Goal: Contribute content: Add original content to the website for others to see

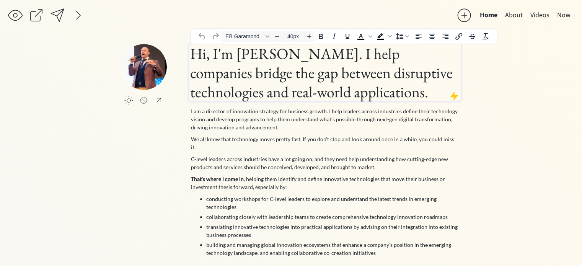
click at [253, 81] on h1 "Hi, I'm [PERSON_NAME]. I help companies bridge the gap between disruptive techn…" at bounding box center [325, 72] width 270 height 57
paste div
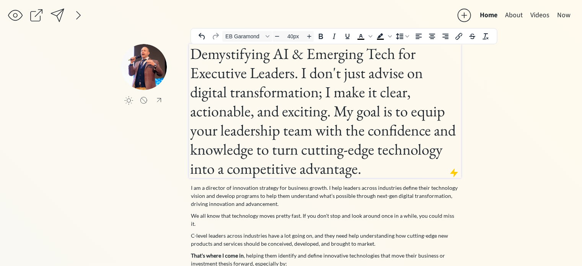
click at [299, 69] on h1 "Demystifying AI & Emerging Tech for Executive Leaders. I don't just advise on d…" at bounding box center [325, 111] width 270 height 134
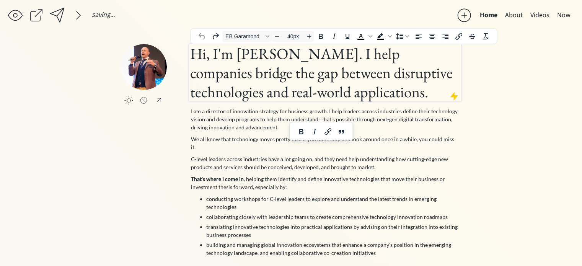
click at [345, 66] on h1 "Hi, I'm [PERSON_NAME]. I help companies bridge the gap between disruptive techn…" at bounding box center [325, 72] width 270 height 57
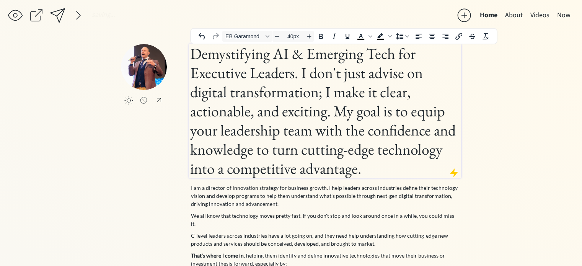
click at [302, 72] on h1 "Demystifying AI & Emerging Tech for Executive Leaders. I don't just advise on d…" at bounding box center [325, 111] width 270 height 134
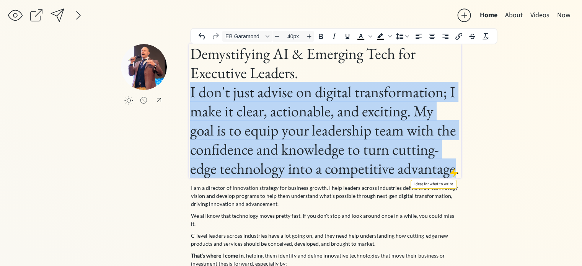
drag, startPoint x: 191, startPoint y: 92, endPoint x: 452, endPoint y: 170, distance: 272.9
click at [297, 36] on input "40px" at bounding box center [293, 36] width 23 height 9
click at [278, 36] on icon "Decrease font size" at bounding box center [277, 36] width 6 height 6
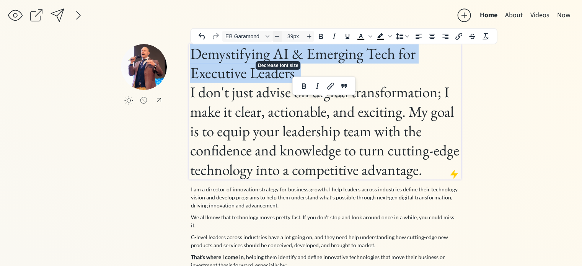
click at [278, 36] on icon "Decrease font size" at bounding box center [277, 36] width 6 height 6
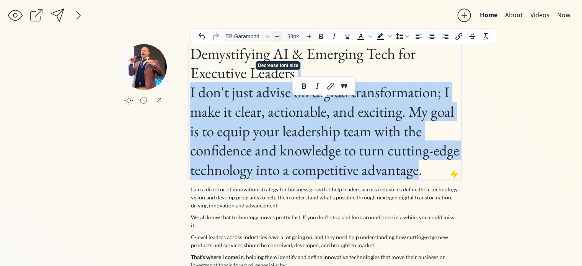
click at [278, 36] on icon "Decrease font size" at bounding box center [277, 36] width 6 height 6
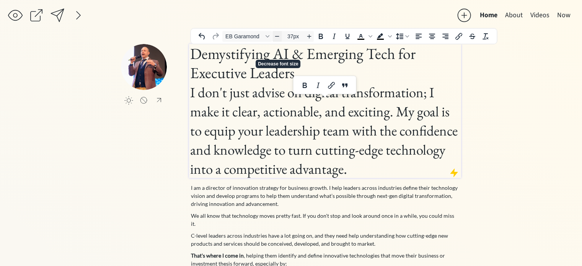
click at [278, 36] on icon "Decrease font size" at bounding box center [277, 36] width 6 height 6
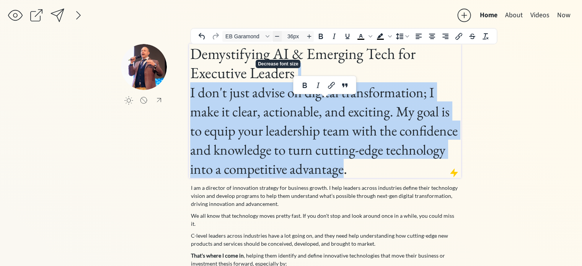
click at [278, 36] on icon "Decrease font size" at bounding box center [277, 36] width 6 height 6
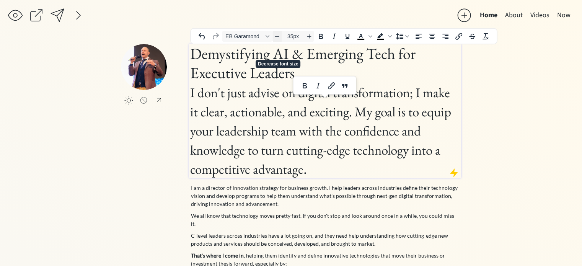
click at [278, 36] on icon "Decrease font size" at bounding box center [277, 36] width 6 height 6
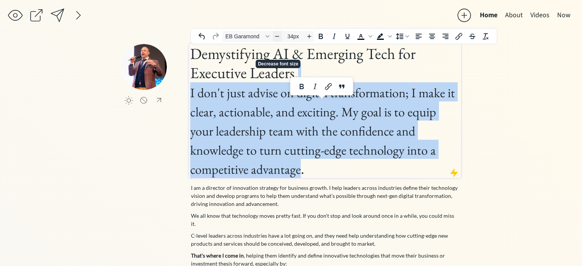
click at [278, 36] on icon "Decrease font size" at bounding box center [277, 36] width 6 height 6
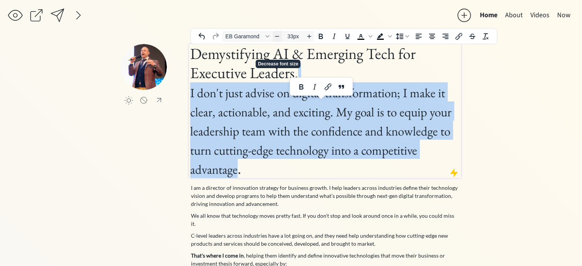
click at [278, 36] on icon "Decrease font size" at bounding box center [277, 36] width 6 height 6
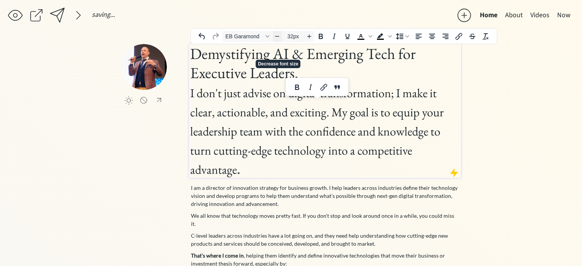
click at [278, 36] on icon "Decrease font size" at bounding box center [277, 36] width 6 height 6
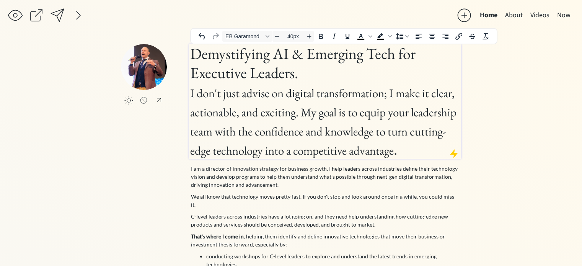
click at [255, 72] on h1 "Demystifying AI & Emerging Tech for Executive Leaders. I don't just advise on d…" at bounding box center [325, 101] width 270 height 115
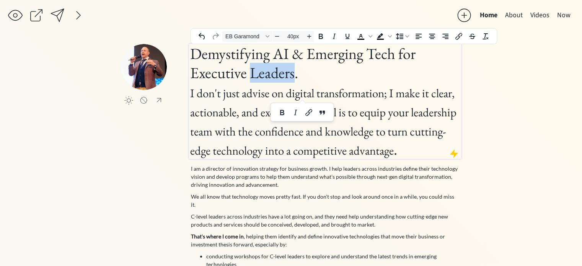
click at [255, 72] on h1 "Demystifying AI & Emerging Tech for Executive Leaders. I don't just advise on d…" at bounding box center [325, 101] width 270 height 115
click at [325, 33] on icon "Bold" at bounding box center [320, 36] width 9 height 9
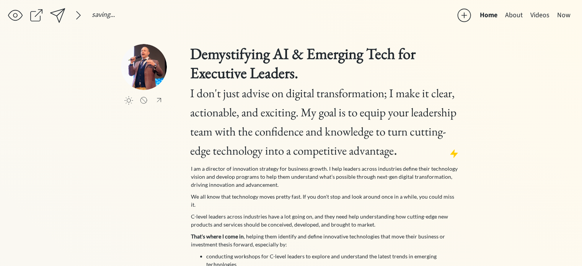
type input "31px"
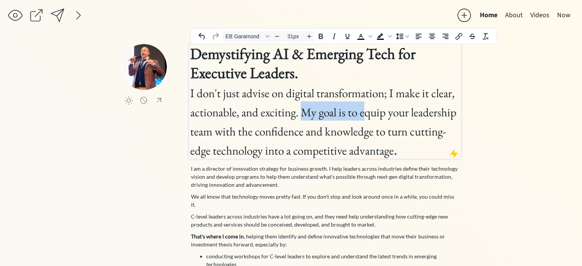
drag, startPoint x: 367, startPoint y: 113, endPoint x: 306, endPoint y: 116, distance: 60.9
click at [306, 116] on span "I don't just advise on digital transformation; I make it clear, actionable, and…" at bounding box center [323, 121] width 266 height 73
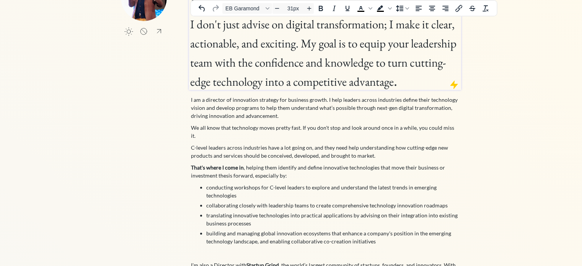
scroll to position [70, 0]
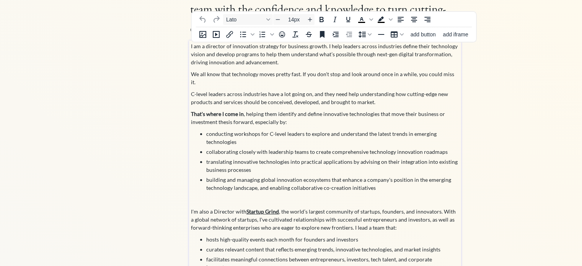
scroll to position [122, 0]
click at [377, 176] on li "building and managing global innovation ecosystems that enhance a company's pos…" at bounding box center [332, 184] width 253 height 16
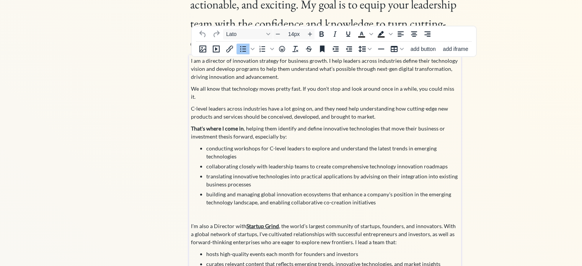
scroll to position [96, 0]
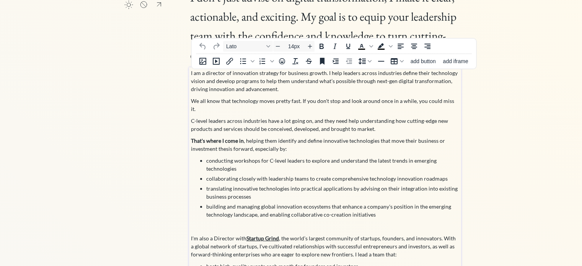
click at [273, 141] on p "That's where I come in , helping them identify and define innovative technologi…" at bounding box center [325, 145] width 269 height 16
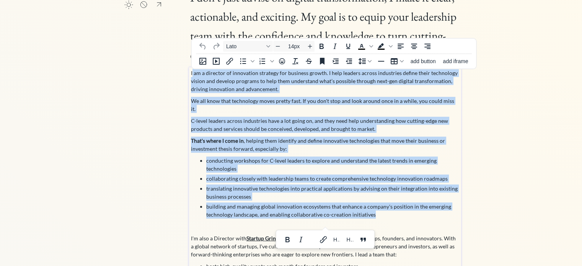
drag, startPoint x: 379, startPoint y: 206, endPoint x: 193, endPoint y: 74, distance: 227.6
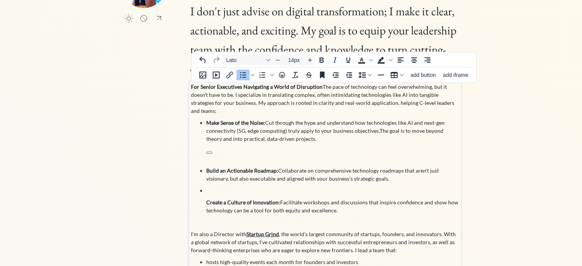
scroll to position [81, 0]
click at [246, 140] on body "saving... Home About Videos Now click to upload a picture Demystifying AI & Eme…" at bounding box center [291, 52] width 582 height 266
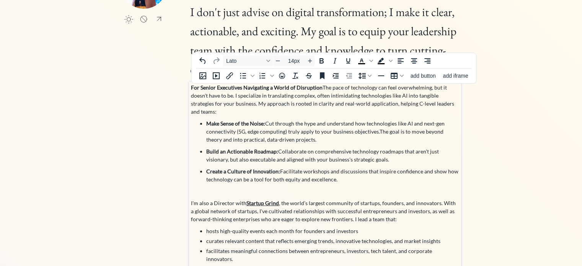
click at [320, 86] on p "For Senior Executives Navigating a World of Disruption The pace of technology c…" at bounding box center [325, 99] width 269 height 32
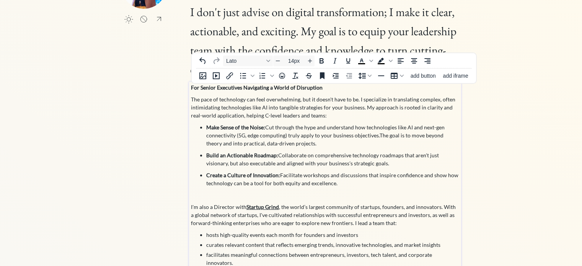
click at [259, 114] on p "The pace of technology can feel overwhelming, but it doesn't have to be. I spec…" at bounding box center [325, 107] width 269 height 24
click at [256, 90] on strong "For Senior Executives Navigating a World of Disruption" at bounding box center [257, 87] width 132 height 7
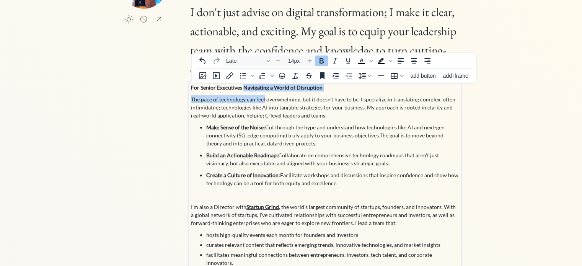
click at [256, 90] on body "saving... Home About Videos Now click to upload a picture Demystifying AI & Eme…" at bounding box center [291, 52] width 582 height 266
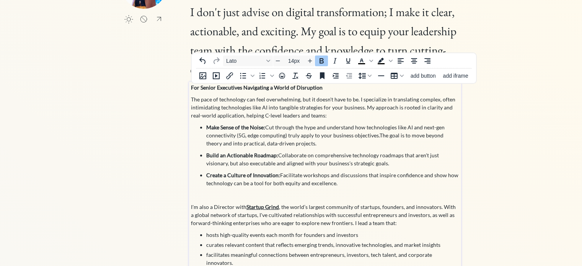
click at [256, 90] on strong "For Senior Executives Navigating a World of Disruption" at bounding box center [257, 87] width 132 height 7
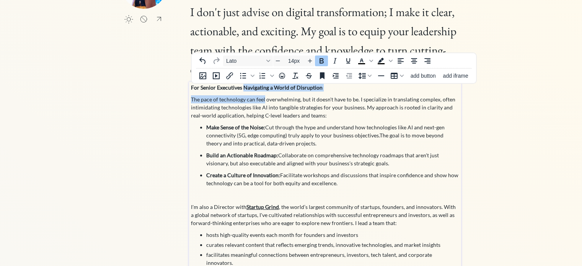
click at [256, 90] on body "saving... Home About Videos Now click to upload a picture Demystifying AI & Eme…" at bounding box center [291, 52] width 582 height 266
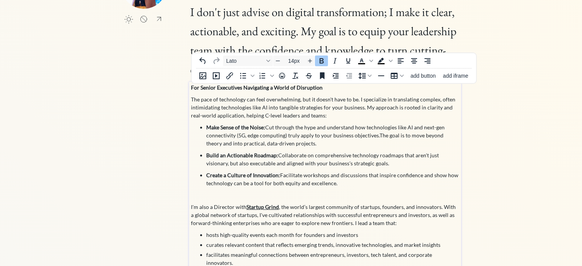
click at [292, 88] on strong "For Senior Executives Navigating a World of Disruption" at bounding box center [257, 87] width 132 height 7
click at [325, 87] on p "For Senior Executives Navigating a World of Disruption" at bounding box center [325, 87] width 269 height 8
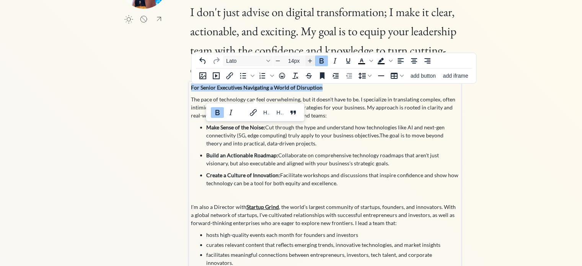
click at [310, 60] on icon "Increase font size" at bounding box center [310, 61] width 4 height 4
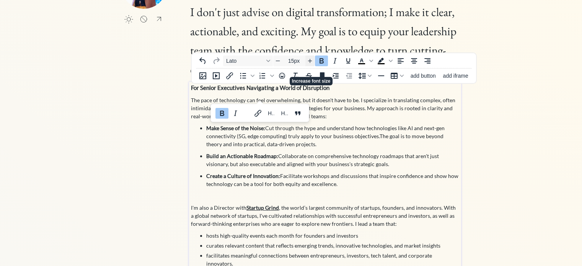
click at [310, 60] on icon "Increase font size" at bounding box center [310, 61] width 4 height 4
click at [327, 119] on p "The pace of technology can feel overwhelming, but it doesn't have to be. I spec…" at bounding box center [325, 108] width 269 height 24
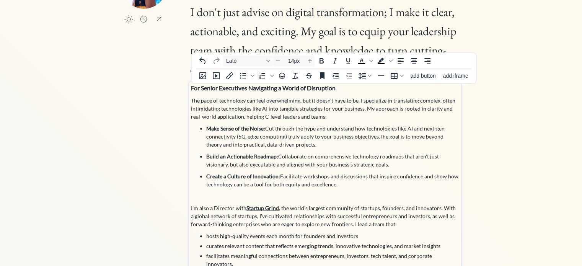
click at [310, 119] on p "The pace of technology can feel overwhelming, but it doesn't have to be. I spec…" at bounding box center [325, 108] width 269 height 24
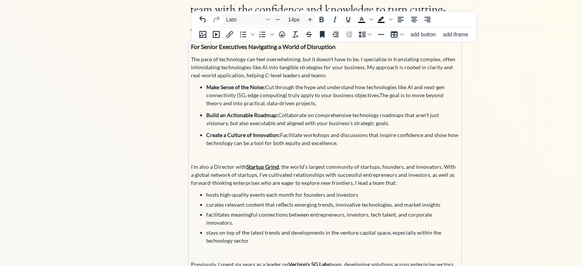
scroll to position [125, 0]
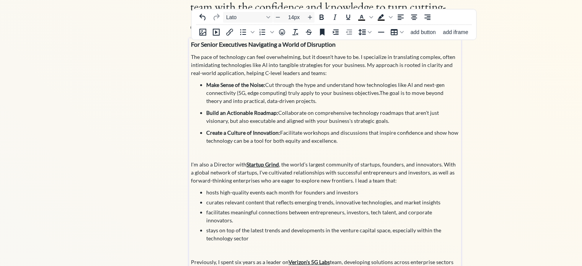
click at [202, 179] on p "I'm also a Director with Startup Grind , the world’s largest community of start…" at bounding box center [325, 172] width 269 height 24
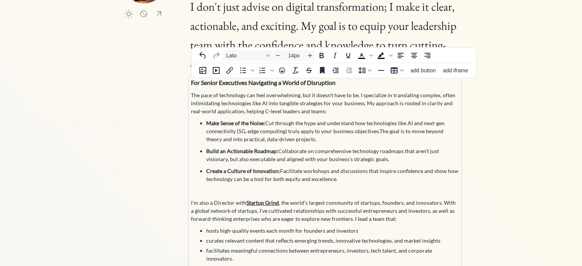
scroll to position [85, 0]
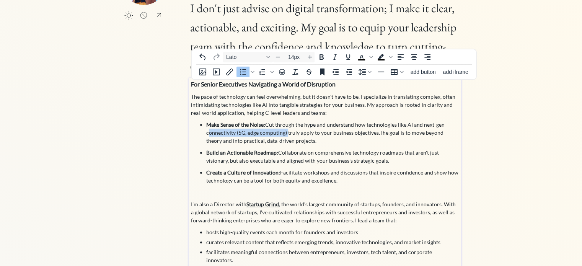
drag, startPoint x: 286, startPoint y: 132, endPoint x: 204, endPoint y: 133, distance: 82.3
click at [204, 133] on ul "Make Sense of the Noise: Cut through the hype and understand how technologies l…" at bounding box center [325, 153] width 269 height 64
click at [410, 172] on span "Facilitate workshops and discussions that inspire confidence and show how techn…" at bounding box center [332, 176] width 252 height 15
click at [266, 105] on p "The pace of technology can feel overwhelming, but it doesn't have to be. I spec…" at bounding box center [325, 105] width 269 height 24
click at [239, 105] on p "The pace of technology can feel overwhelming, but it doesn't have to be. I spec…" at bounding box center [325, 105] width 269 height 24
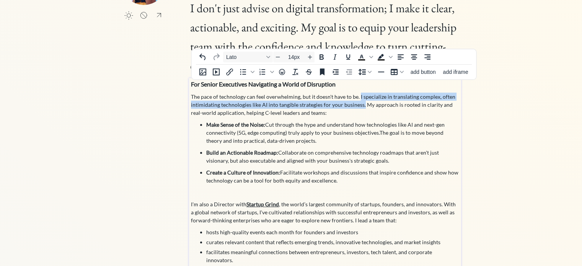
drag, startPoint x: 362, startPoint y: 104, endPoint x: 358, endPoint y: 95, distance: 9.8
click at [358, 95] on p "The pace of technology can feel overwhelming, but it doesn't have to be. I spec…" at bounding box center [325, 105] width 269 height 24
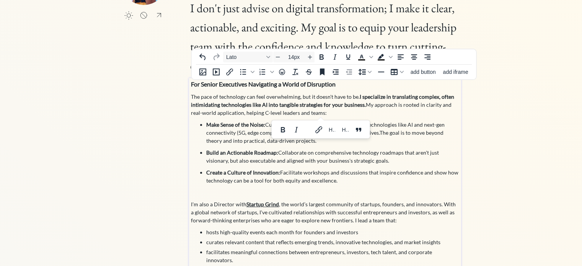
click at [398, 110] on p "The pace of technology can feel overwhelming, but it doesn't have to be. I spec…" at bounding box center [325, 105] width 269 height 24
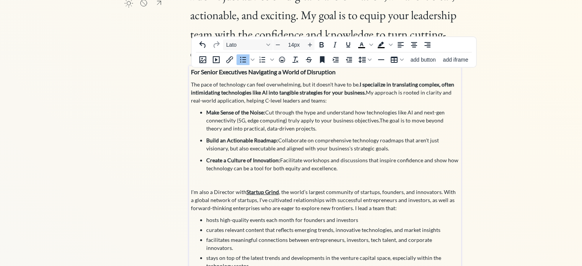
click at [241, 121] on p "Make Sense of the Noise: Cut through the hype and understand how technologies l…" at bounding box center [332, 120] width 253 height 24
drag, startPoint x: 286, startPoint y: 121, endPoint x: 234, endPoint y: 122, distance: 52.1
click at [234, 122] on p "Make Sense of the Noise: Cut through the hype and understand how technologies l…" at bounding box center [332, 120] width 253 height 24
click at [280, 124] on p "Make Sense of the Noise: Cut through the hype and understand how technologies l…" at bounding box center [332, 120] width 253 height 24
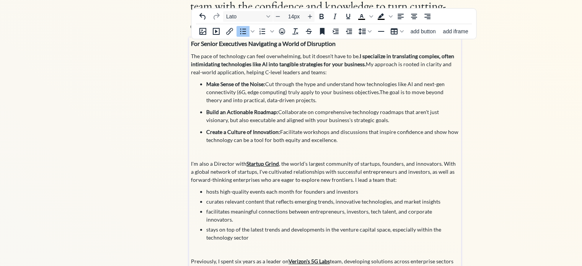
scroll to position [126, 0]
click at [314, 159] on p "I'm also a Director with Startup Grind , the world’s largest community of start…" at bounding box center [325, 171] width 269 height 24
click at [240, 154] on p at bounding box center [325, 151] width 269 height 8
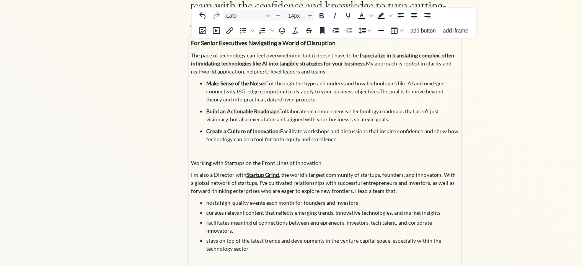
click at [296, 159] on p "Working with Startups on the Front Lines of Innovation" at bounding box center [325, 163] width 269 height 8
click at [303, 162] on p "Working with Startups on the Front Lines of Innovation" at bounding box center [325, 163] width 269 height 8
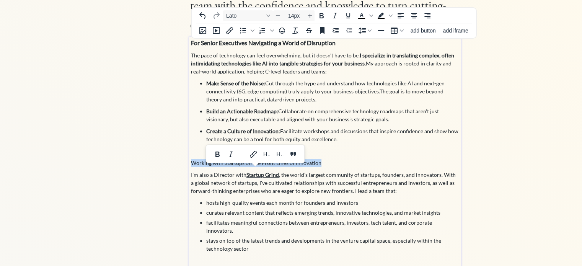
click at [303, 162] on p "Working with Startups on the Front Lines of Innovation" at bounding box center [325, 163] width 269 height 8
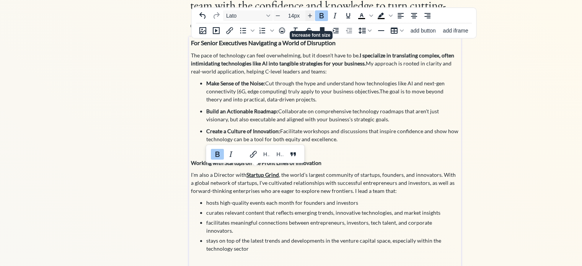
click at [311, 15] on icon "Increase font size" at bounding box center [310, 15] width 4 height 4
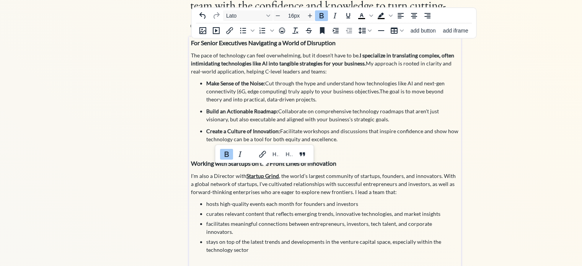
click at [388, 155] on div "For Senior Executives Navigating a World of Disruption The pace of technology c…" at bounding box center [325, 271] width 269 height 466
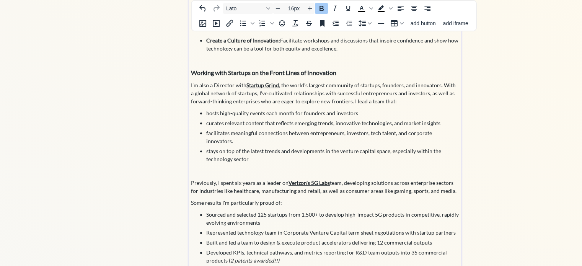
scroll to position [251, 0]
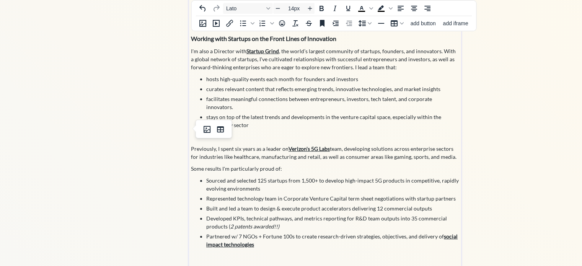
click at [301, 133] on p at bounding box center [325, 137] width 269 height 8
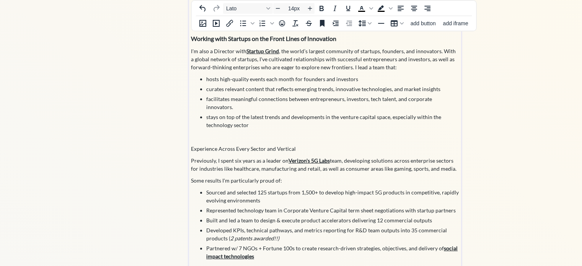
click at [243, 145] on p "Experience Across Every Sector and Vertical" at bounding box center [325, 149] width 269 height 8
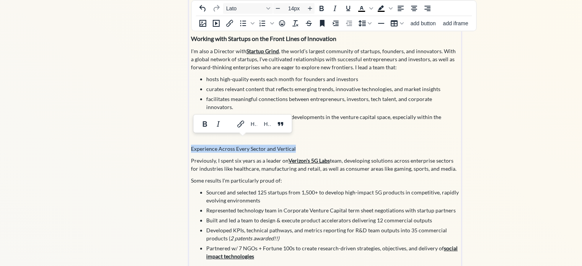
click at [243, 145] on p "Experience Across Every Sector and Vertical" at bounding box center [325, 149] width 269 height 8
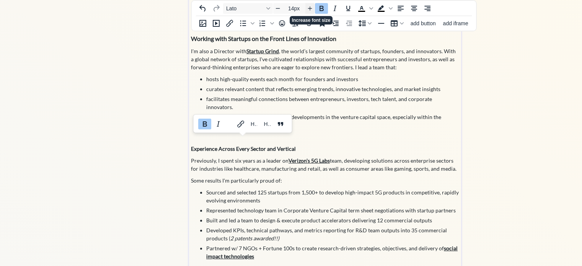
click at [312, 7] on icon "Increase font size" at bounding box center [310, 8] width 6 height 6
type input "14px"
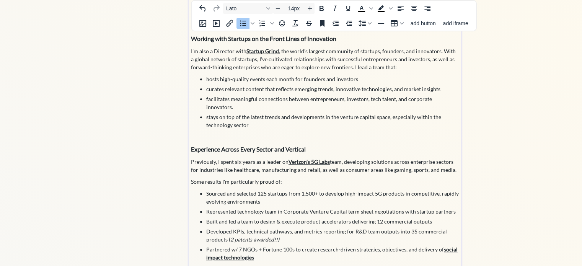
click at [270, 178] on div "For Senior Executives Navigating a World of Disruption The pace of technology c…" at bounding box center [325, 152] width 269 height 479
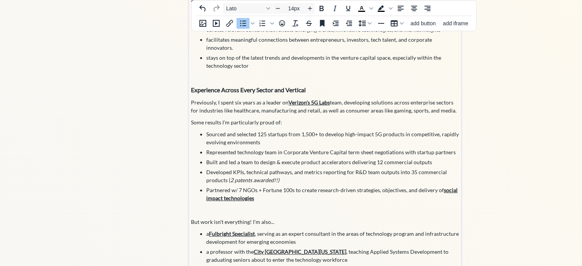
scroll to position [312, 0]
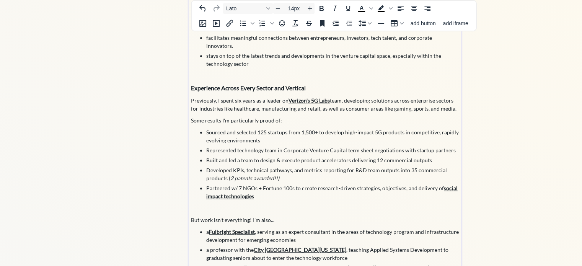
click at [239, 116] on p "Some results I'm particularly proud of:" at bounding box center [325, 120] width 269 height 8
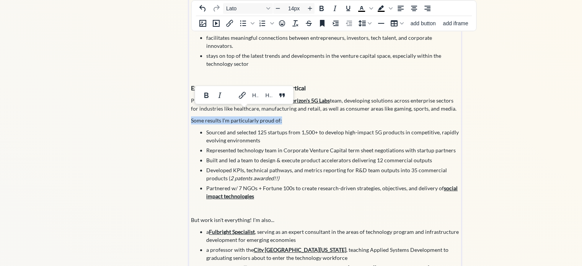
click at [239, 116] on p "Some results I'm particularly proud of:" at bounding box center [325, 120] width 269 height 8
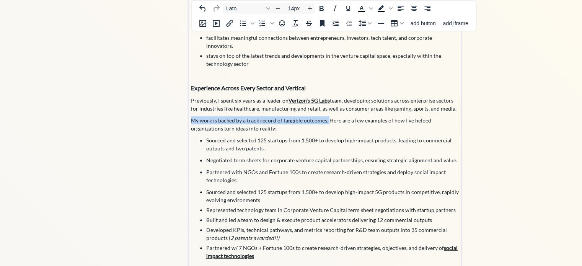
drag, startPoint x: 326, startPoint y: 112, endPoint x: 187, endPoint y: 108, distance: 139.4
click at [187, 108] on div "click to upload a picture Demystifying AI & Emerging Tech for Executive Leaders…" at bounding box center [291, 76] width 340 height 689
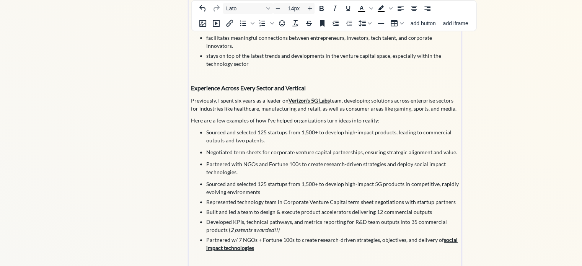
click at [299, 116] on p "Here are a few examples of how I've helped organizations turn ideas into realit…" at bounding box center [325, 120] width 269 height 8
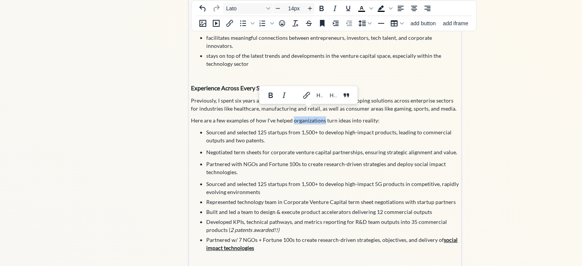
click at [299, 116] on p "Here are a few examples of how I've helped organizations turn ideas into realit…" at bounding box center [325, 120] width 269 height 8
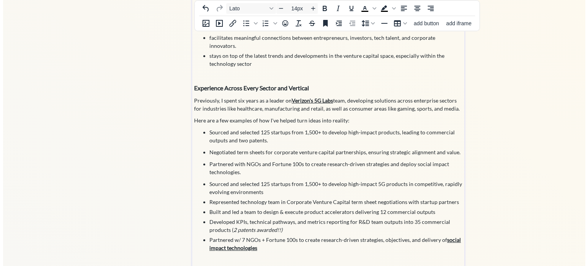
scroll to position [326, 0]
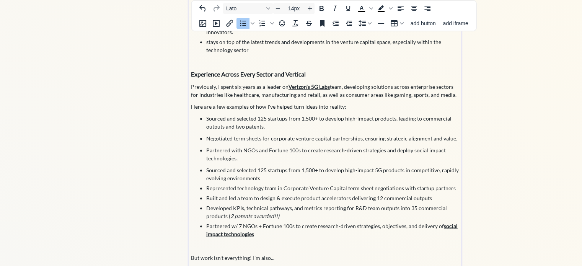
click at [227, 167] on span "Sourced and selected 125 startups from 1,500+ to develop high-impact 5G product…" at bounding box center [332, 174] width 253 height 15
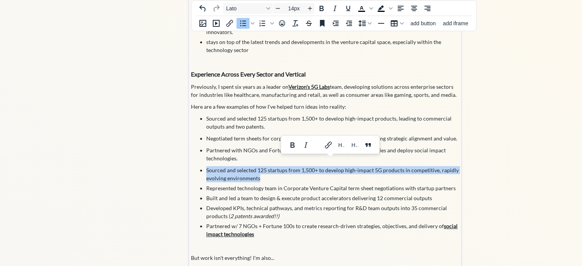
click at [227, 167] on span "Sourced and selected 125 startups from 1,500+ to develop high-impact 5G product…" at bounding box center [332, 174] width 253 height 15
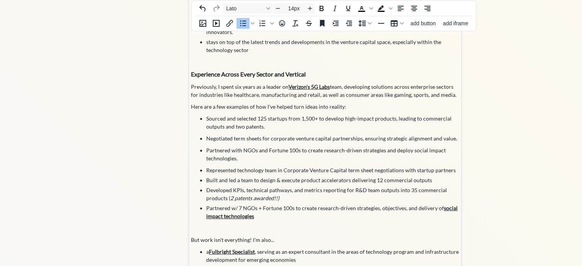
click at [224, 166] on li "Represented technology team in Corporate Venture Capital term sheet negotiation…" at bounding box center [332, 170] width 253 height 8
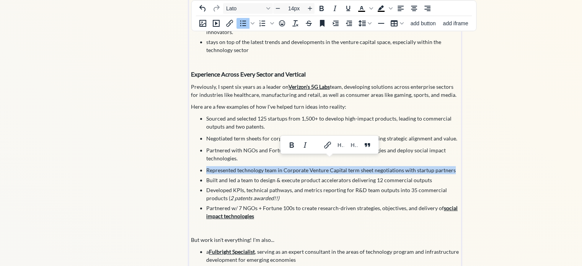
click at [224, 166] on li "Represented technology team in Corporate Venture Capital term sheet negotiation…" at bounding box center [332, 170] width 253 height 8
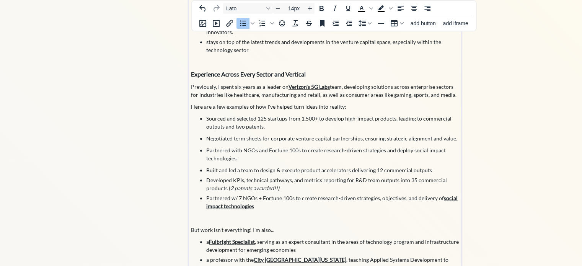
click at [230, 166] on li "Built and led a team to design & execute product accelerators delivering 12 com…" at bounding box center [332, 170] width 253 height 8
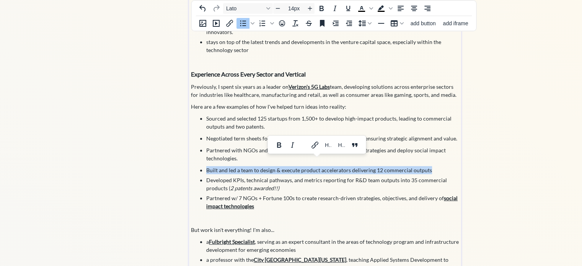
click at [230, 166] on li "Built and led a team to design & execute product accelerators delivering 12 com…" at bounding box center [332, 170] width 253 height 8
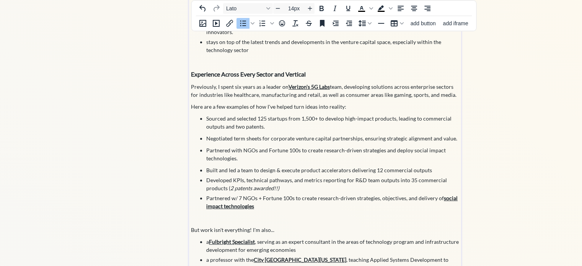
click at [377, 166] on li "Built and led a team to design & execute product accelerators delivering 12 com…" at bounding box center [332, 170] width 253 height 8
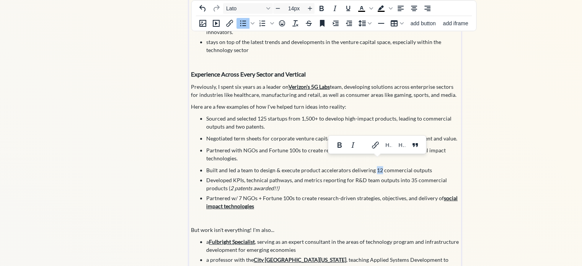
click at [377, 166] on li "Built and led a team to design & execute product accelerators delivering 12 com…" at bounding box center [332, 170] width 253 height 8
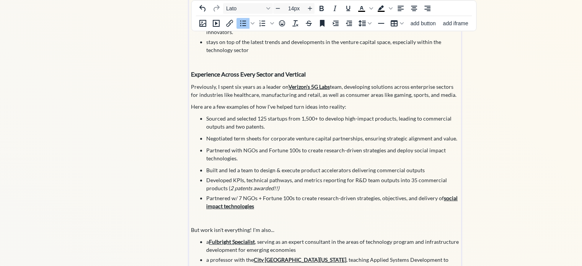
click at [432, 166] on li "Built and led a team to design & execute product accelerators delivering commer…" at bounding box center [332, 170] width 253 height 8
click at [240, 176] on li "Developed KPIs, technical pathways, and metrics reporting for R&D team outputs …" at bounding box center [332, 184] width 253 height 16
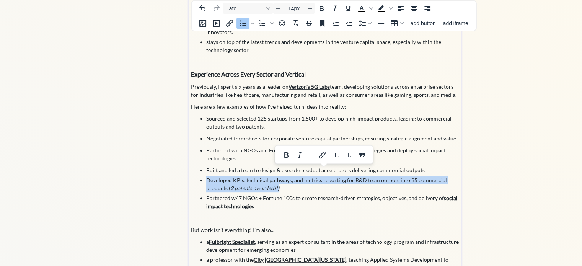
click at [240, 176] on li "Developed KPIs, technical pathways, and metrics reporting for R&D team outputs …" at bounding box center [332, 184] width 253 height 16
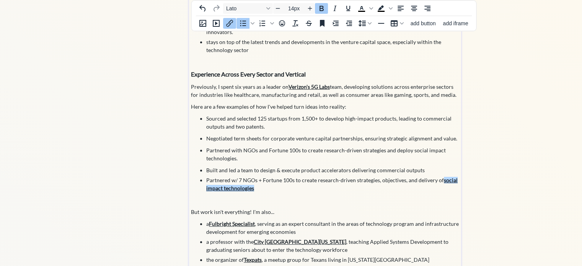
click at [230, 181] on link "social impact technologies" at bounding box center [331, 184] width 251 height 15
click at [230, 23] on icon "Insert/edit link" at bounding box center [229, 23] width 7 height 7
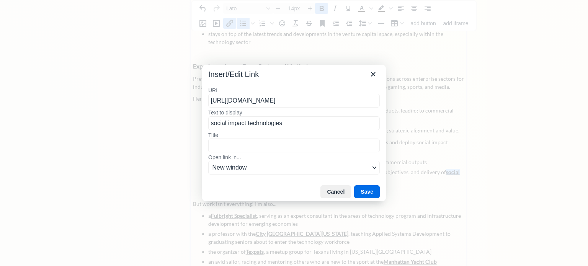
click at [282, 103] on input "[URL][DOMAIN_NAME]" at bounding box center [293, 101] width 171 height 14
type input "[URL][DOMAIN_NAME]"
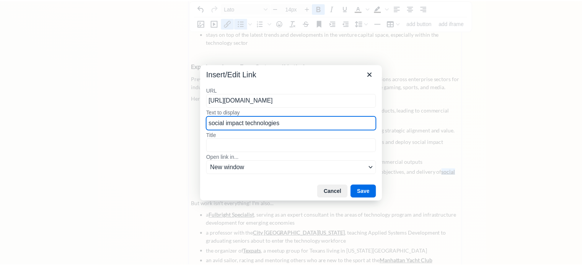
scroll to position [0, 0]
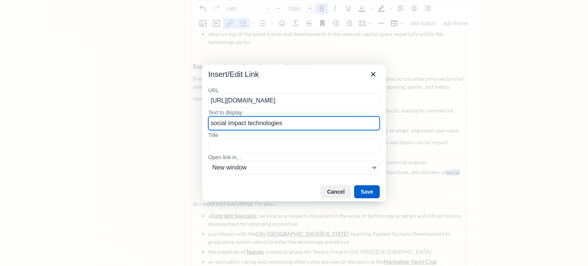
click at [368, 192] on button "Save" at bounding box center [367, 191] width 26 height 13
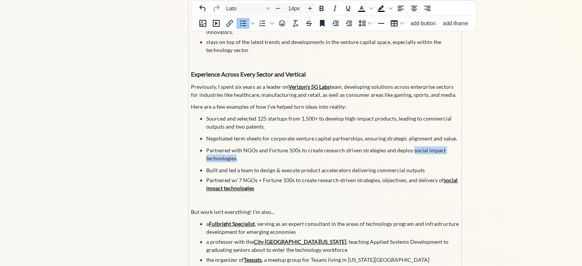
drag, startPoint x: 412, startPoint y: 142, endPoint x: 236, endPoint y: 151, distance: 176.3
click at [236, 151] on p "Partnered with NGOs and Fortune 100s to create research-driven strategies and d…" at bounding box center [332, 154] width 253 height 16
click at [286, 123] on icon "Bold" at bounding box center [286, 124] width 4 height 5
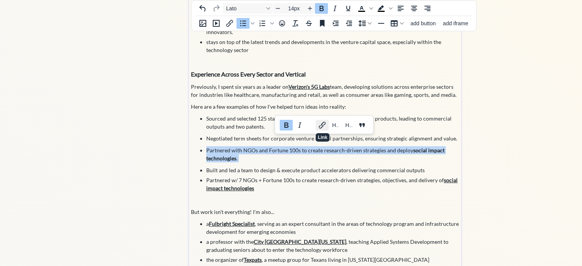
click at [322, 122] on icon "Link" at bounding box center [322, 125] width 9 height 9
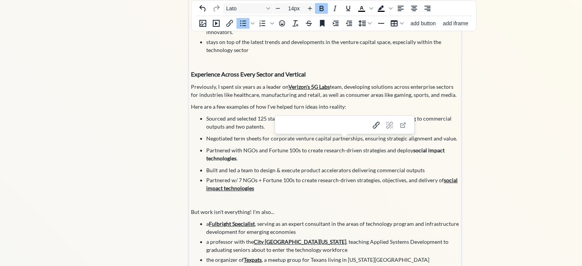
type input "[URL][DOMAIN_NAME]"
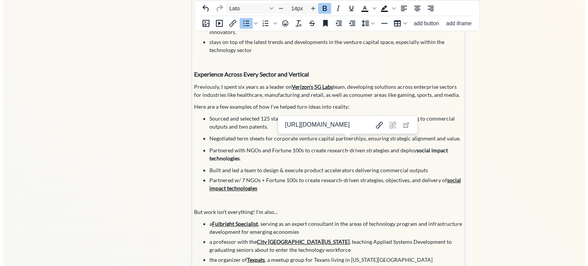
scroll to position [0, 144]
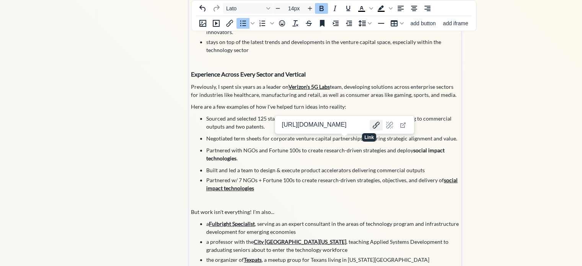
click at [372, 127] on icon "Link" at bounding box center [376, 125] width 9 height 9
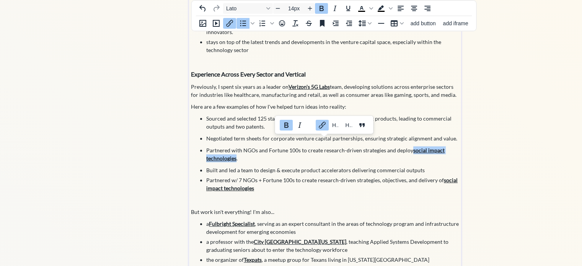
click at [231, 22] on icon "Insert/edit link" at bounding box center [229, 23] width 9 height 9
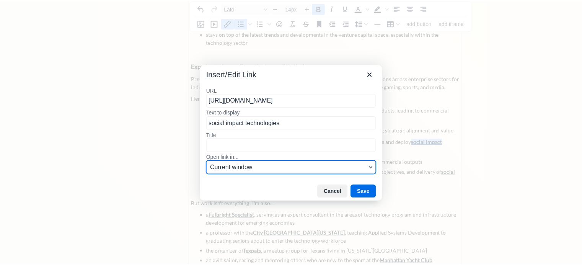
scroll to position [0, 0]
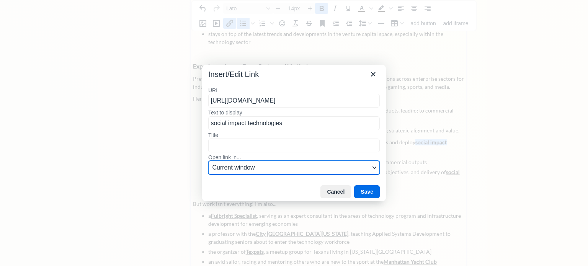
click at [241, 165] on span "Current window" at bounding box center [290, 167] width 157 height 9
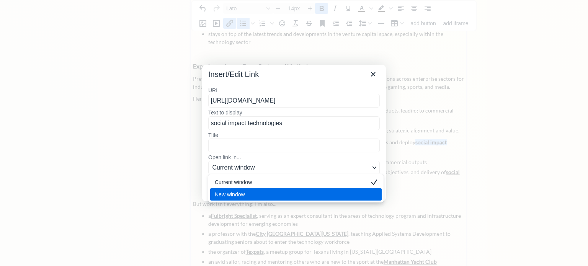
click at [245, 197] on div "New window" at bounding box center [291, 194] width 152 height 9
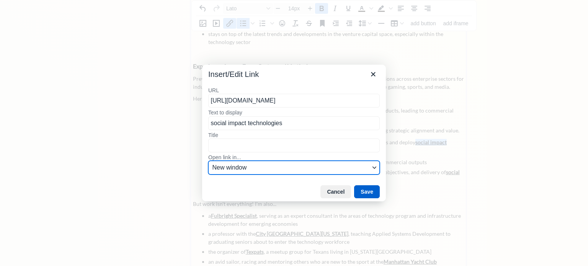
click at [368, 191] on button "Save" at bounding box center [367, 191] width 26 height 13
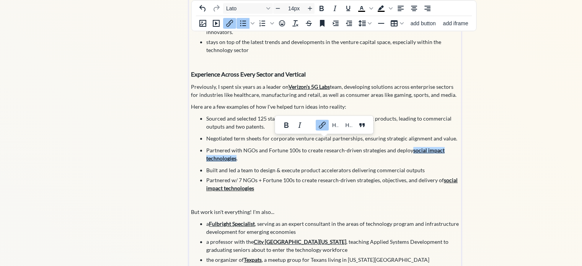
click at [264, 176] on li "Partnered w/ 7 NGOs + Fortune 100s to create research-driven strategies, object…" at bounding box center [332, 184] width 253 height 16
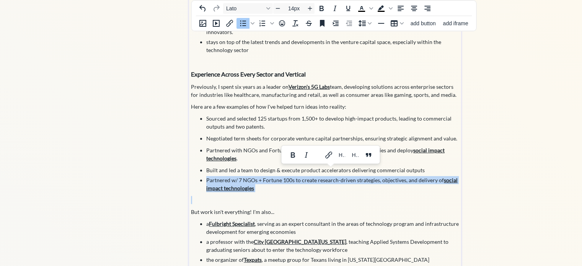
drag, startPoint x: 264, startPoint y: 176, endPoint x: 203, endPoint y: 168, distance: 61.5
click at [203, 168] on ul "Sourced and selected 125 startups from 1,500+ to develop high-impact products, …" at bounding box center [325, 153] width 269 height 78
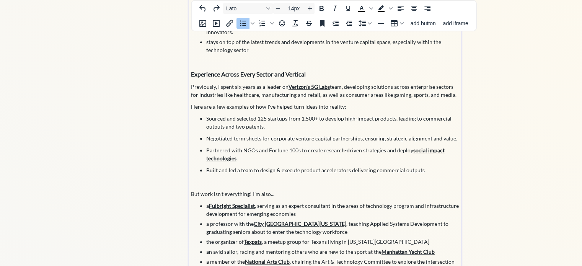
click at [270, 147] on p "Partnered with NGOs and Fortune 100s to create research-driven strategies and d…" at bounding box center [332, 154] width 253 height 16
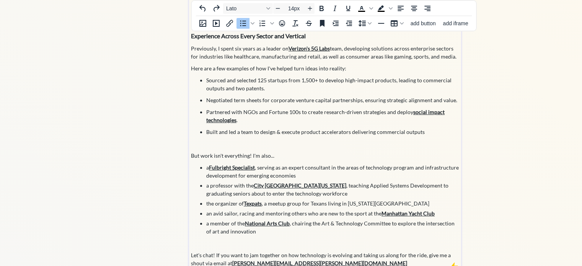
scroll to position [366, 0]
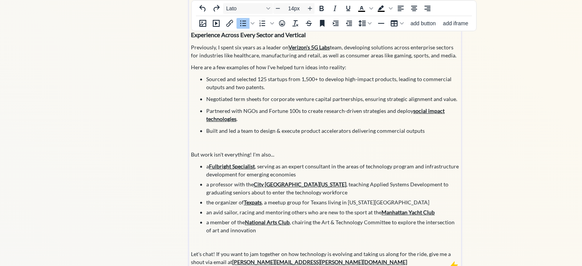
click at [249, 150] on p "But work isn't everything! I'm also..." at bounding box center [325, 154] width 269 height 8
click at [244, 150] on p "But work isn't everything! I'm also..." at bounding box center [325, 154] width 269 height 8
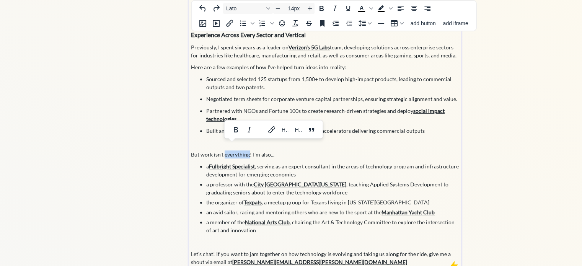
click at [244, 150] on p "But work isn't everything! I'm also..." at bounding box center [325, 154] width 269 height 8
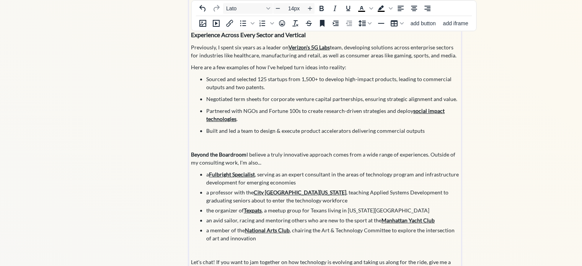
click at [246, 150] on p "Beyond the Boardroom I believe a truly innovative approach comes from a wide ra…" at bounding box center [325, 158] width 269 height 16
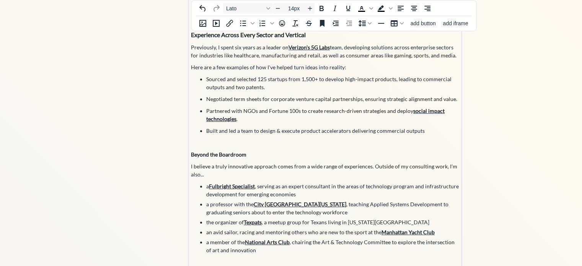
click at [243, 151] on strong "Beyond the Boardroom" at bounding box center [219, 154] width 56 height 7
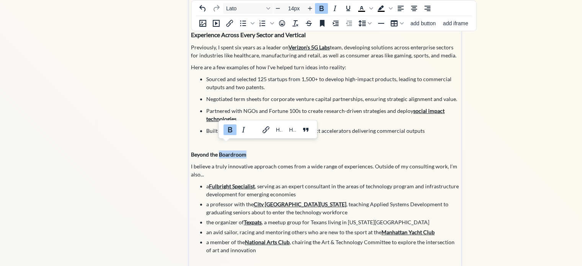
click at [243, 151] on strong "Beyond the Boardroom" at bounding box center [219, 154] width 56 height 7
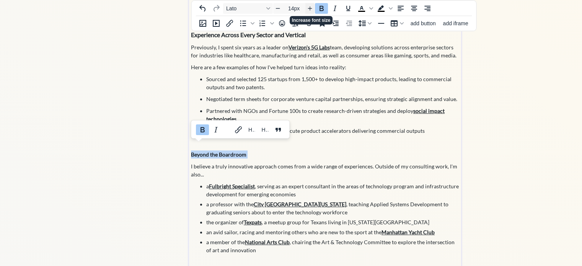
click at [311, 7] on icon "Increase font size" at bounding box center [310, 8] width 6 height 6
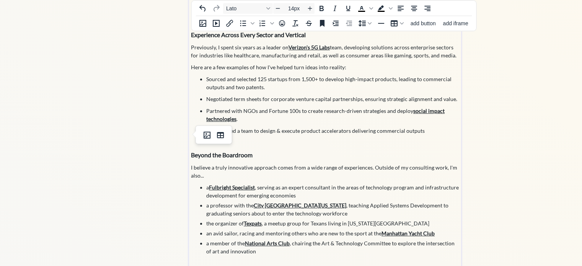
click at [322, 139] on p at bounding box center [325, 143] width 269 height 8
click at [309, 150] on p "Beyond the Boardroom" at bounding box center [325, 154] width 269 height 9
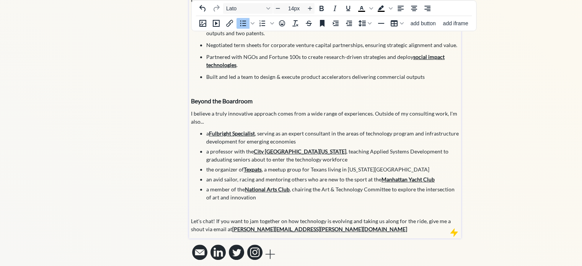
click at [372, 129] on li "a Fulbright Specialist , serving as an expert consultant in the areas of techno…" at bounding box center [332, 137] width 253 height 16
click at [337, 129] on li "a Fulbright Specialist , serving as an expert consultant in the areas of techno…" at bounding box center [332, 137] width 253 height 16
click at [368, 129] on li "a Fulbright Specialist , serving as an expert consultant in the areas of techno…" at bounding box center [332, 137] width 253 height 16
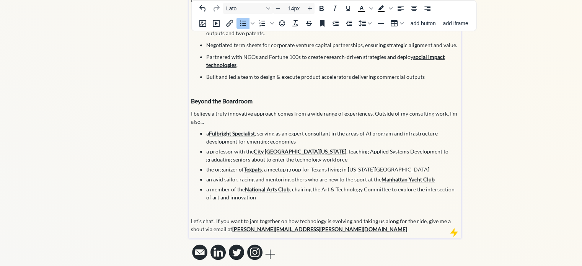
click at [353, 129] on li "a Fulbright Specialist , serving as an expert consultant in the areas of AI pro…" at bounding box center [332, 137] width 253 height 16
click at [353, 129] on li "a Fulbright Specialist , serving as an expert consultant in AI program and infr…" at bounding box center [332, 137] width 253 height 16
click at [388, 129] on li "a Fulbright Specialist , serving as an expert consultant in AI program and infr…" at bounding box center [332, 137] width 253 height 16
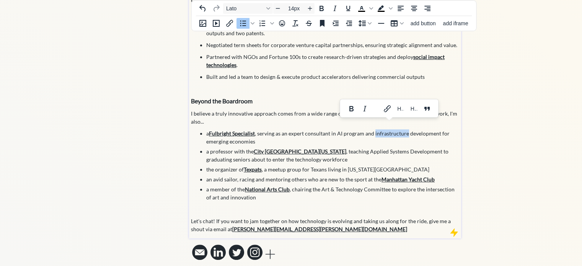
click at [388, 129] on li "a Fulbright Specialist , serving as an expert consultant in AI program and infr…" at bounding box center [332, 137] width 253 height 16
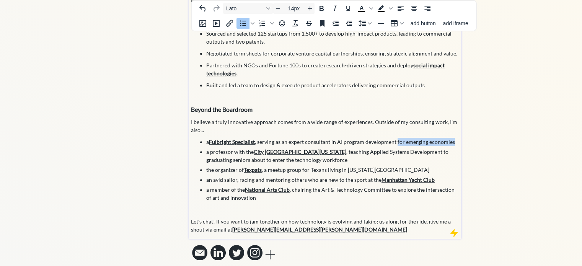
drag, startPoint x: 394, startPoint y: 134, endPoint x: 452, endPoint y: 133, distance: 57.4
click at [452, 138] on li "a Fulbright Specialist , serving as an expert consultant in AI program developm…" at bounding box center [332, 142] width 253 height 8
click at [451, 138] on li "a Fulbright Specialist , serving as an expert consultant in AI program developm…" at bounding box center [332, 142] width 253 height 8
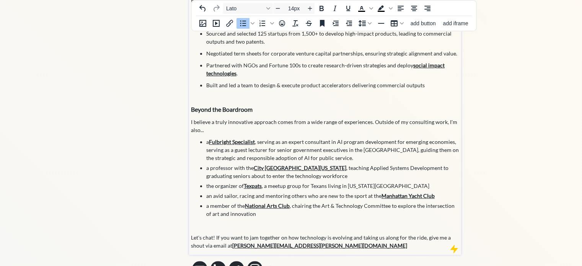
click at [207, 142] on li "a Fulbright Specialist , serving as an expert consultant in AI program developm…" at bounding box center [332, 150] width 253 height 24
click at [215, 142] on li "a Fulbright Specialist , serving as an expert consultant in AI program developm…" at bounding box center [332, 150] width 253 height 24
click at [252, 142] on li "a Fulbright Specialist , serving as an expert consultant in AI program developm…" at bounding box center [332, 150] width 253 height 24
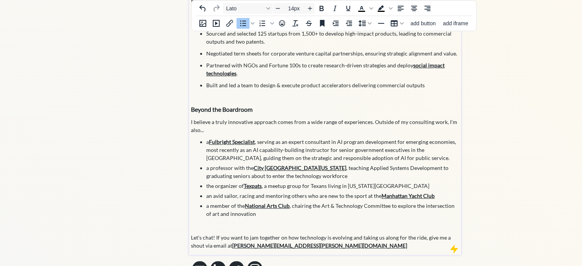
click at [340, 138] on li "a Fulbright Specialist , serving as an expert consultant in AI program developm…" at bounding box center [332, 150] width 253 height 24
click at [354, 138] on li "a Fulbright Specialist , serving as an expert consultant in AI program developm…" at bounding box center [332, 150] width 253 height 24
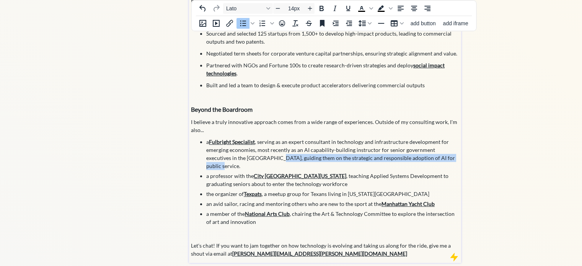
drag, startPoint x: 247, startPoint y: 148, endPoint x: 429, endPoint y: 150, distance: 182.6
click at [429, 150] on li "a Fulbright Specialist , serving as an expert consultant in technology and infr…" at bounding box center [332, 154] width 253 height 32
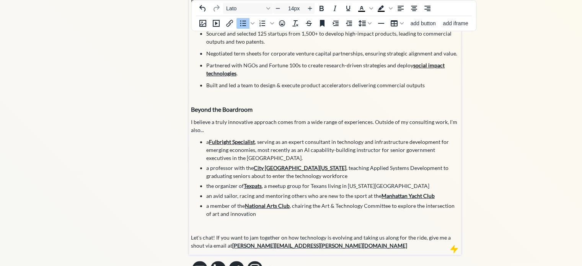
scroll to position [427, 0]
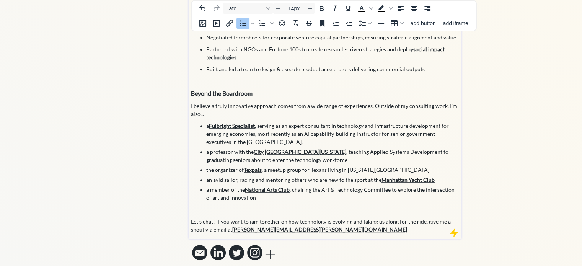
click at [364, 148] on li "a professor with the [GEOGRAPHIC_DATA][US_STATE] , teaching Applied Systems Dev…" at bounding box center [332, 156] width 253 height 16
click at [381, 148] on li "a professor with the [GEOGRAPHIC_DATA][US_STATE] , teaching Applied AI Developm…" at bounding box center [332, 156] width 253 height 16
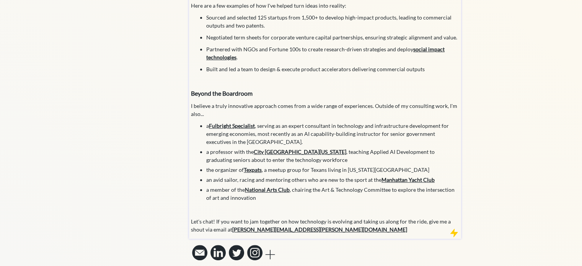
click at [209, 191] on li "a member of the National Arts Club , chairing the Art & Technology Committee to…" at bounding box center [332, 194] width 253 height 16
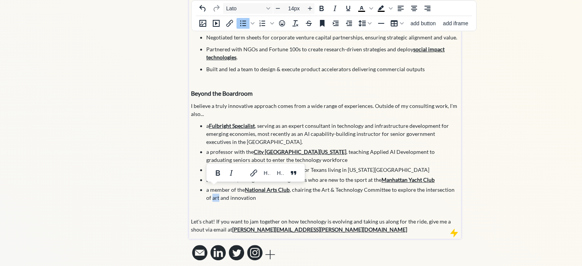
click at [209, 191] on li "a member of the National Arts Club , chairing the Art & Technology Committee to…" at bounding box center [332, 194] width 253 height 16
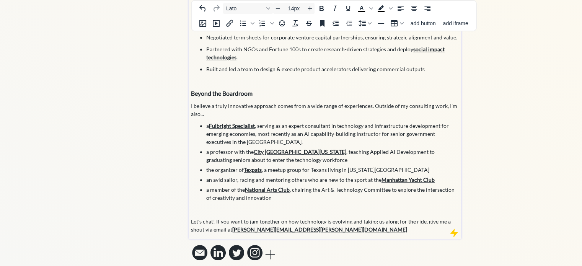
click at [209, 217] on p "Let's chat! If you want to jam together on how technology is evolving and takin…" at bounding box center [325, 225] width 269 height 16
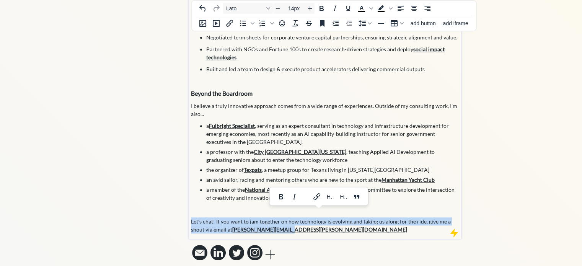
click at [209, 217] on p "Let's chat! If you want to jam together on how technology is evolving and takin…" at bounding box center [325, 225] width 269 height 16
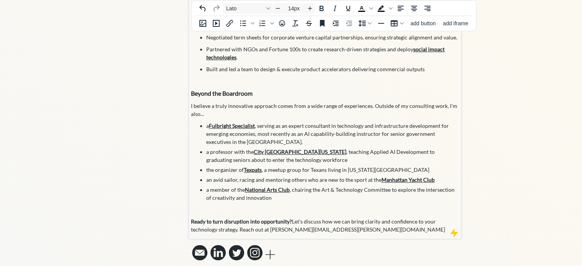
click at [291, 217] on p "Ready to turn disruption into opportunity? Let's discuss how we can bring clari…" at bounding box center [325, 225] width 269 height 16
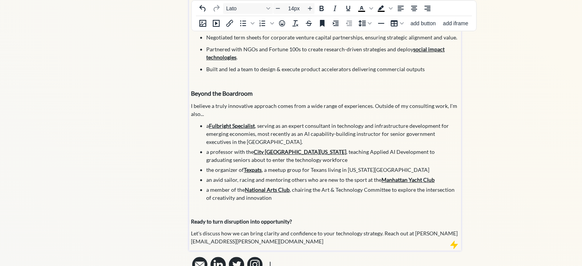
click at [281, 218] on strong "Ready to turn disruption into opportunity?" at bounding box center [241, 221] width 101 height 7
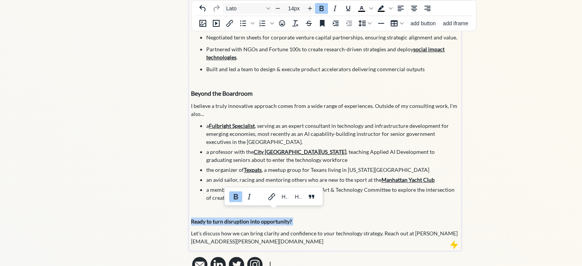
click at [281, 218] on strong "Ready to turn disruption into opportunity?" at bounding box center [241, 221] width 101 height 7
click at [307, 6] on icon "Increase font size" at bounding box center [310, 8] width 6 height 6
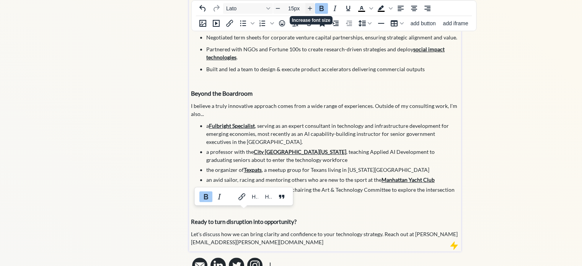
click at [307, 6] on icon "Increase font size" at bounding box center [310, 8] width 6 height 6
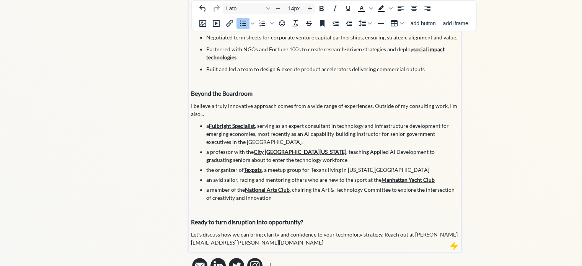
click at [356, 176] on li "an avid sailor, racing and mentoring others who are new to the sport at the [GE…" at bounding box center [332, 180] width 253 height 8
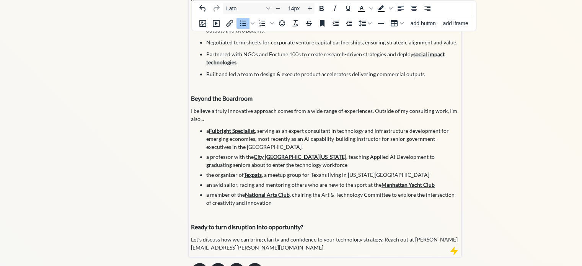
scroll to position [441, 0]
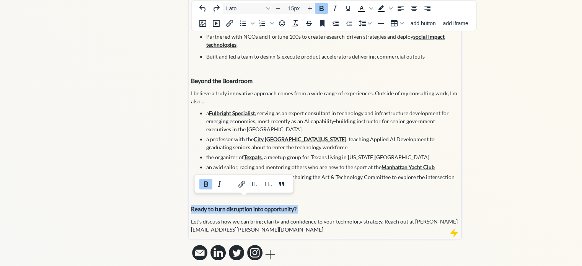
type input "14px"
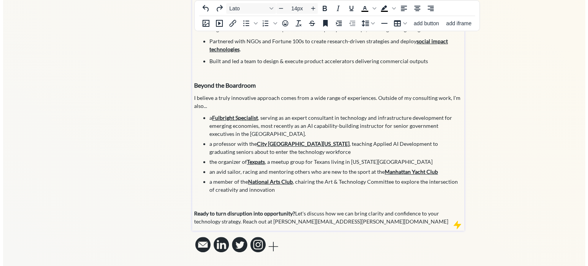
scroll to position [427, 0]
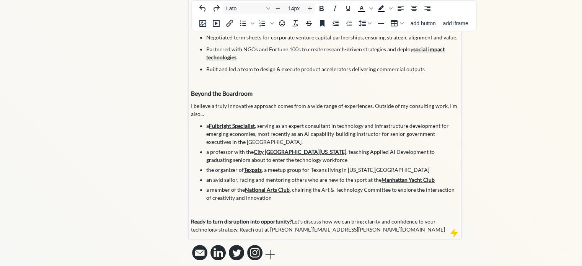
click at [302, 220] on p "Ready to turn disruption into opportunity? Let's discuss how we can bring clari…" at bounding box center [325, 225] width 269 height 16
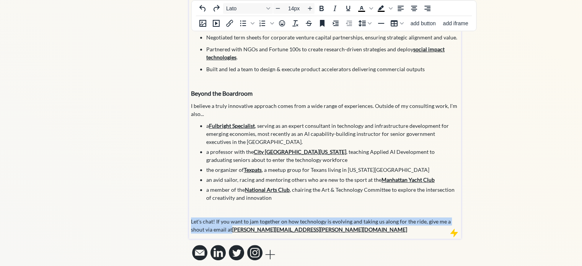
drag, startPoint x: 232, startPoint y: 222, endPoint x: 181, endPoint y: 214, distance: 50.8
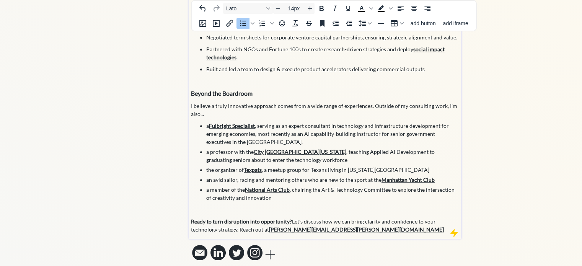
click at [378, 127] on li "a Fulbright Specialist , serving as an expert consultant in technology and infr…" at bounding box center [332, 134] width 253 height 24
click at [312, 132] on li "a Fulbright Specialist , serving as an expert consultant in technology and infr…" at bounding box center [332, 134] width 253 height 24
drag, startPoint x: 303, startPoint y: 126, endPoint x: 417, endPoint y: 126, distance: 113.7
click at [417, 126] on li "a Fulbright Specialist , serving as an expert consultant in technology and infr…" at bounding box center [332, 134] width 253 height 24
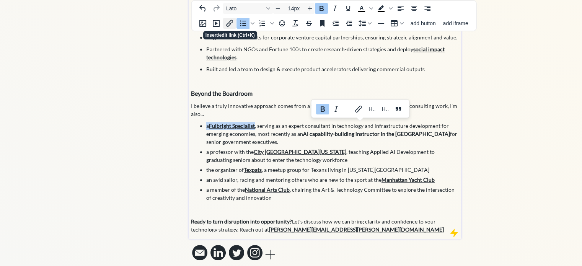
click at [228, 22] on icon "Insert/edit link" at bounding box center [229, 23] width 9 height 9
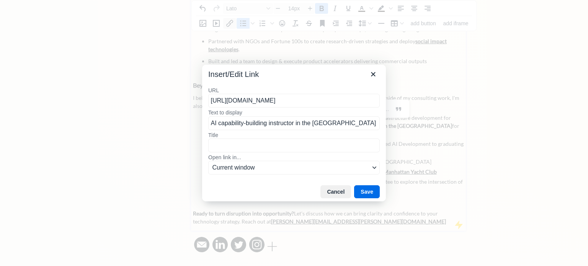
scroll to position [0, 67]
type input "[URL][DOMAIN_NAME]"
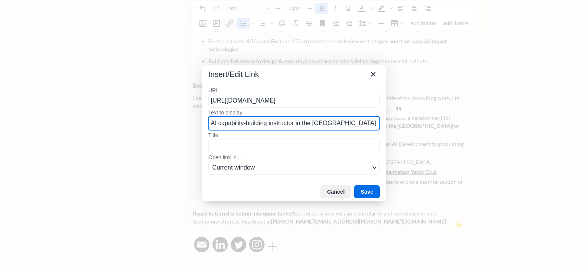
scroll to position [0, 0]
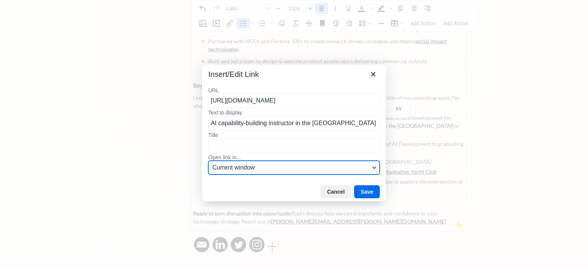
click at [250, 164] on span "Current window" at bounding box center [290, 167] width 157 height 9
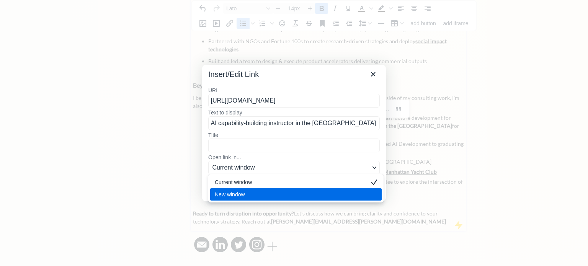
click at [234, 190] on div "New window" at bounding box center [291, 194] width 152 height 9
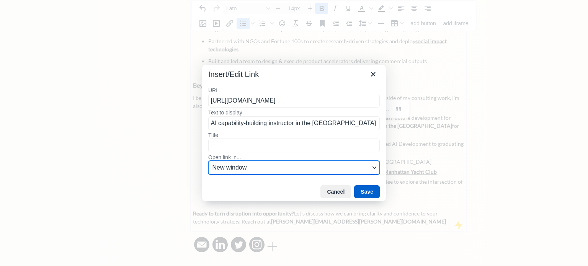
click at [369, 190] on button "Save" at bounding box center [367, 191] width 26 height 13
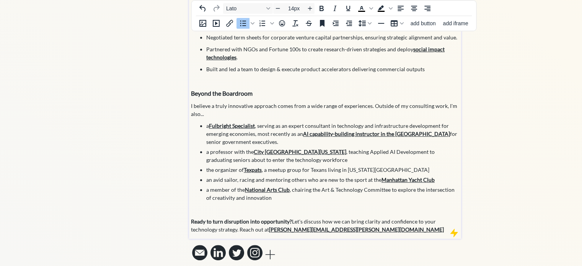
click at [369, 190] on li "a member of the National Arts Club , chairing the Art & Technology Committee to…" at bounding box center [332, 194] width 253 height 16
click at [293, 149] on strong "City [GEOGRAPHIC_DATA][US_STATE]" at bounding box center [300, 152] width 93 height 7
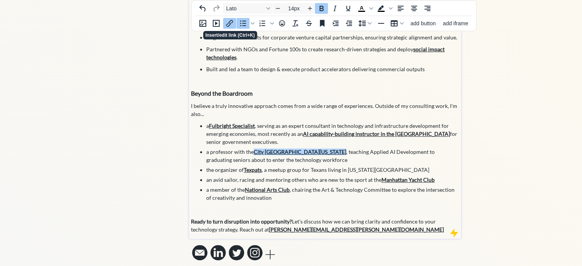
click at [230, 22] on icon "Insert/edit link" at bounding box center [229, 23] width 9 height 9
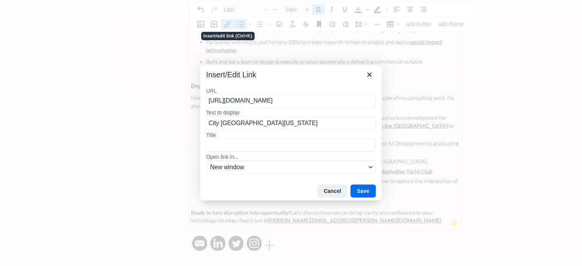
scroll to position [0, 116]
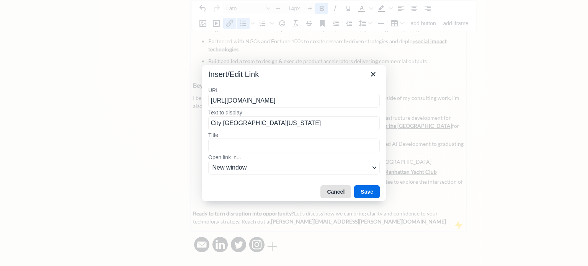
click at [333, 191] on button "Cancel" at bounding box center [335, 191] width 31 height 13
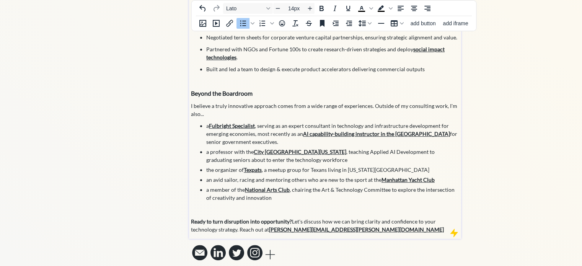
click at [340, 157] on ul "a Fulbright Specialist , serving as an expert consultant in technology and infr…" at bounding box center [325, 162] width 269 height 80
click at [249, 167] on strong "Texpats" at bounding box center [253, 170] width 18 height 7
click at [230, 20] on icon "Insert/edit link" at bounding box center [229, 23] width 9 height 9
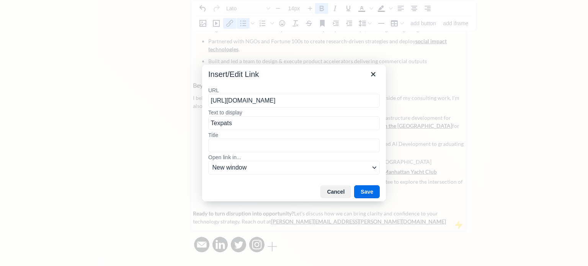
drag, startPoint x: 279, startPoint y: 102, endPoint x: 232, endPoint y: 106, distance: 47.3
click at [232, 106] on input "[URL][DOMAIN_NAME]" at bounding box center [293, 101] width 171 height 14
click at [239, 104] on input "[URL][DOMAIN_NAME]" at bounding box center [293, 101] width 171 height 14
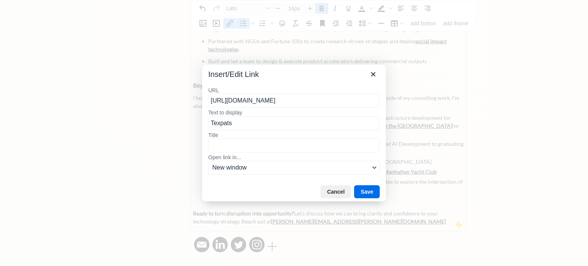
click at [239, 104] on input "[URL][DOMAIN_NAME]" at bounding box center [293, 101] width 171 height 14
type input "[URL][DOMAIN_NAME]"
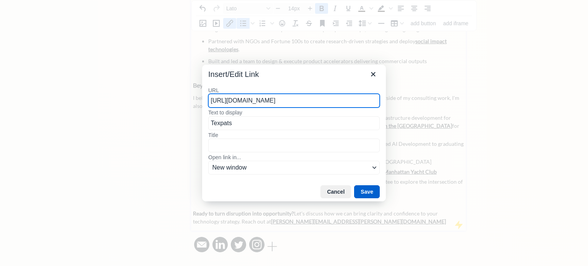
click at [366, 189] on button "Save" at bounding box center [367, 191] width 26 height 13
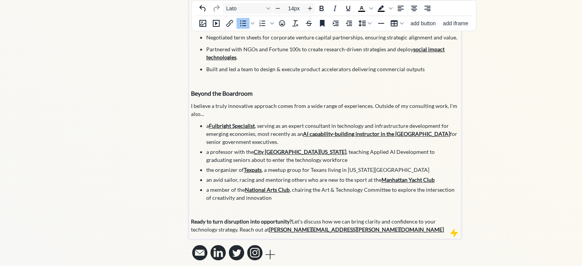
click at [336, 189] on li "a member of the National Arts Club , chairing the Art & Technology Committee to…" at bounding box center [332, 194] width 253 height 16
click at [274, 186] on link "National Arts Club" at bounding box center [267, 189] width 45 height 7
click at [228, 22] on icon "Insert/edit link" at bounding box center [229, 23] width 9 height 9
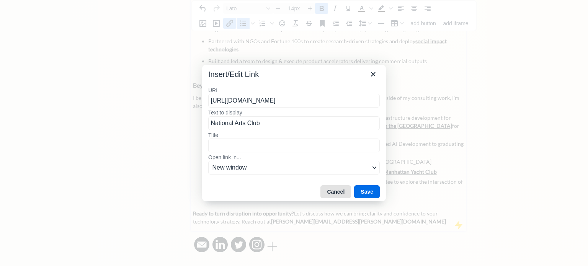
click at [335, 187] on button "Cancel" at bounding box center [335, 191] width 31 height 13
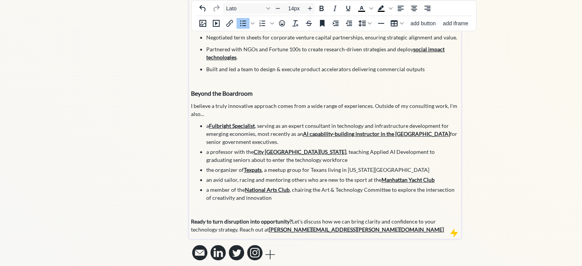
click at [335, 187] on li "a member of the National Arts Club , chairing the Art & Technology Committee to…" at bounding box center [332, 194] width 253 height 16
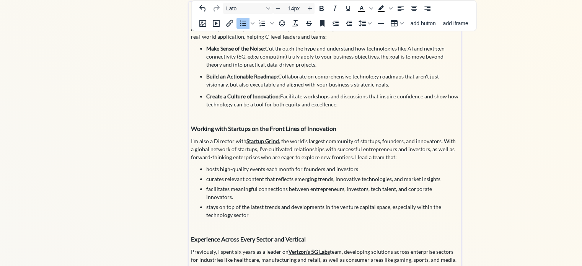
scroll to position [164, 0]
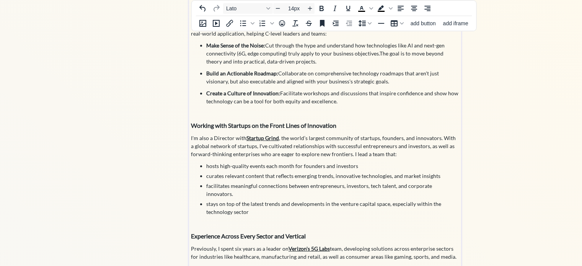
click at [212, 137] on p "I'm also a Director with Startup Grind , the world’s largest community of start…" at bounding box center [325, 146] width 269 height 24
click at [320, 145] on p "I'm also an Executive Director with Startup Grind , the world’s largest communi…" at bounding box center [325, 146] width 269 height 24
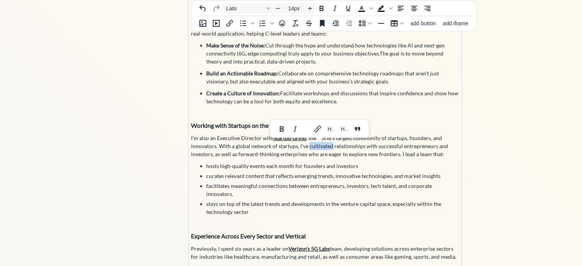
click at [320, 145] on p "I'm also an Executive Director with Startup Grind , the world’s largest communi…" at bounding box center [325, 146] width 269 height 24
click at [410, 147] on p "I'm also an Executive Director with Startup Grind , the world’s largest communi…" at bounding box center [325, 146] width 269 height 24
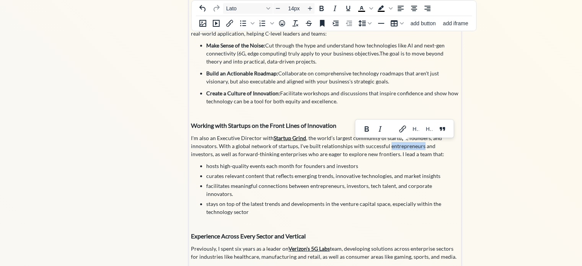
click at [410, 147] on p "I'm also an Executive Director with Startup Grind , the world’s largest communi…" at bounding box center [325, 146] width 269 height 24
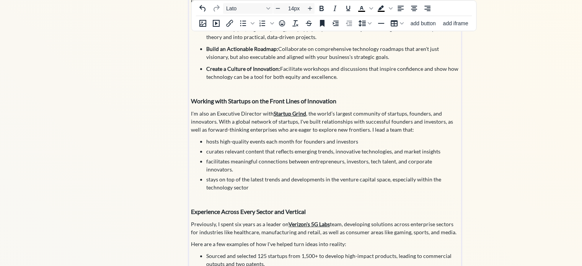
scroll to position [189, 0]
click at [433, 118] on p "I'm also an Executive Director with Startup Grind , the world’s largest communi…" at bounding box center [325, 121] width 269 height 24
click at [400, 120] on p "I'm also an Executive Director with Startup Grind , the world’s largest communi…" at bounding box center [325, 121] width 269 height 24
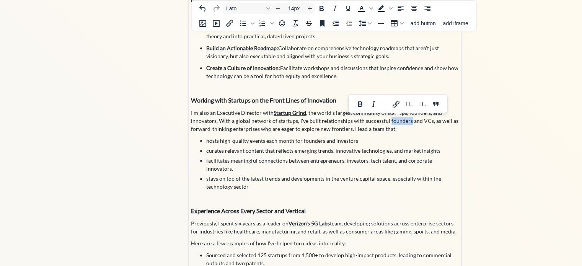
click at [400, 120] on p "I'm also an Executive Director with Startup Grind , the world’s largest communi…" at bounding box center [325, 121] width 269 height 24
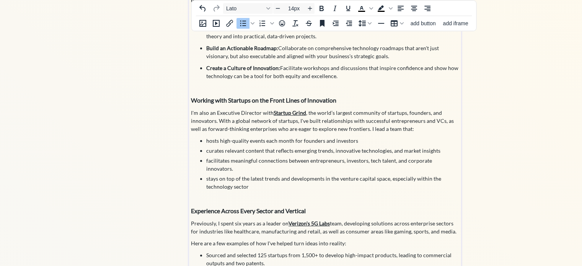
click at [423, 157] on li "facilitates meaningful connections between entrepreneurs, investors, tech talen…" at bounding box center [332, 165] width 253 height 16
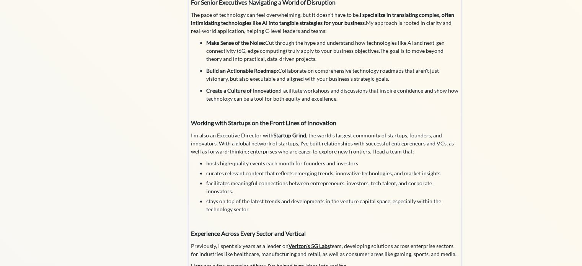
scroll to position [0, 0]
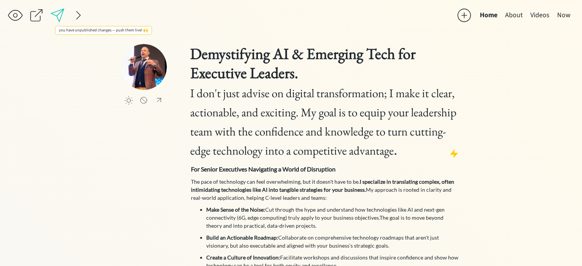
click at [58, 19] on div at bounding box center [57, 15] width 15 height 15
click at [516, 13] on button "About" at bounding box center [513, 15] width 25 height 15
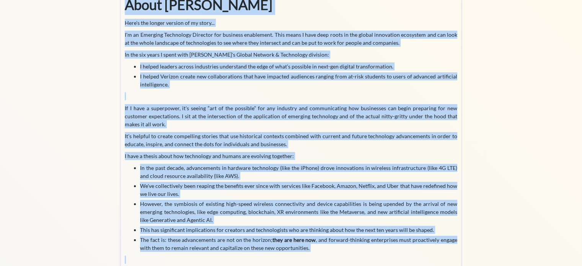
scroll to position [146, 0]
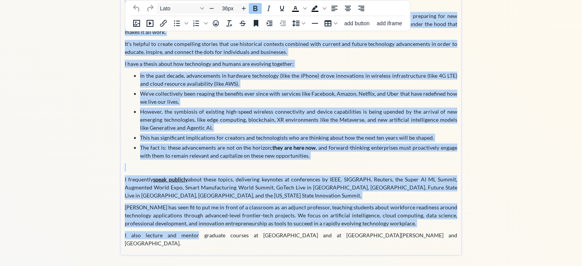
drag, startPoint x: 126, startPoint y: 58, endPoint x: 230, endPoint y: 243, distance: 212.2
click at [230, 243] on div "About [PERSON_NAME] Here's the longer version of my story... I'm an Emerging Te…" at bounding box center [291, 74] width 333 height 345
copy div "Lorem Ipsumd Sita'c adi elitse doeiusm te in utlab... E'd ma Aliquaen Adminimve…"
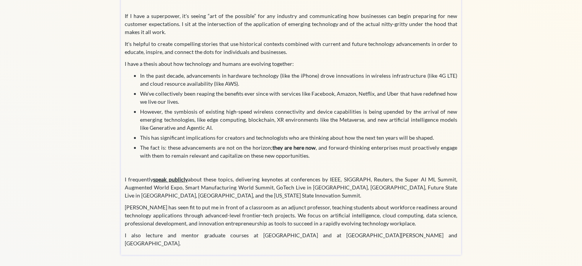
click at [461, 122] on div "About [PERSON_NAME] Here's the longer version of my story... I'm an Emerging Te…" at bounding box center [291, 76] width 340 height 357
type input "14px"
click at [170, 179] on strong "speak publicly" at bounding box center [170, 179] width 34 height 7
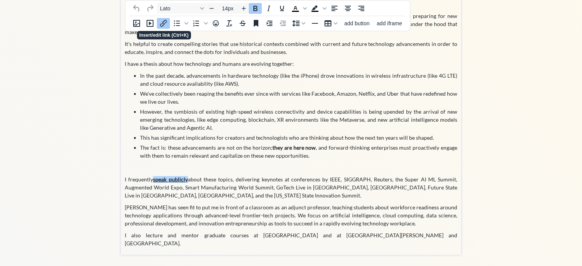
click at [165, 25] on icon "Insert/edit link" at bounding box center [163, 23] width 9 height 9
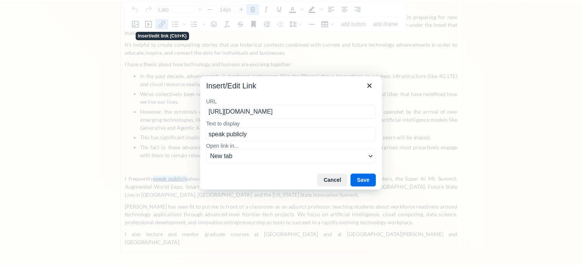
scroll to position [0, 25]
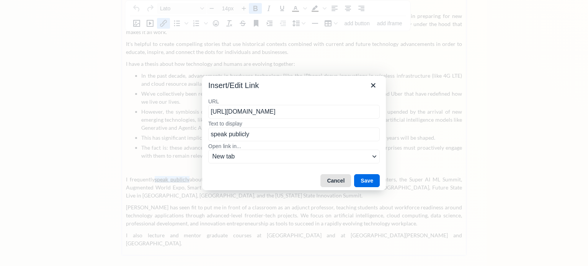
click at [334, 178] on button "Cancel" at bounding box center [335, 180] width 31 height 13
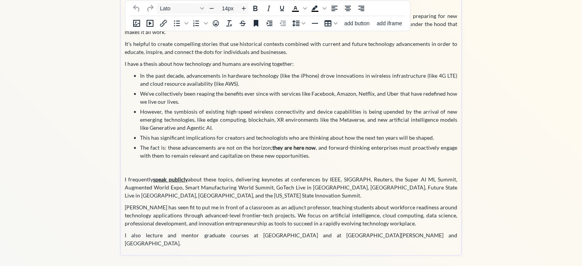
click at [322, 167] on p at bounding box center [291, 167] width 333 height 8
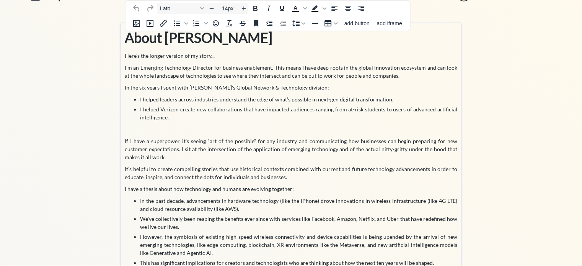
scroll to position [17, 0]
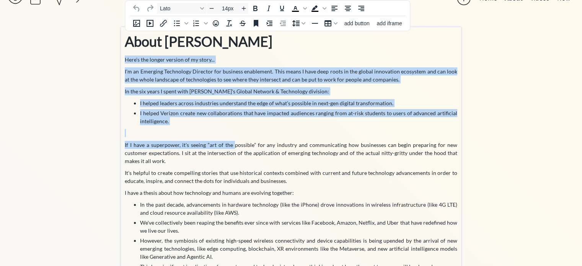
drag, startPoint x: 126, startPoint y: 59, endPoint x: 236, endPoint y: 147, distance: 141.9
click at [236, 147] on div "About [PERSON_NAME] Here's the longer version of my story... I'm an Emerging Te…" at bounding box center [291, 203] width 333 height 345
click at [229, 67] on p "I'm an Emerging Technology Director for business enablement. This means I have …" at bounding box center [291, 75] width 333 height 16
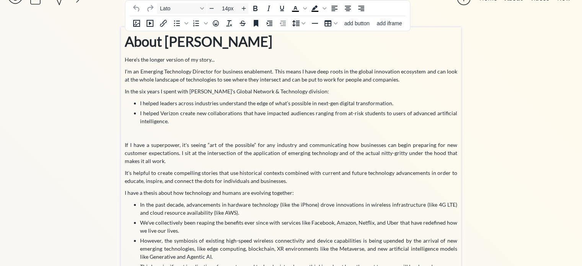
click at [261, 74] on p "I'm an Emerging Technology Director for business enablement. This means I have …" at bounding box center [291, 75] width 333 height 16
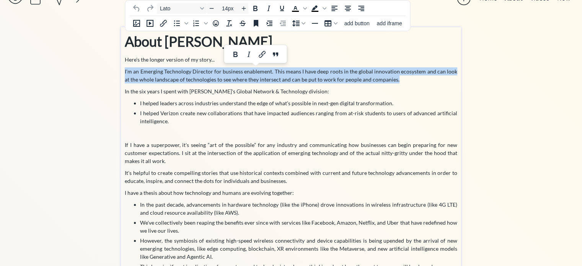
click at [261, 74] on p "I'm an Emerging Technology Director for business enablement. This means I have …" at bounding box center [291, 75] width 333 height 16
paste div
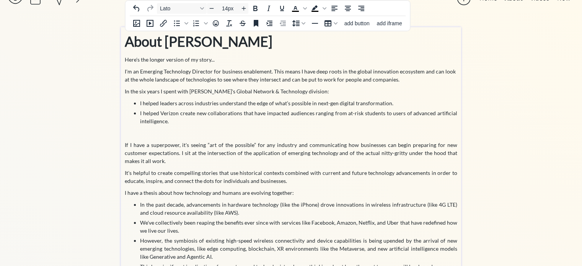
click at [210, 151] on p "If I have a superpower, it's seeing “art of the possible” for any industry and …" at bounding box center [291, 153] width 333 height 24
click at [185, 169] on p "It's helpful to create compelling stories that use historical contexts combined…" at bounding box center [291, 177] width 333 height 16
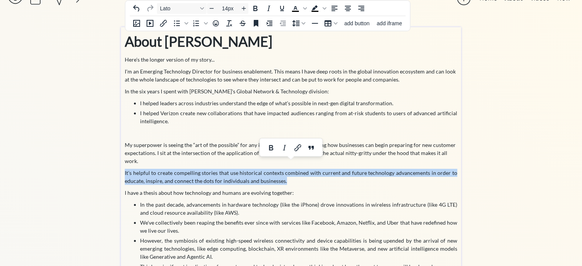
click at [185, 169] on p "It's helpful to create compelling stories that use historical contexts combined…" at bounding box center [291, 177] width 333 height 16
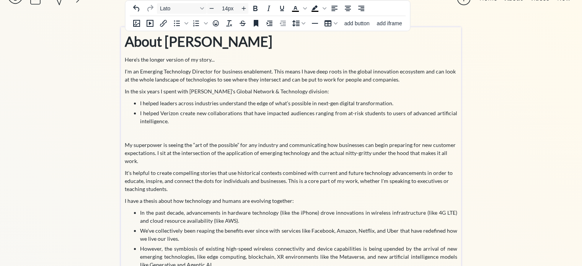
scroll to position [0, 0]
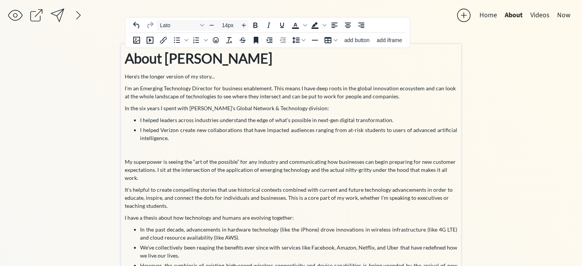
click at [238, 148] on p at bounding box center [291, 150] width 333 height 8
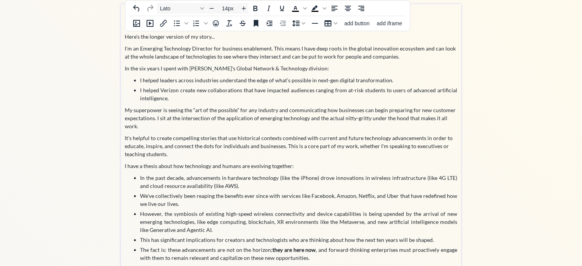
scroll to position [41, 0]
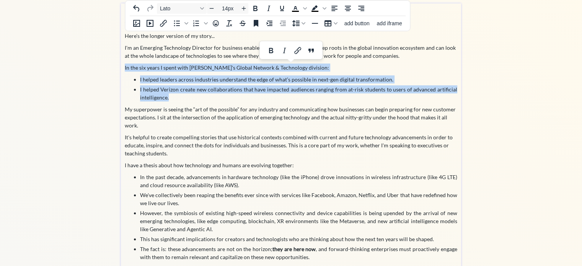
drag, startPoint x: 174, startPoint y: 96, endPoint x: 116, endPoint y: 70, distance: 63.4
click at [116, 70] on div "saving & publishing saved & published! 👍 saving... Home About Videos Now click …" at bounding box center [291, 163] width 582 height 408
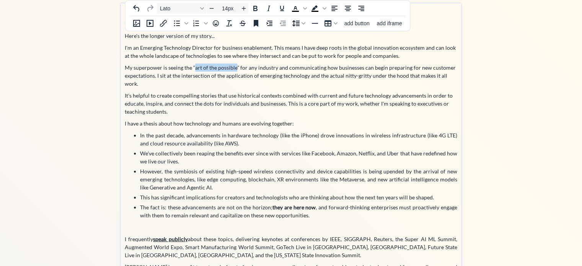
drag, startPoint x: 194, startPoint y: 65, endPoint x: 235, endPoint y: 69, distance: 41.2
click at [235, 69] on p "My superpower is seeing the “art of the possible” for any industry and communic…" at bounding box center [291, 76] width 333 height 24
click at [193, 103] on p "It's helpful to create compelling stories that use historical contexts combined…" at bounding box center [291, 103] width 333 height 24
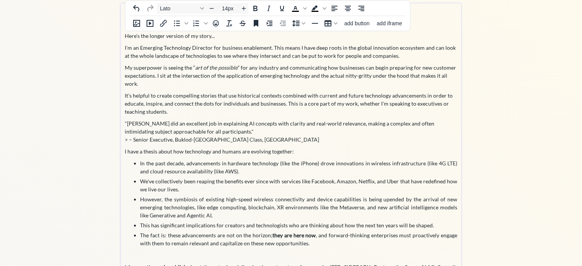
drag, startPoint x: 230, startPoint y: 122, endPoint x: 99, endPoint y: 116, distance: 131.4
click at [99, 116] on div "saving & publishing saved & published! 👍 saving... Home About Videos Now click …" at bounding box center [291, 156] width 582 height 395
click at [249, 130] on p ""[PERSON_NAME] did an excellent job in explaining AI concepts with clarity and …" at bounding box center [291, 131] width 333 height 24
click at [298, 126] on p ""[PERSON_NAME] did an excellent job in explaining AI concepts with clarity and …" at bounding box center [291, 131] width 333 height 24
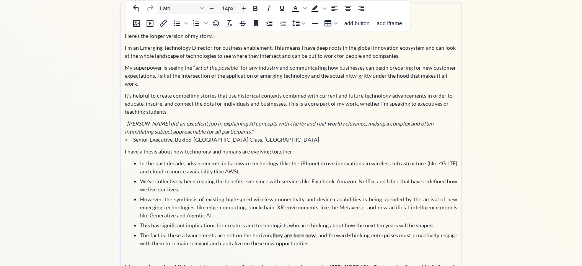
click at [130, 131] on p ""[PERSON_NAME] did an excellent job in explaining AI concepts with clarity and …" at bounding box center [291, 131] width 333 height 24
drag, startPoint x: 147, startPoint y: 121, endPoint x: 155, endPoint y: 132, distance: 13.6
click at [155, 132] on p ""[PERSON_NAME] did an excellent job in explaining AI concepts with clarity and …" at bounding box center [291, 131] width 333 height 24
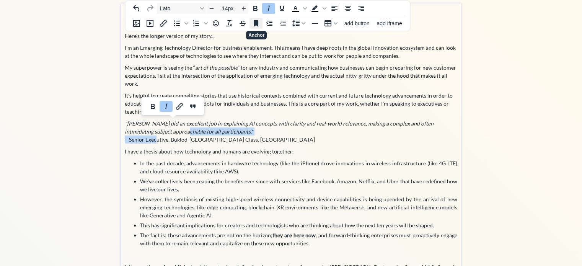
click at [256, 21] on icon "Anchor" at bounding box center [256, 23] width 5 height 7
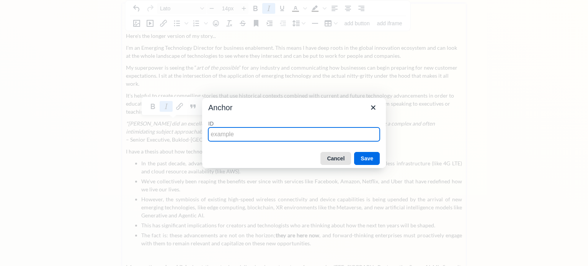
drag, startPoint x: 340, startPoint y: 151, endPoint x: 337, endPoint y: 154, distance: 4.3
click at [337, 154] on div "Cancel Save" at bounding box center [294, 158] width 184 height 19
click at [337, 154] on button "Cancel" at bounding box center [335, 158] width 31 height 13
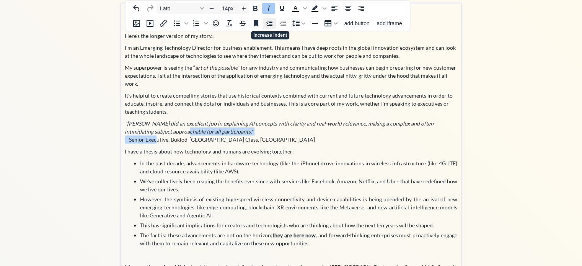
click at [271, 23] on icon "Increase indent" at bounding box center [269, 23] width 9 height 9
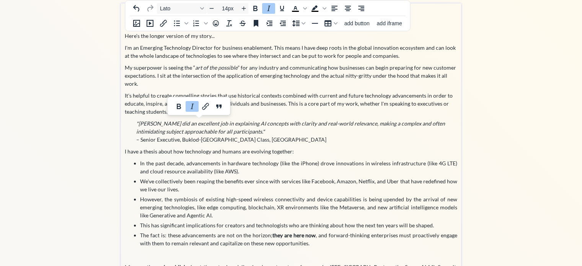
click at [276, 120] on em ""[PERSON_NAME] did an excellent job in explaining AI concepts with clarity and …" at bounding box center [290, 127] width 309 height 15
click at [142, 131] on p ""[PERSON_NAME] did an excellent job in explaining AI concepts with clarity and …" at bounding box center [291, 131] width 333 height 24
drag, startPoint x: 184, startPoint y: 131, endPoint x: 222, endPoint y: 133, distance: 38.7
click at [222, 133] on p ""[PERSON_NAME] did an excellent job in explaining AI concepts with clarity and …" at bounding box center [291, 131] width 333 height 24
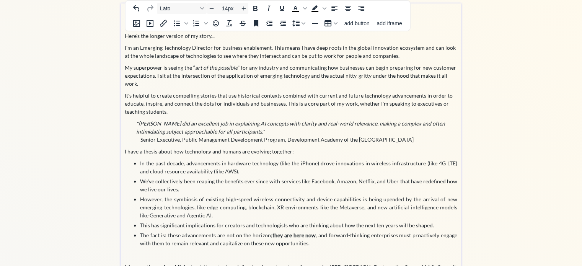
click at [158, 132] on p ""[PERSON_NAME] did an excellent job in explaining AI concepts with clarity and …" at bounding box center [291, 131] width 333 height 24
click at [297, 133] on p ""[PERSON_NAME] did an excellent job in explaining AI concepts with clarity and …" at bounding box center [291, 131] width 333 height 24
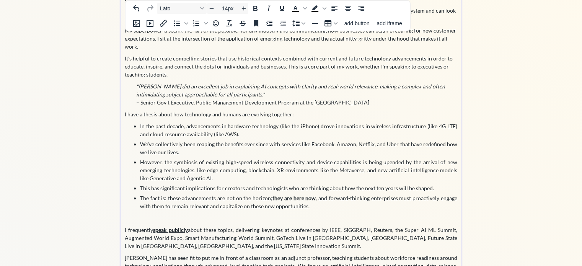
click at [206, 110] on p "I have a thesis about how technology and humans are evolving together:" at bounding box center [291, 114] width 333 height 8
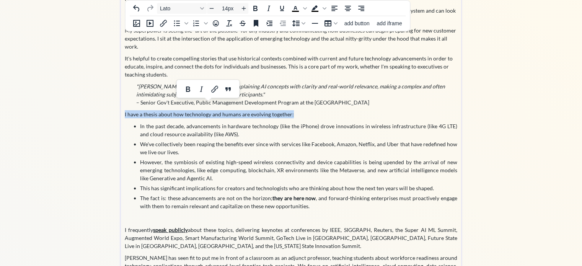
click at [206, 110] on p "I have a thesis about how technology and humans are evolving together:" at bounding box center [291, 114] width 333 height 8
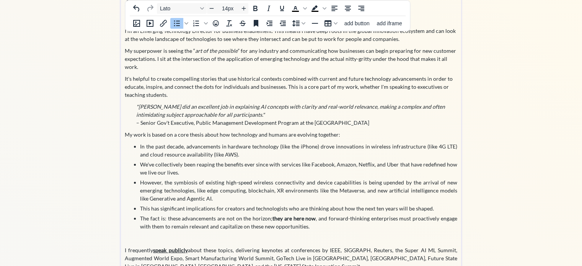
scroll to position [58, 0]
click at [157, 86] on p "It's helpful to create compelling stories that use historical contexts combined…" at bounding box center [291, 86] width 333 height 24
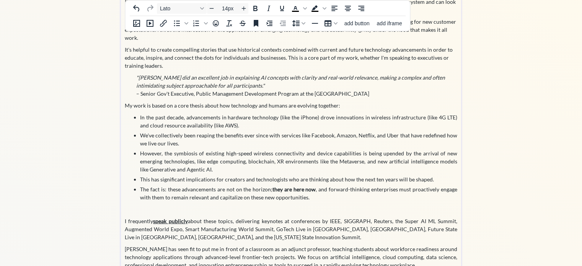
scroll to position [87, 0]
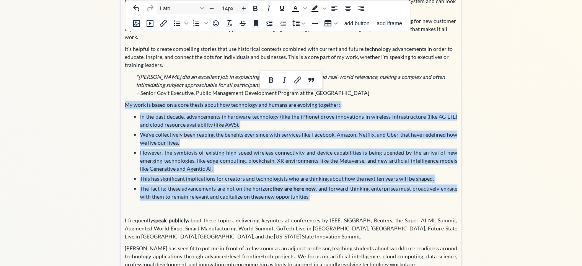
drag, startPoint x: 313, startPoint y: 187, endPoint x: 118, endPoint y: 98, distance: 214.4
click at [118, 98] on div "saving & publishing saved & published! 👍 saving... Home About Videos Now click …" at bounding box center [291, 110] width 582 height 395
copy div "Lo ipsu do sitam co a elit seddoe tempo inc utlaboreet dol magnaa eni adminimv …"
click at [189, 115] on li "In the past decade, advancements in hardware technology (like the iPhone) drove…" at bounding box center [298, 121] width 317 height 16
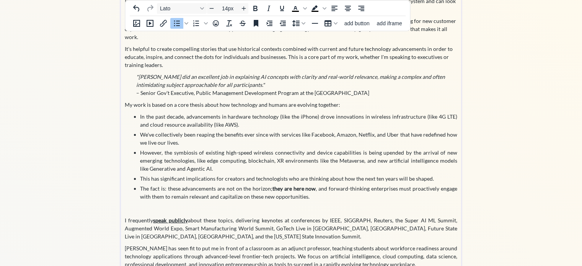
click at [174, 115] on li "In the past decade, advancements in hardware technology (like the iPhone) drove…" at bounding box center [298, 121] width 317 height 16
click at [174, 115] on body "saving & publishing saved & published! 👍 saving... Home About Videos Now click …" at bounding box center [291, 46] width 582 height 266
click at [188, 113] on li "In the past decade, advancements in hardware technology (like the iPhone) drove…" at bounding box center [298, 121] width 317 height 16
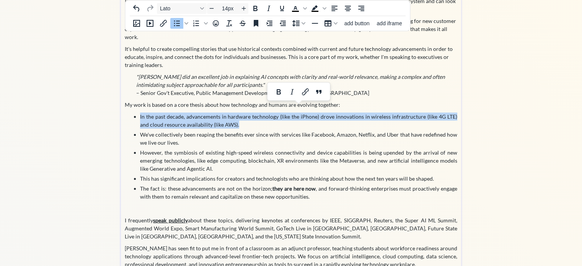
click at [188, 113] on li "In the past decade, advancements in hardware technology (like the iPhone) drove…" at bounding box center [298, 121] width 317 height 16
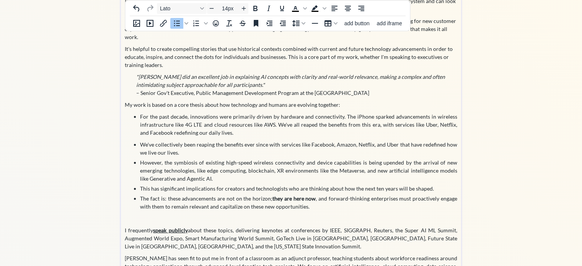
click at [155, 140] on li "We've collectively been reaping the benefits ever since with services like Face…" at bounding box center [298, 148] width 317 height 16
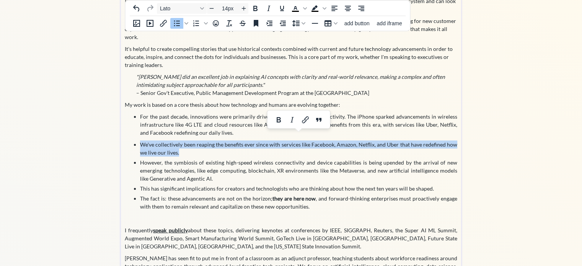
click at [155, 140] on li "We've collectively been reaping the benefits ever since with services like Face…" at bounding box center [298, 148] width 317 height 16
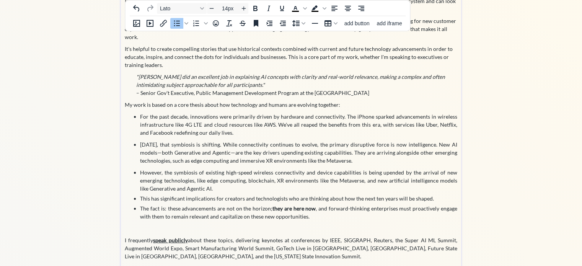
click at [166, 176] on li "However, the symbiosis of existing high-speed wireless connectivity and device …" at bounding box center [298, 180] width 317 height 24
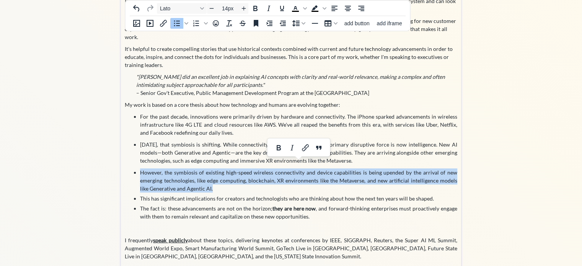
click at [166, 176] on li "However, the symbiosis of existing high-speed wireless connectivity and device …" at bounding box center [298, 180] width 317 height 24
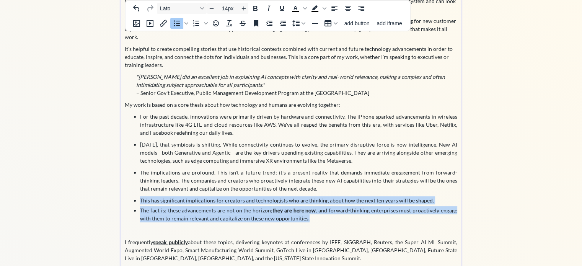
drag, startPoint x: 290, startPoint y: 179, endPoint x: 335, endPoint y: 208, distance: 54.1
click at [335, 208] on ul "For the past decade, innovations were primarily driven by hardware and connecti…" at bounding box center [291, 168] width 333 height 110
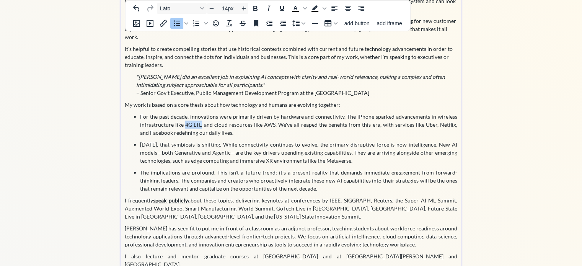
drag, startPoint x: 183, startPoint y: 116, endPoint x: 200, endPoint y: 116, distance: 16.8
click at [200, 116] on p "For the past decade, innovations were primarily driven by hardware and connecti…" at bounding box center [298, 125] width 317 height 24
click at [358, 113] on p "For the past decade, innovations were primarily driven by hardware and connecti…" at bounding box center [298, 125] width 317 height 24
click at [274, 116] on p "For the past decade, innovations were primarily driven by hardware and connecti…" at bounding box center [298, 125] width 317 height 24
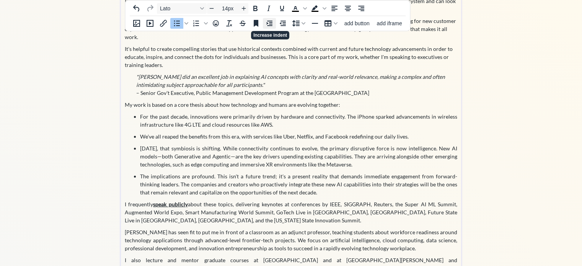
click at [269, 23] on icon "Increase indent" at bounding box center [269, 23] width 9 height 9
click at [405, 144] on p "[DATE], that symbiosis is shifting. While connectivity continues to evolve, the…" at bounding box center [298, 156] width 317 height 24
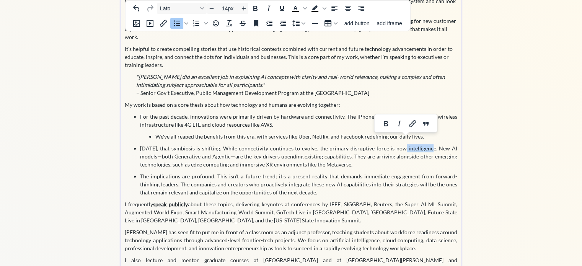
click at [405, 144] on p "[DATE], that symbiosis is shifting. While connectivity continues to evolve, the…" at bounding box center [298, 156] width 317 height 24
click at [385, 121] on icon "Bold" at bounding box center [386, 123] width 4 height 5
drag, startPoint x: 281, startPoint y: 108, endPoint x: 345, endPoint y: 108, distance: 63.2
click at [345, 113] on p "For the past decade, innovations were primarily driven by hardware and connecti…" at bounding box center [298, 121] width 317 height 16
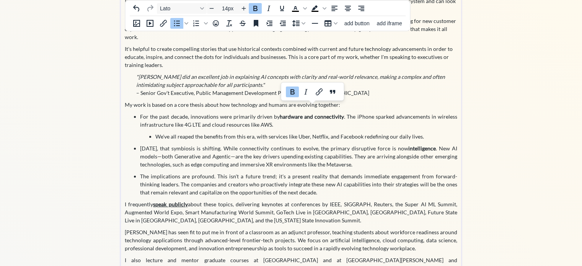
click at [193, 117] on p "For the past decade, innovations were primarily driven by hardware and connecti…" at bounding box center [298, 121] width 317 height 16
click at [219, 133] on ul "For the past decade, innovations were primarily driven by hardware and connecti…" at bounding box center [291, 155] width 333 height 84
click at [139, 149] on ul "For the past decade, innovations were primarily driven by hardware and connecti…" at bounding box center [291, 155] width 333 height 84
click at [349, 149] on p "[DATE], that symbiosis is shifting. While connectivity continues to evolve, the…" at bounding box center [298, 156] width 317 height 24
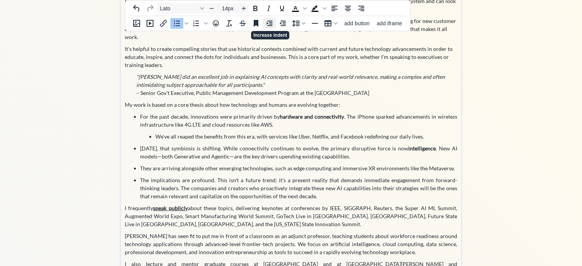
click at [271, 24] on icon "Increase indent" at bounding box center [269, 23] width 6 height 5
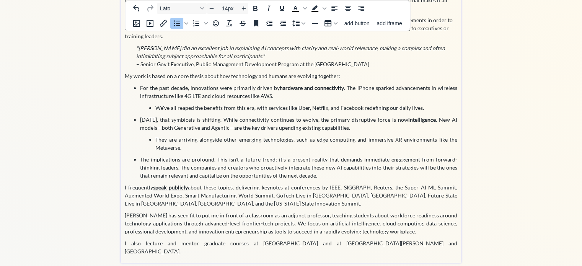
scroll to position [116, 0]
click at [198, 155] on p "The implications are profound. This isn't a future trend; it's a present realit…" at bounding box center [298, 167] width 317 height 24
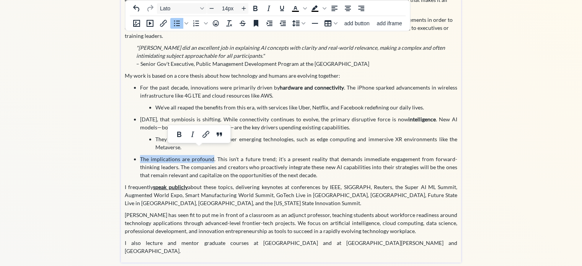
click at [198, 155] on p "The implications are profound. This isn't a future trend; it's a present realit…" at bounding box center [298, 167] width 317 height 24
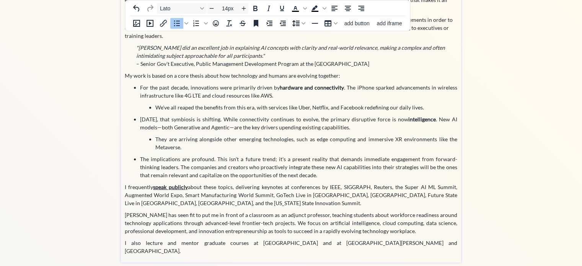
click at [198, 155] on p "The implications are profound. This isn't a future trend; it's a present realit…" at bounding box center [298, 167] width 317 height 24
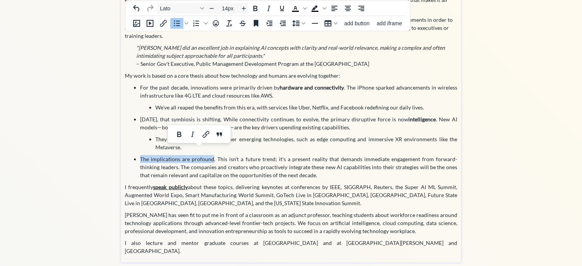
click at [198, 155] on p "The implications are profound. This isn't a future trend; it's a present realit…" at bounding box center [298, 167] width 317 height 24
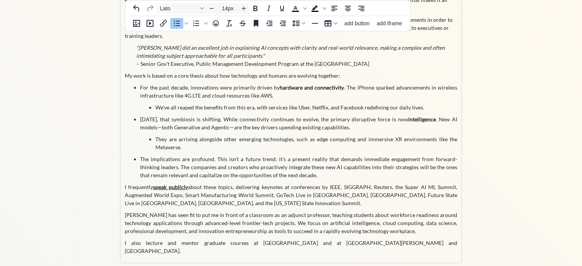
click at [210, 155] on p "The implications are profound. This isn't a future trend; it's a present realit…" at bounding box center [298, 167] width 317 height 24
drag, startPoint x: 210, startPoint y: 149, endPoint x: 189, endPoint y: 151, distance: 20.7
click at [189, 155] on p "The implications are profound. This isn't a future trend; it's a present realit…" at bounding box center [298, 167] width 317 height 24
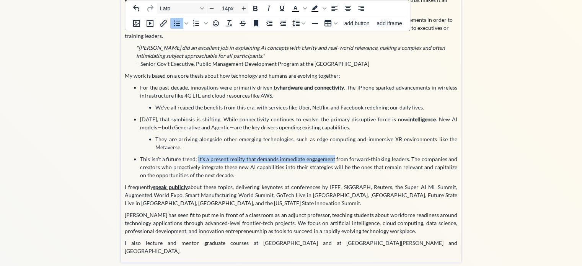
drag, startPoint x: 199, startPoint y: 151, endPoint x: 336, endPoint y: 151, distance: 137.0
click at [336, 155] on p "This isn't a future trend; it's a present reality that demands immediate engage…" at bounding box center [298, 167] width 317 height 24
click at [247, 136] on icon "Bold" at bounding box center [247, 134] width 9 height 9
click at [340, 185] on p "I frequently speak publicly about these topics, delivering keynotes at conferen…" at bounding box center [291, 195] width 333 height 24
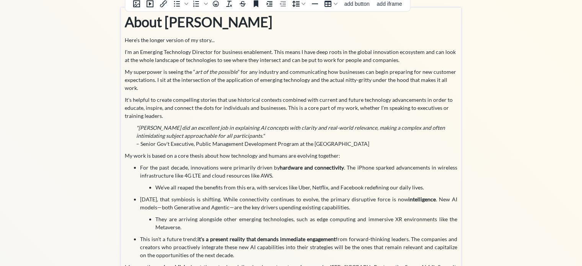
scroll to position [0, 0]
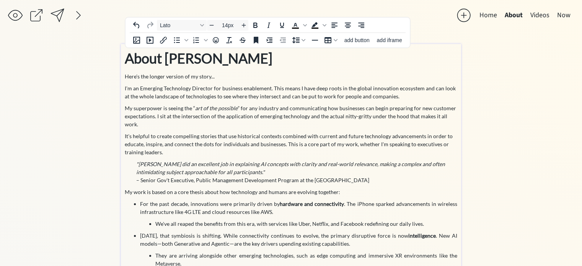
click at [283, 96] on p "I'm an Emerging Technology Director for business enablement. This means I have …" at bounding box center [291, 92] width 333 height 16
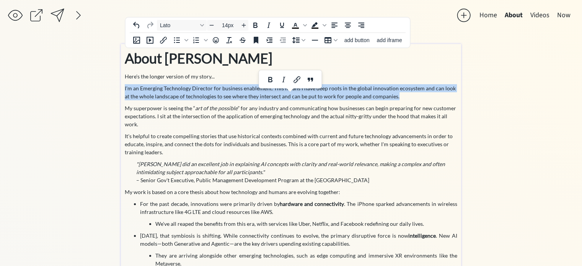
click at [283, 96] on p "I'm an Emerging Technology Director for business enablement. This means I have …" at bounding box center [291, 92] width 333 height 16
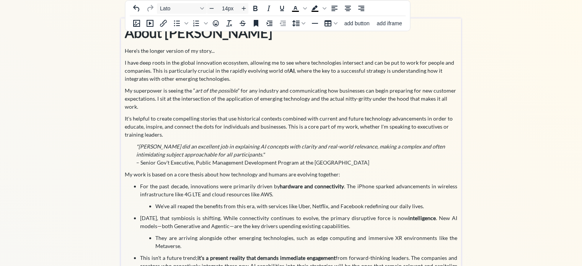
scroll to position [26, 0]
drag, startPoint x: 285, startPoint y: 121, endPoint x: 286, endPoint y: 118, distance: 3.9
click at [286, 118] on p "It's helpful to create compelling stories that use historical contexts combined…" at bounding box center [291, 126] width 333 height 24
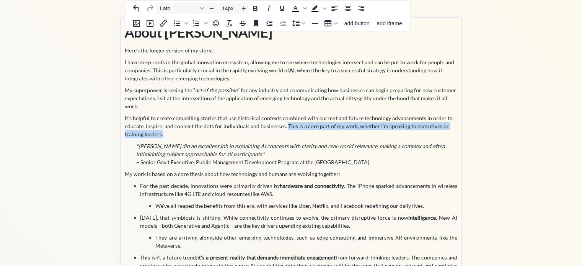
drag, startPoint x: 286, startPoint y: 125, endPoint x: 286, endPoint y: 119, distance: 6.5
click at [286, 119] on p "It's helpful to create compelling stories that use historical contexts combined…" at bounding box center [291, 126] width 333 height 24
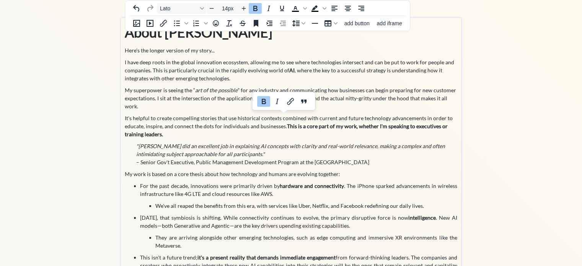
click at [412, 123] on strong "This is a core part of my work, whether I'm speaking to executives or training …" at bounding box center [286, 130] width 323 height 15
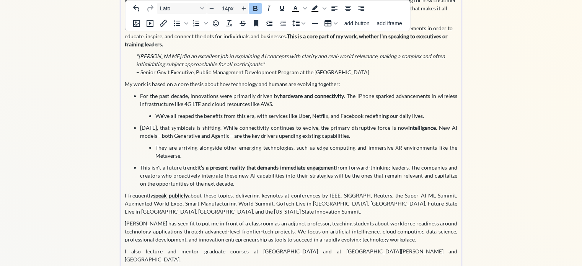
scroll to position [124, 0]
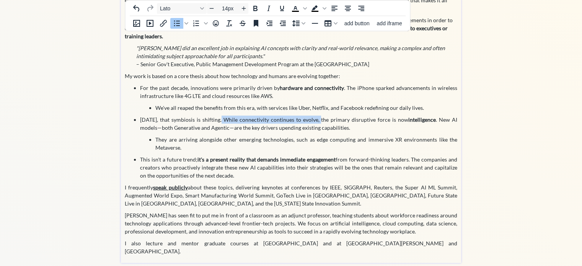
drag, startPoint x: 216, startPoint y: 110, endPoint x: 312, endPoint y: 112, distance: 95.7
click at [312, 116] on p "[DATE], that symbiosis is shifting. While connectivity continues to evolve, the…" at bounding box center [298, 124] width 317 height 16
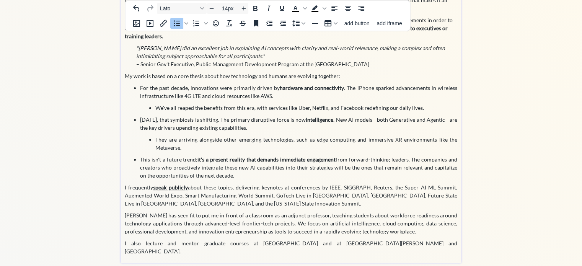
click at [345, 136] on p "They are arriving alongside other emerging technologies, such as edge computing…" at bounding box center [306, 144] width 302 height 16
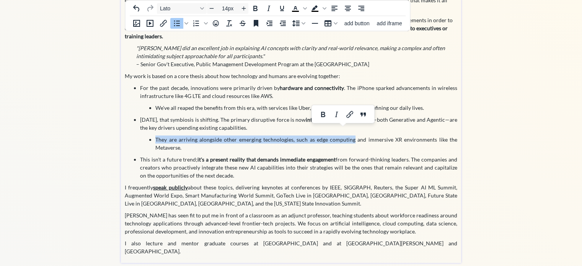
click at [345, 129] on body "saving & publishing saved & published! 👍 saving... Home About Videos Now click …" at bounding box center [291, 9] width 582 height 266
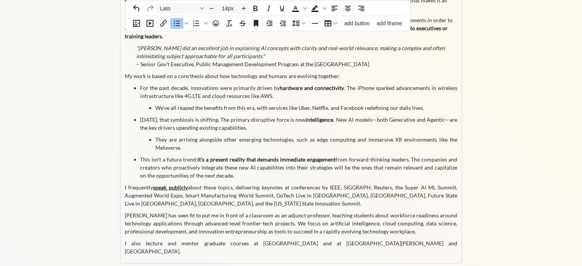
click at [345, 136] on p "They are arriving alongside other emerging technologies, such as edge computing…" at bounding box center [306, 144] width 302 height 16
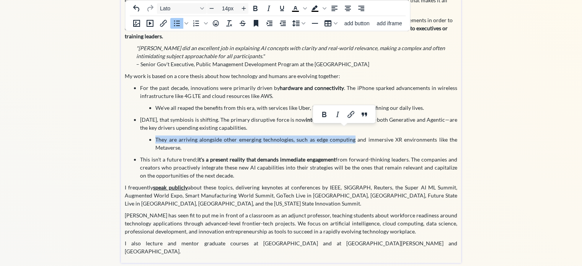
click at [345, 129] on body "saving & publishing saved & published! 👍 saving... Home About Videos Now click …" at bounding box center [291, 9] width 582 height 266
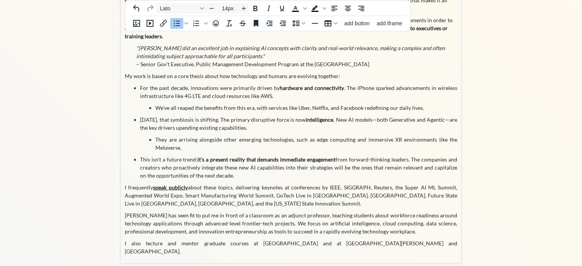
click at [345, 136] on p "They are arriving alongside other emerging technologies, such as edge computing…" at bounding box center [306, 144] width 302 height 16
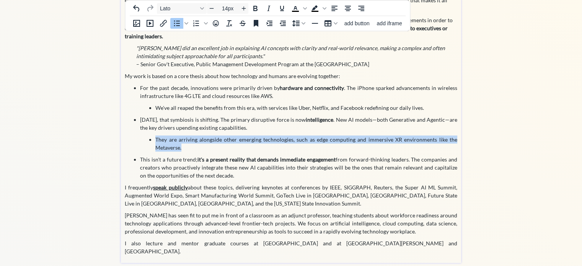
drag, startPoint x: 188, startPoint y: 137, endPoint x: 148, endPoint y: 132, distance: 41.0
click at [148, 136] on ul "They are arriving alongside other emerging technologies, such as edge computing…" at bounding box center [298, 144] width 317 height 16
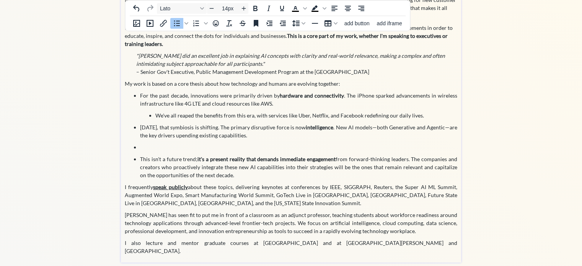
scroll to position [104, 0]
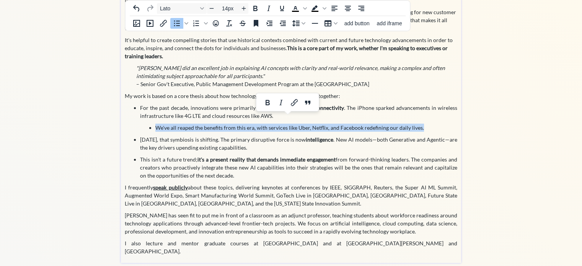
drag, startPoint x: 423, startPoint y: 119, endPoint x: 117, endPoint y: 118, distance: 305.9
click at [117, 118] on div "saving & publishing saved & published! 👍 saving... Home About Videos Now click …" at bounding box center [291, 85] width 582 height 379
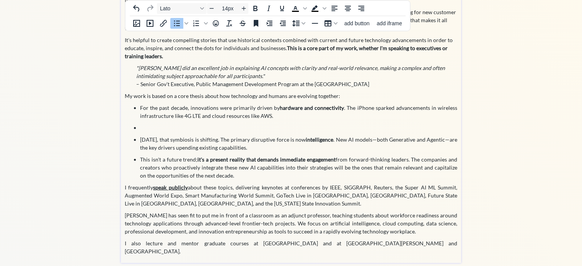
scroll to position [92, 0]
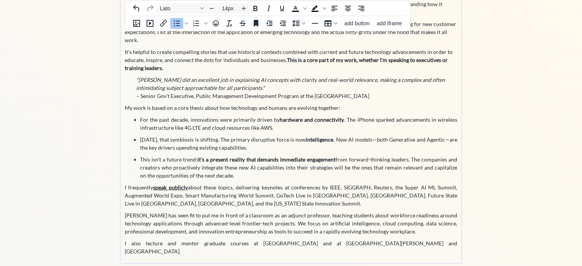
click at [413, 155] on p "This isn't a future trend; it's a present reality that demands immediate engage…" at bounding box center [298, 167] width 317 height 24
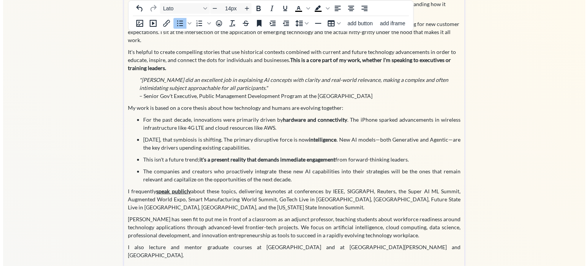
scroll to position [96, 0]
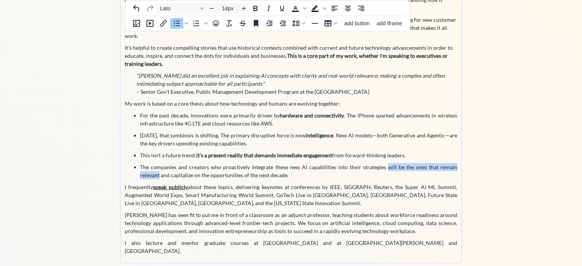
drag, startPoint x: 389, startPoint y: 160, endPoint x: 160, endPoint y: 165, distance: 229.0
click at [160, 165] on p "The companies and creators who proactively integrate these new AI capabilities …" at bounding box center [298, 171] width 317 height 16
click at [222, 168] on p "The companies and creators who proactively integrate these new AI capabilities …" at bounding box center [298, 171] width 317 height 16
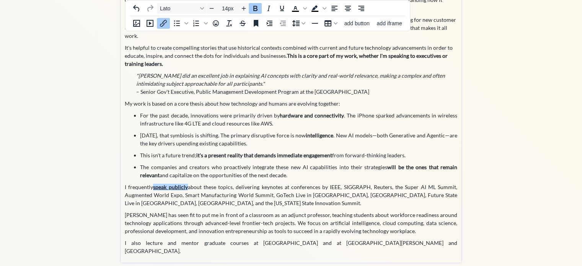
click at [175, 184] on strong "speak publicly" at bounding box center [170, 187] width 34 height 7
click at [162, 20] on icon "Insert/edit link" at bounding box center [163, 23] width 9 height 9
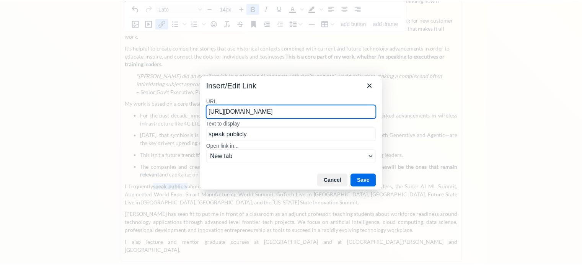
scroll to position [0, 25]
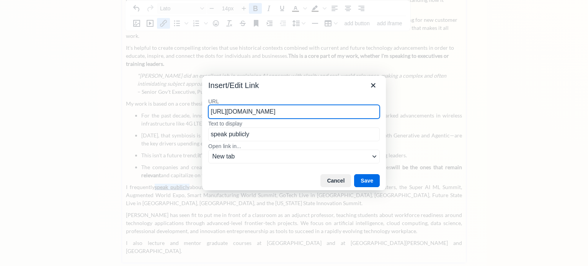
click at [167, 110] on div at bounding box center [294, 133] width 588 height 266
click at [341, 180] on button "Cancel" at bounding box center [335, 180] width 31 height 13
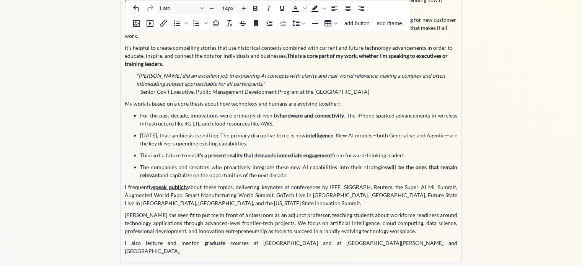
click at [341, 183] on p "I frequently speak publicly about these topics, delivering keynotes at conferen…" at bounding box center [291, 195] width 333 height 24
drag, startPoint x: 181, startPoint y: 187, endPoint x: 119, endPoint y: 188, distance: 62.8
click at [119, 188] on div "saving & publishing saved & published! 👍 saving... Home About Videos Now click …" at bounding box center [291, 89] width 582 height 371
click at [271, 187] on p "I frequently speak publicly about these topics, delivering keynotes at conferen…" at bounding box center [291, 195] width 333 height 24
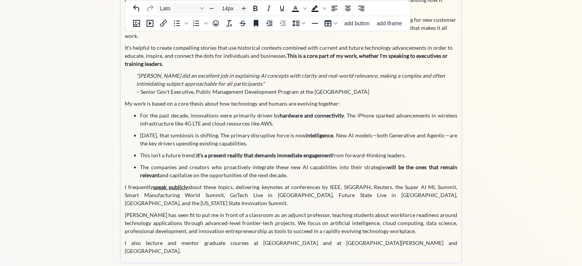
click at [359, 188] on p "I frequently speak publicly about these topics, delivering keynotes at conferen…" at bounding box center [291, 195] width 333 height 24
click at [245, 188] on p "I frequently speak publicly about these topics, delivering keynotes at conferen…" at bounding box center [291, 195] width 333 height 24
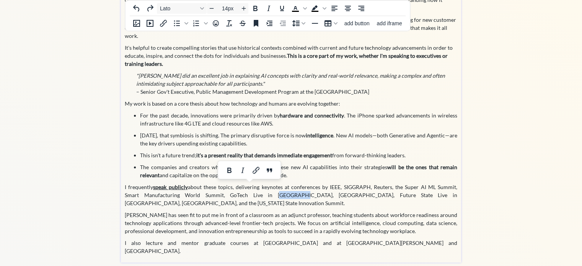
click at [245, 188] on p "I frequently speak publicly about these topics, delivering keynotes at conferen…" at bounding box center [291, 195] width 333 height 24
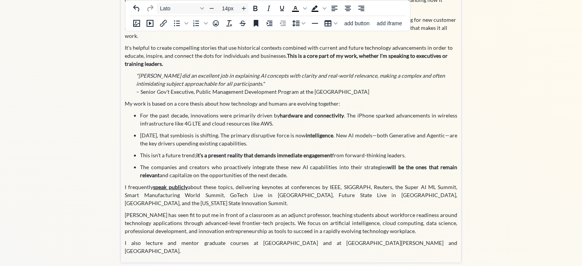
click at [323, 186] on p "I frequently speak publicly about these topics, delivering keynotes at conferen…" at bounding box center [291, 195] width 333 height 24
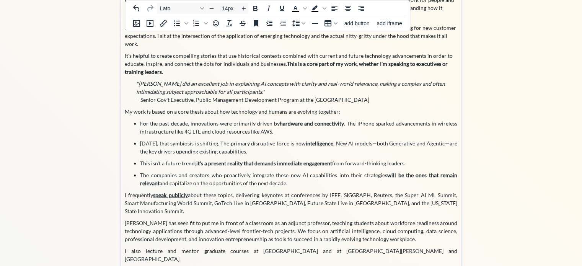
click at [157, 219] on p "[PERSON_NAME] has seen fit to put me in front of a classroom as an adjunct prof…" at bounding box center [291, 231] width 333 height 24
click at [169, 219] on p "[PERSON_NAME] has put me in front of a classroom as an adjunct professor, teach…" at bounding box center [291, 231] width 333 height 24
click at [165, 219] on p "[PERSON_NAME] has put me in front of a classroom as an adjunct professor, teach…" at bounding box center [291, 231] width 333 height 24
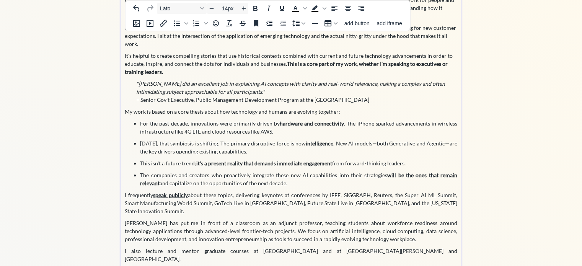
click at [126, 219] on p "[PERSON_NAME] has put me in front of a classroom as an adjunct professor, teach…" at bounding box center [291, 231] width 333 height 24
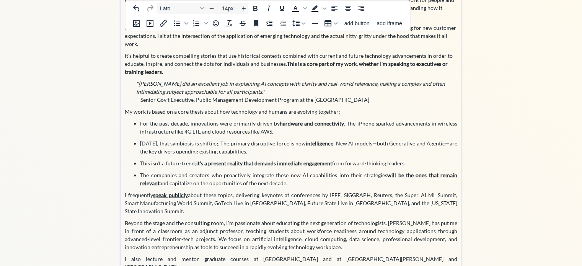
click at [177, 219] on p "Beyond the stage and the consulting room, I'm passionate about educating the ne…" at bounding box center [291, 235] width 333 height 32
click at [388, 219] on p "Beyond the stage and the consulting room, I'm passionate about educating the ne…" at bounding box center [291, 235] width 333 height 32
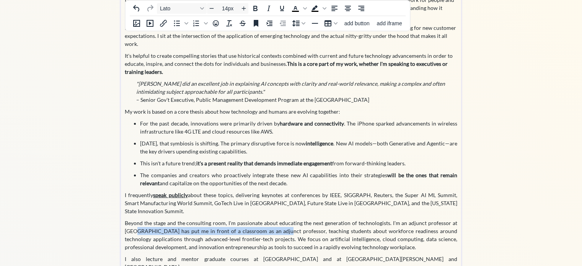
drag, startPoint x: 139, startPoint y: 216, endPoint x: 274, endPoint y: 216, distance: 135.1
click at [274, 219] on p "Beyond the stage and the consulting room, I'm passionate about educating the ne…" at bounding box center [291, 235] width 333 height 32
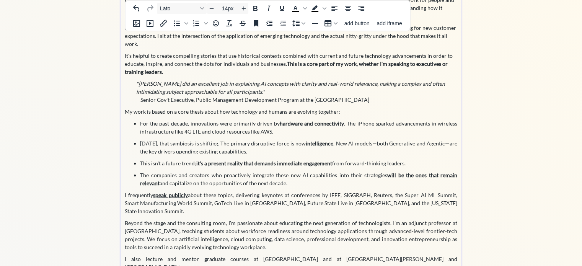
click at [165, 219] on p "Beyond the stage and the consulting room, I'm passionate about educating the ne…" at bounding box center [291, 235] width 333 height 32
click at [217, 219] on p "Beyond the stage and the consulting room, I'm passionate about educating the ne…" at bounding box center [291, 235] width 333 height 32
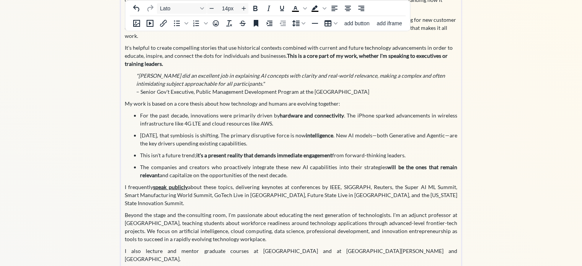
click at [380, 216] on p "Beyond the stage and the consulting room, I'm passionate about educating the ne…" at bounding box center [291, 227] width 333 height 32
click at [279, 218] on p "Beyond the stage and the consulting room, I'm passionate about educating the ne…" at bounding box center [291, 227] width 333 height 32
click at [316, 247] on p "I also lecture and mentor graduate courses at [GEOGRAPHIC_DATA] and at [GEOGRAP…" at bounding box center [291, 255] width 333 height 16
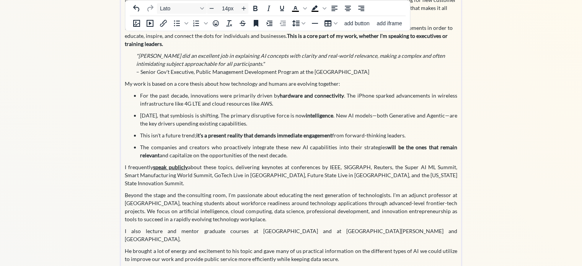
click at [127, 247] on p "He brought a lot of energy and excitement to his topic and gave many of us prac…" at bounding box center [291, 255] width 333 height 16
click at [351, 247] on p "[PERSON_NAME] brought a lot of energy and excitement to his topic and gave many…" at bounding box center [291, 255] width 333 height 16
drag, startPoint x: 138, startPoint y: 62, endPoint x: 412, endPoint y: 64, distance: 274.5
click at [412, 64] on p ""[PERSON_NAME] did an excellent job in explaining AI concepts with clarity and …" at bounding box center [291, 64] width 333 height 24
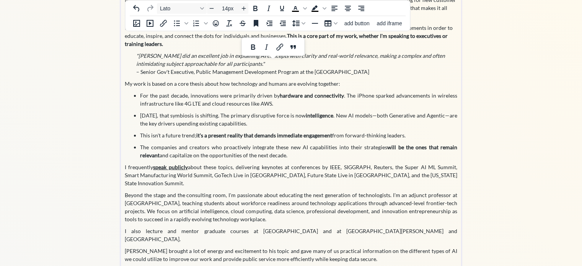
copy p "– Senior Gov't Executive, Public Management Development Program at the [GEOGRAP…"
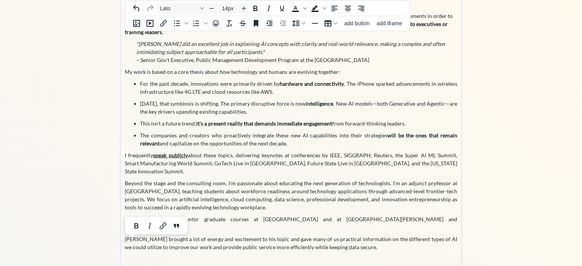
click at [204, 235] on div "About [PERSON_NAME] Here's the longer version of my story... I have deep roots …" at bounding box center [291, 91] width 333 height 343
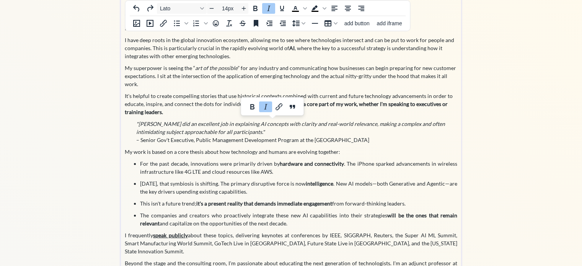
drag, startPoint x: 416, startPoint y: 132, endPoint x: 127, endPoint y: 114, distance: 289.9
click at [127, 120] on p ""[PERSON_NAME] did an excellent job in explaining AI concepts with clarity and …" at bounding box center [291, 132] width 333 height 24
copy p ""[PERSON_NAME] did an excellent job in explaining AI concepts with clarity and …"
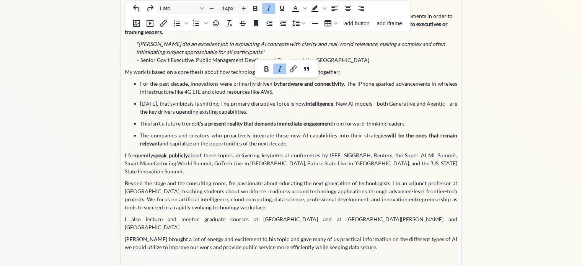
click at [158, 255] on p at bounding box center [291, 259] width 333 height 8
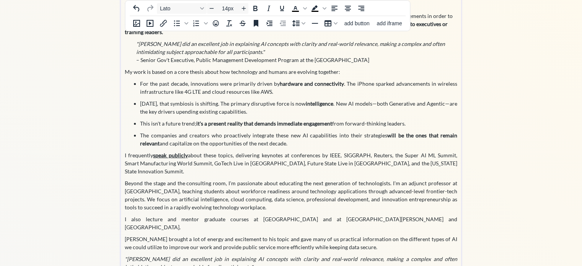
click at [206, 235] on p "[PERSON_NAME] brought a lot of energy and excitement to his topic and gave many…" at bounding box center [291, 243] width 333 height 16
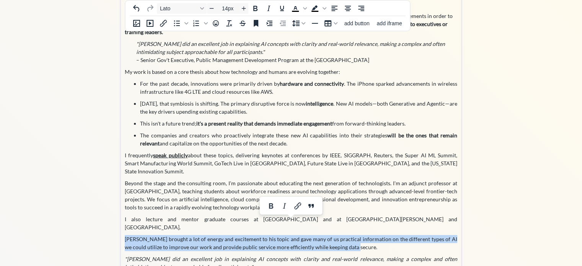
click at [206, 235] on p "[PERSON_NAME] brought a lot of energy and excitement to his topic and gave many…" at bounding box center [291, 243] width 333 height 16
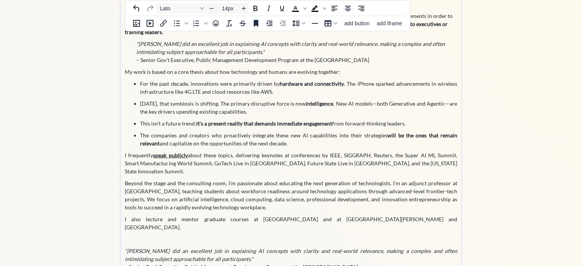
scroll to position [124, 0]
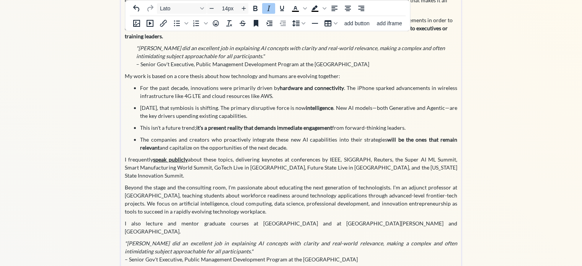
drag, startPoint x: 220, startPoint y: 235, endPoint x: 128, endPoint y: 226, distance: 92.6
click at [128, 240] on em ""[PERSON_NAME] did an excellent job in explaining AI concepts with clarity and …" at bounding box center [291, 247] width 333 height 15
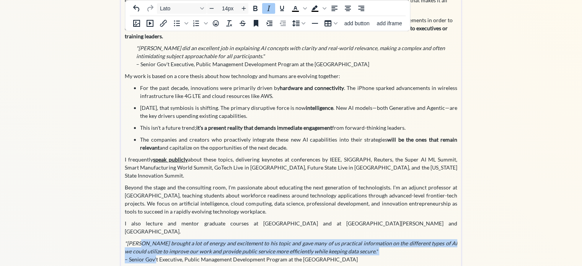
drag, startPoint x: 141, startPoint y: 228, endPoint x: 155, endPoint y: 243, distance: 20.6
click at [155, 243] on p ""[PERSON_NAME] brought a lot of energy and excitement to his topic and gave man…" at bounding box center [291, 251] width 333 height 24
click at [273, 23] on icon "Increase indent" at bounding box center [269, 23] width 9 height 9
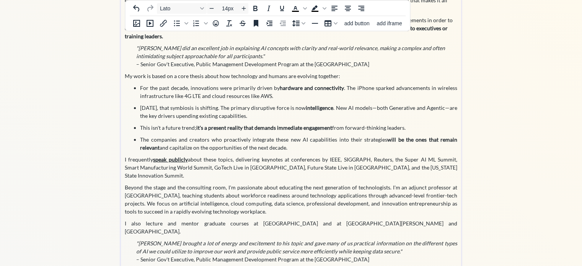
click at [229, 160] on p "I frequently speak publicly about these topics, delivering keynotes at conferen…" at bounding box center [291, 167] width 333 height 24
drag, startPoint x: 194, startPoint y: 244, endPoint x: 142, endPoint y: 247, distance: 52.1
click at [142, 247] on p ""[PERSON_NAME] brought a lot of energy and excitement to his topic and gave man…" at bounding box center [291, 251] width 333 height 24
drag, startPoint x: 244, startPoint y: 242, endPoint x: 345, endPoint y: 245, distance: 100.3
click at [345, 245] on p ""[PERSON_NAME] brought a lot of energy and excitement to his topic and gave man…" at bounding box center [291, 251] width 333 height 24
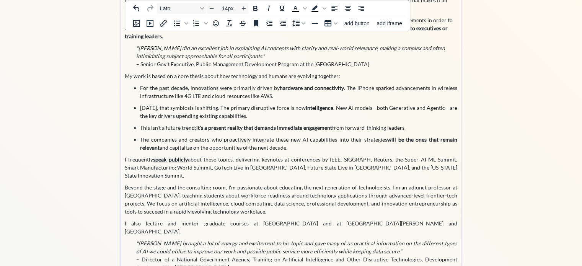
click at [180, 243] on p ""[PERSON_NAME] brought a lot of energy and excitement to his topic and gave man…" at bounding box center [291, 255] width 333 height 32
drag, startPoint x: 242, startPoint y: 249, endPoint x: 125, endPoint y: 252, distance: 117.6
click at [125, 252] on p ""[PERSON_NAME] brought a lot of energy and excitement to his topic and gave man…" at bounding box center [291, 255] width 333 height 32
click at [269, 244] on p ""[PERSON_NAME] brought a lot of energy and excitement to his topic and gave man…" at bounding box center [291, 251] width 333 height 24
click at [194, 57] on p ""[PERSON_NAME] did an excellent job in explaining AI concepts with clarity and …" at bounding box center [291, 56] width 333 height 24
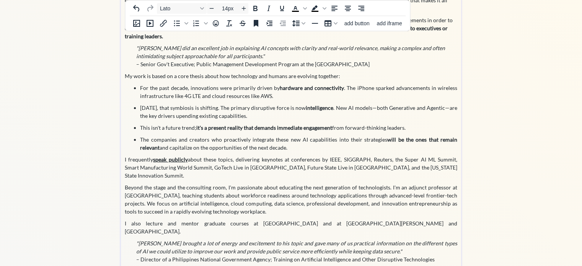
click at [202, 183] on p "Beyond the stage and the consulting room, I'm passionate about educating the ne…" at bounding box center [291, 199] width 333 height 32
drag, startPoint x: 260, startPoint y: 179, endPoint x: 336, endPoint y: 179, distance: 76.2
click at [336, 183] on p "Beyond the stage and the consulting room, I'm passionate about educating the ne…" at bounding box center [291, 199] width 333 height 32
click at [311, 183] on p "Beyond the stage and the consulting room, I'm passionate about educating the ne…" at bounding box center [291, 199] width 333 height 32
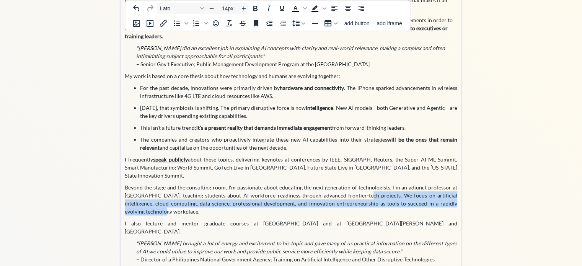
drag, startPoint x: 364, startPoint y: 193, endPoint x: 361, endPoint y: 180, distance: 13.0
click at [361, 183] on p "Beyond the stage and the consulting room, I'm passionate about educating the ne…" at bounding box center [291, 199] width 333 height 32
click at [336, 191] on p "Beyond the stage and the consulting room, I'm passionate about educating the ne…" at bounding box center [291, 199] width 333 height 32
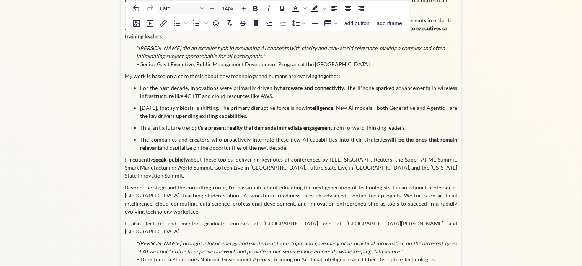
click at [167, 156] on strong "speak publicly" at bounding box center [170, 159] width 34 height 7
click at [164, 22] on icon "Insert/edit link" at bounding box center [163, 23] width 9 height 9
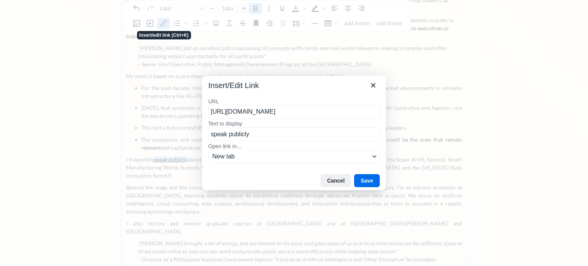
scroll to position [0, 25]
click at [245, 110] on input "[URL][DOMAIN_NAME]" at bounding box center [293, 112] width 171 height 14
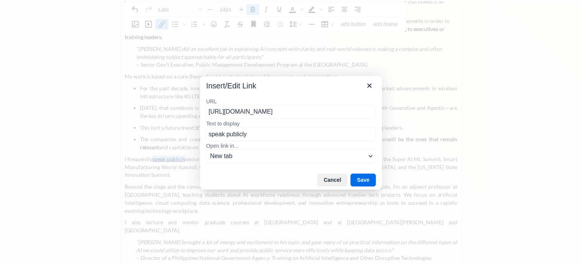
scroll to position [0, 0]
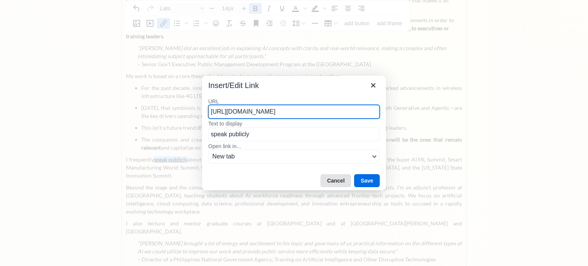
click at [335, 180] on button "Cancel" at bounding box center [335, 180] width 31 height 13
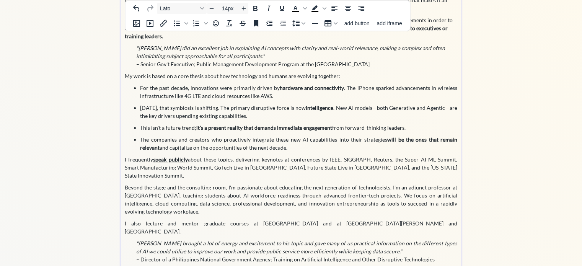
click at [306, 165] on div "About [PERSON_NAME] Here's the longer version of my story... I have deep roots …" at bounding box center [291, 94] width 333 height 340
click at [367, 155] on p "I frequently speak publicly about these topics, delivering keynotes at conferen…" at bounding box center [291, 167] width 333 height 24
click at [388, 155] on p "I frequently speak publicly about these topics, delivering keynotes at conferen…" at bounding box center [291, 167] width 333 height 24
click at [388, 142] on body "saving & publishing saved & published! 👍 saving... Home About Videos Now click …" at bounding box center [291, 9] width 582 height 266
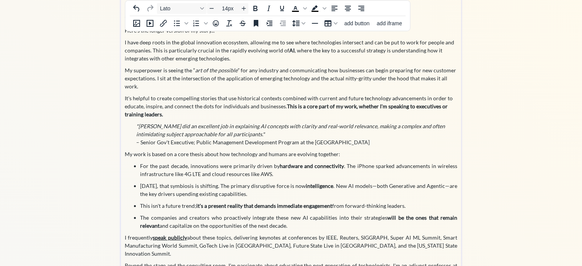
scroll to position [5, 0]
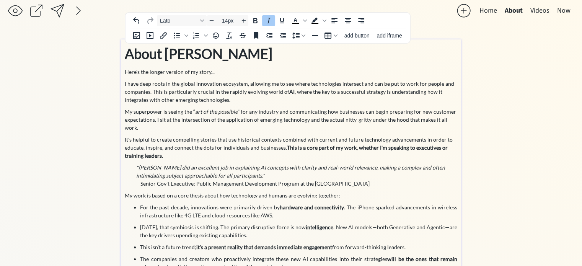
click at [273, 164] on em ""[PERSON_NAME] did an excellent job in explaining AI concepts with clarity and …" at bounding box center [290, 171] width 309 height 15
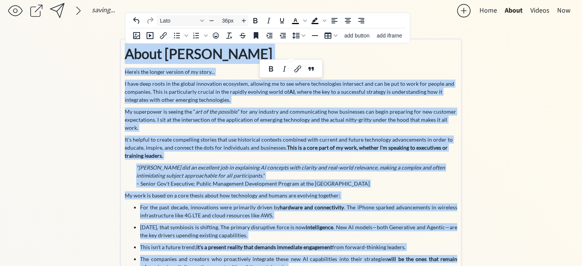
copy div "Lorem Ipsumd Sita'c adi elitse doeiusm te in utlab... E dolo magn aliqu en adm …"
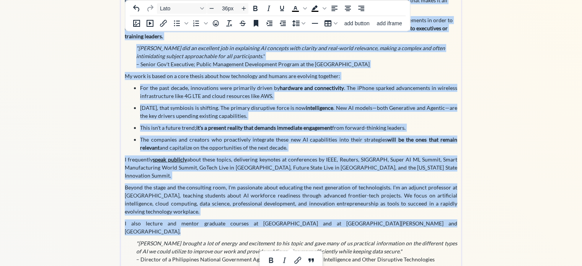
scroll to position [0, 0]
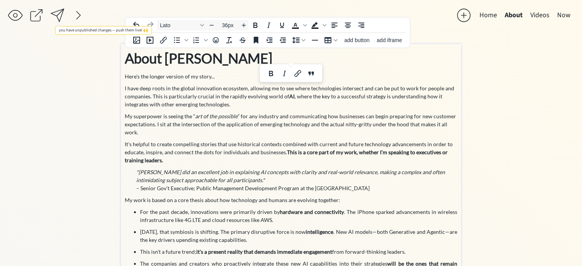
click at [58, 16] on div at bounding box center [57, 15] width 15 height 15
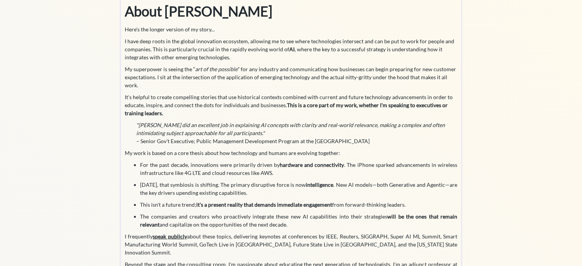
scroll to position [48, 0]
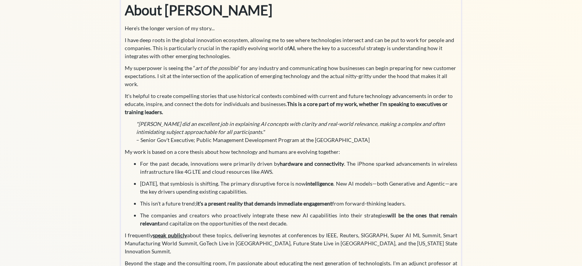
type input "14px"
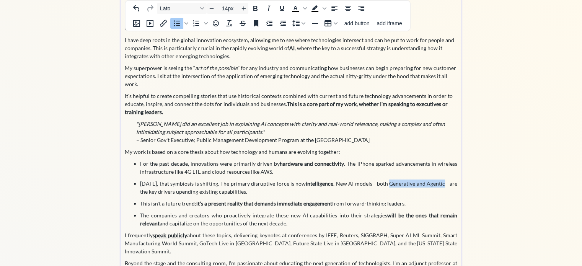
drag, startPoint x: 382, startPoint y: 176, endPoint x: 436, endPoint y: 178, distance: 54.0
click at [436, 180] on p "[DATE], that symbiosis is shifting. The primary disruptive force is now intelli…" at bounding box center [298, 188] width 317 height 16
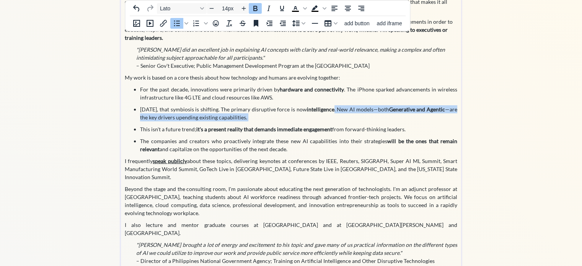
scroll to position [124, 0]
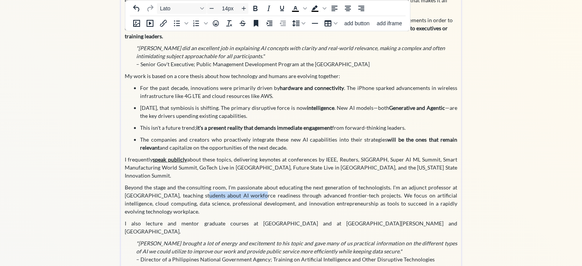
drag, startPoint x: 204, startPoint y: 177, endPoint x: 258, endPoint y: 180, distance: 54.8
click at [258, 183] on p "Beyond the stage and the consulting room, I'm passionate about educating the ne…" at bounding box center [291, 199] width 333 height 32
click at [312, 183] on p "Beyond the stage and the consulting room, I'm passionate about educating the ne…" at bounding box center [291, 199] width 333 height 32
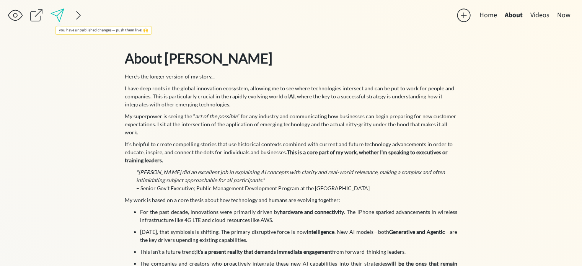
click at [58, 14] on div at bounding box center [57, 15] width 15 height 15
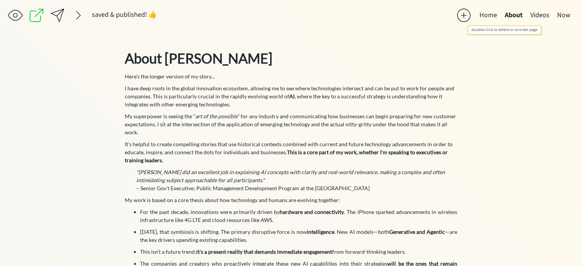
click at [542, 18] on button "Videos" at bounding box center [540, 15] width 27 height 15
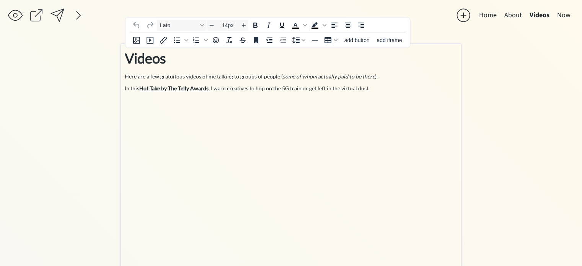
click at [135, 75] on p "Here are a few gratuitous videos of me talking to groups of people ( some of wh…" at bounding box center [291, 76] width 333 height 8
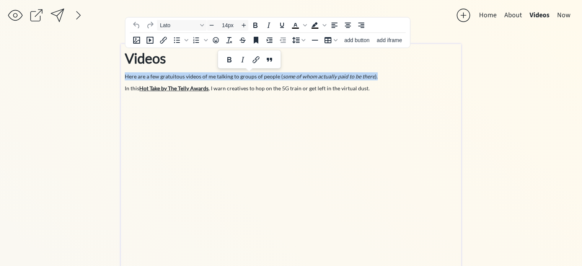
click at [135, 75] on p "Here are a few gratuitous videos of me talking to groups of people ( some of wh…" at bounding box center [291, 76] width 333 height 8
copy p "Here are a few gratuitous videos of me talking to groups of people ( some of wh…"
paste div
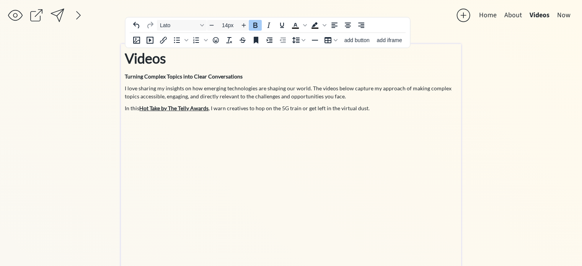
click at [173, 75] on strong "Turning Complex Topics into Clear Conversations" at bounding box center [184, 76] width 118 height 7
click at [173, 75] on body "saving & publishing saved & published! 👍 saving... Home About Videos Now click …" at bounding box center [291, 133] width 582 height 266
click at [222, 77] on strong "Turning Complex Topics into Clear Conversations" at bounding box center [184, 76] width 118 height 7
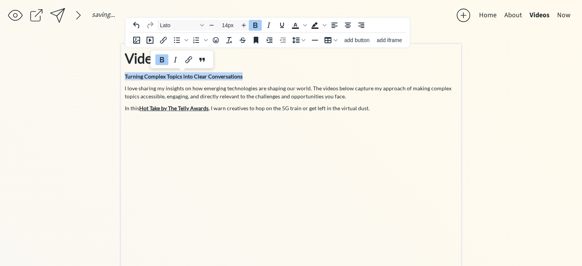
click at [222, 77] on strong "Turning Complex Topics into Clear Conversations" at bounding box center [184, 76] width 118 height 7
click at [245, 24] on icon "Increase font size" at bounding box center [244, 25] width 6 height 6
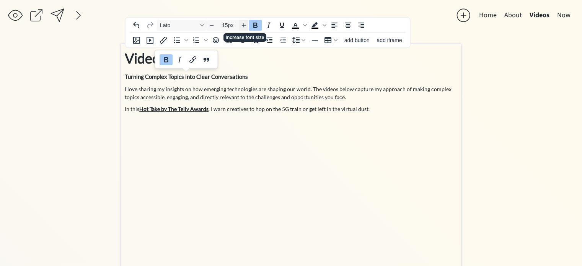
click at [245, 24] on icon "Increase font size" at bounding box center [244, 25] width 6 height 6
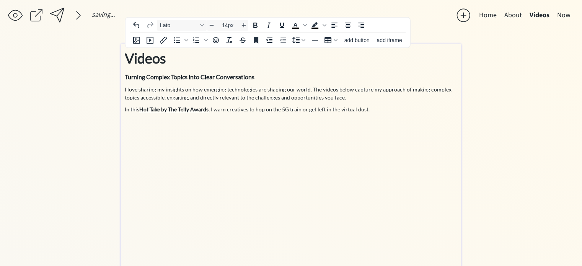
click at [286, 88] on p "I love sharing my insights on how emerging technologies are shaping our world. …" at bounding box center [291, 93] width 333 height 16
click at [379, 95] on p "I love sharing my insights on how emerging technologies are shaping our world. …" at bounding box center [291, 93] width 333 height 16
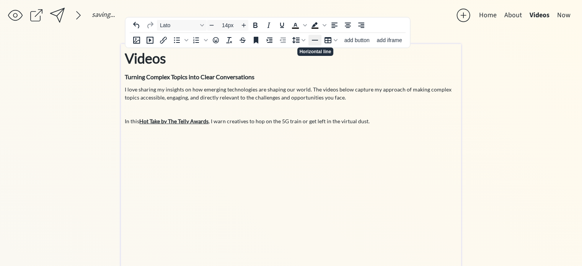
click at [317, 39] on icon "Horizontal line" at bounding box center [314, 40] width 9 height 9
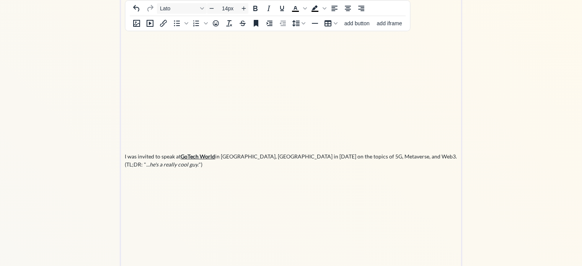
scroll to position [175, 0]
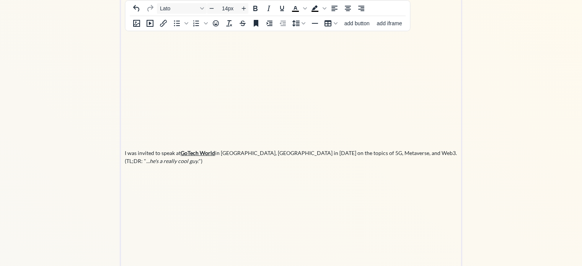
click at [223, 143] on p at bounding box center [291, 141] width 333 height 8
click at [315, 25] on icon "Horizontal line" at bounding box center [314, 23] width 9 height 9
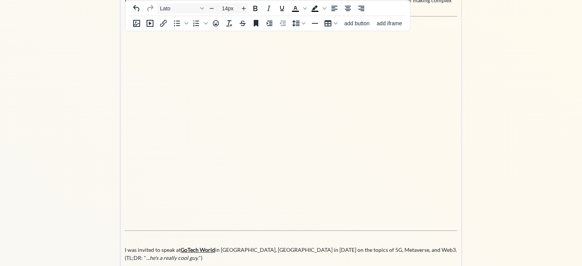
scroll to position [0, 0]
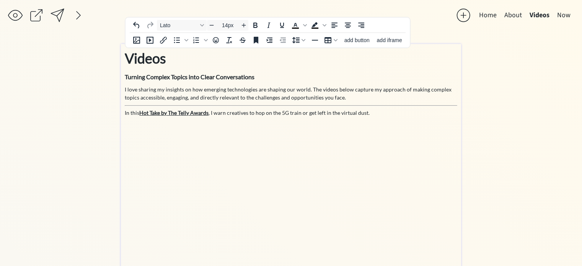
click at [349, 96] on p "I love sharing my insights on how emerging technologies are shaping our world. …" at bounding box center [291, 93] width 333 height 16
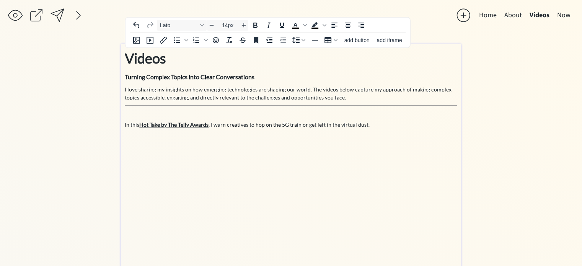
click at [360, 95] on p "I love sharing my insights on how emerging technologies are shaping our world. …" at bounding box center [291, 93] width 333 height 16
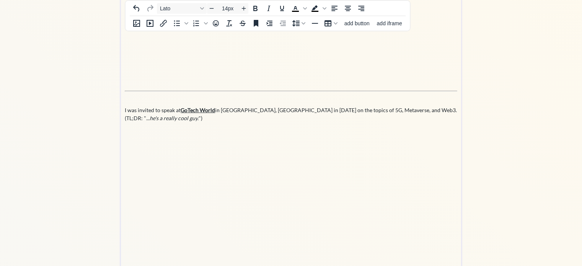
scroll to position [232, 0]
drag, startPoint x: 384, startPoint y: 115, endPoint x: 387, endPoint y: 110, distance: 5.5
click at [387, 110] on p "I was invited to speak at [GEOGRAPHIC_DATA] in [GEOGRAPHIC_DATA], [GEOGRAPHIC_D…" at bounding box center [291, 114] width 333 height 16
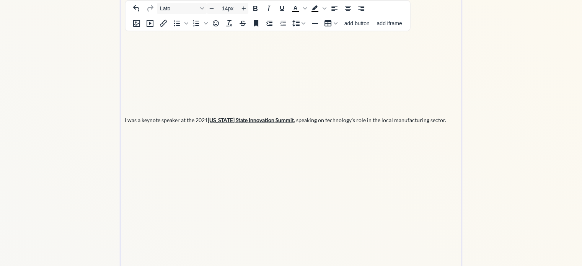
scroll to position [439, 0]
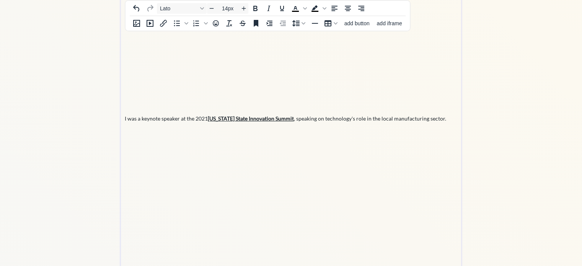
click at [317, 106] on p at bounding box center [291, 107] width 333 height 8
click at [313, 20] on icon "Horizontal line" at bounding box center [314, 23] width 9 height 9
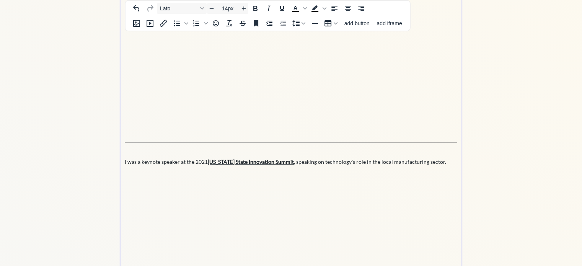
scroll to position [399, 0]
click at [200, 160] on p "I was a keynote speaker at the 2021 [US_STATE] State Innovation Summit , speaki…" at bounding box center [291, 161] width 333 height 8
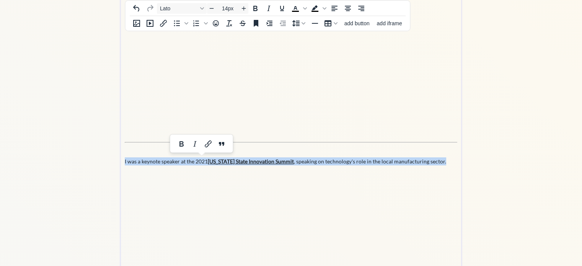
click at [200, 160] on p "I was a keynote speaker at the 2021 [US_STATE] State Innovation Summit , speaki…" at bounding box center [291, 161] width 333 height 8
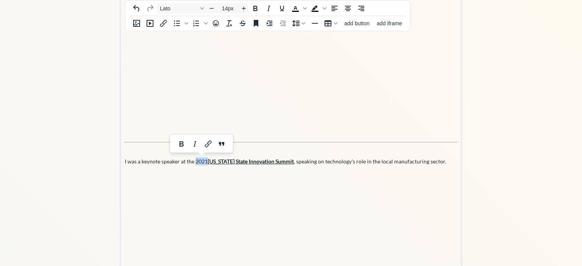
click at [200, 160] on p "I was a keynote speaker at the 2021 [US_STATE] State Innovation Summit , speaki…" at bounding box center [291, 161] width 333 height 8
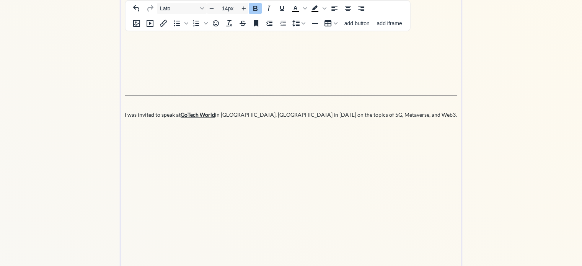
scroll to position [228, 0]
click at [283, 113] on p "I was invited to speak at [GEOGRAPHIC_DATA] in [GEOGRAPHIC_DATA], [GEOGRAPHIC_D…" at bounding box center [291, 115] width 333 height 8
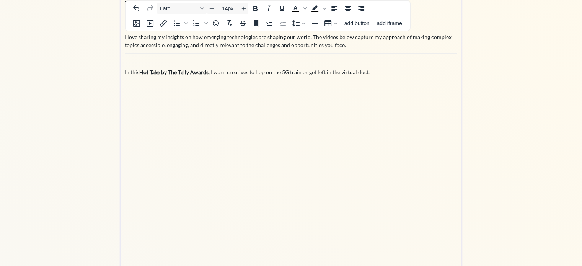
scroll to position [0, 0]
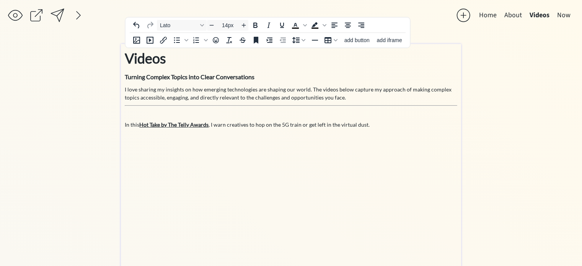
click at [407, 90] on p "I love sharing my insights on how emerging technologies are shaping our world. …" at bounding box center [291, 93] width 333 height 16
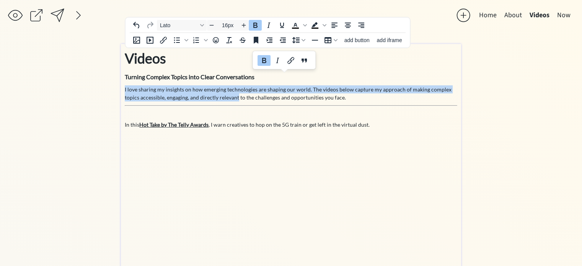
type input "14px"
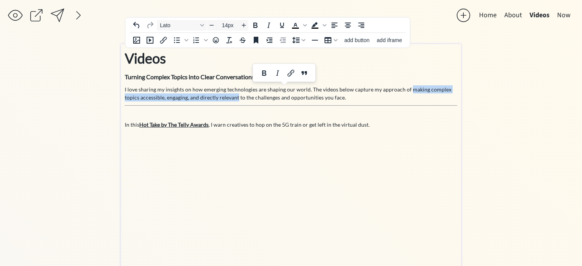
drag, startPoint x: 237, startPoint y: 96, endPoint x: 407, endPoint y: 91, distance: 170.0
click at [407, 91] on p "I love sharing my insights on how emerging technologies are shaping our world. …" at bounding box center [291, 93] width 333 height 16
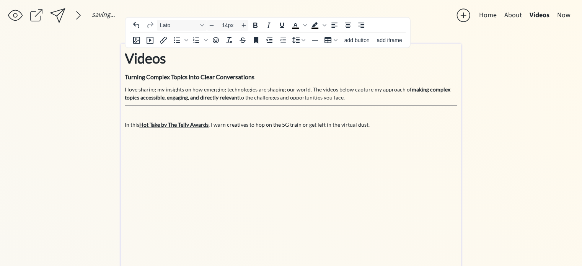
click at [387, 96] on p "I love sharing my insights on how emerging technologies are shaping our world. …" at bounding box center [291, 93] width 333 height 16
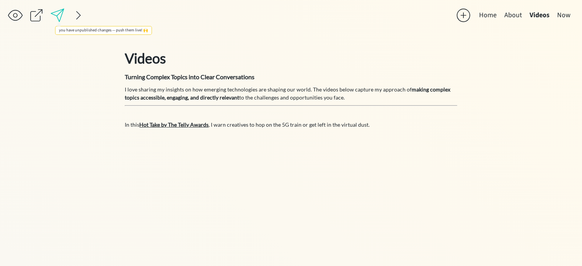
click at [61, 11] on div at bounding box center [57, 15] width 15 height 15
click at [567, 13] on button "Now" at bounding box center [564, 15] width 21 height 15
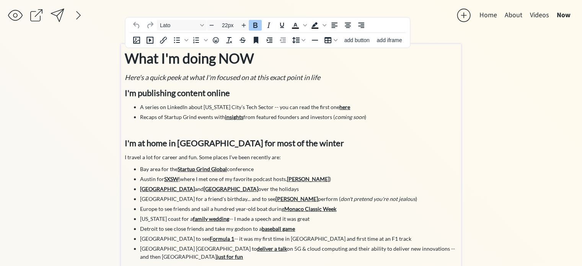
click at [153, 93] on strong "I'm publishing content online" at bounding box center [177, 93] width 105 height 10
drag, startPoint x: 240, startPoint y: 93, endPoint x: 140, endPoint y: 94, distance: 100.3
click at [140, 94] on p "I'm publishing content online" at bounding box center [291, 93] width 333 height 13
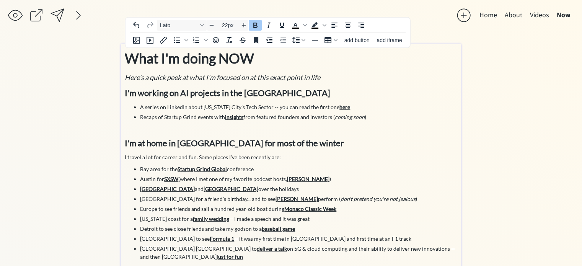
type input "14px"
click at [230, 116] on strong "insights" at bounding box center [234, 117] width 18 height 7
click at [164, 41] on icon "Insert/edit link" at bounding box center [163, 40] width 7 height 7
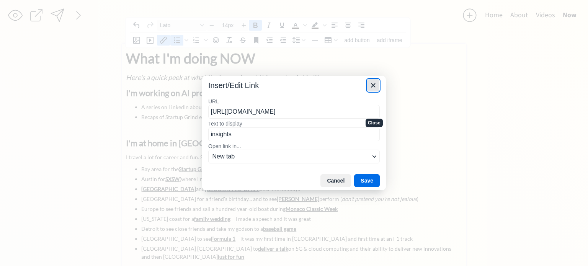
click at [372, 85] on icon "Close" at bounding box center [373, 85] width 9 height 9
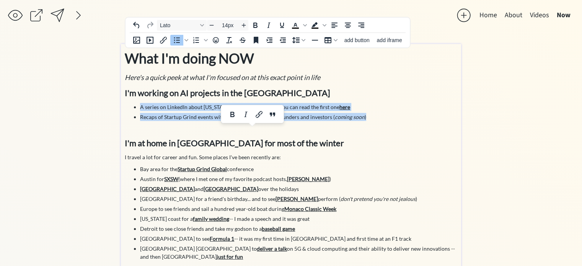
drag, startPoint x: 370, startPoint y: 117, endPoint x: 139, endPoint y: 108, distance: 231.0
click at [139, 108] on ul "A series on LinkedIn about [US_STATE] City’s Tech Sector -- you can read the fi…" at bounding box center [291, 112] width 333 height 18
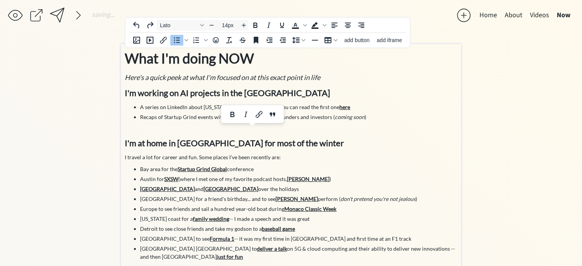
click at [149, 106] on li "A series on LinkedIn about [US_STATE] City’s Tech Sector -- you can read the fi…" at bounding box center [298, 107] width 317 height 8
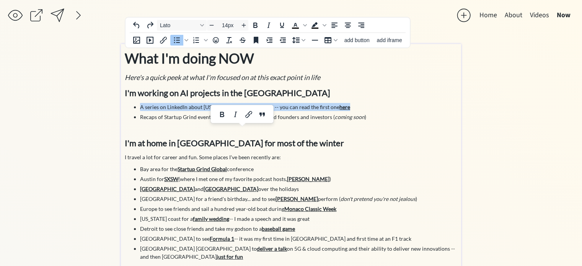
click at [149, 106] on li "A series on LinkedIn about [US_STATE] City’s Tech Sector -- you can read the fi…" at bounding box center [298, 107] width 317 height 8
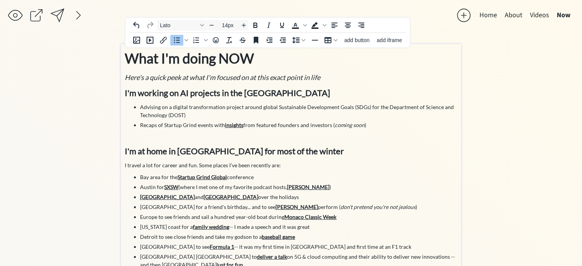
click at [328, 124] on li "Recaps of Startup Grind events with insights from featured founders and investo…" at bounding box center [298, 125] width 317 height 8
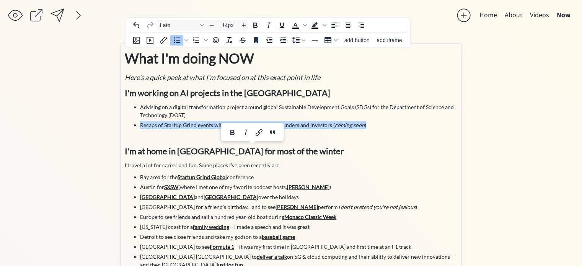
click at [328, 124] on li "Recaps of Startup Grind events with insights from featured founders and investo…" at bounding box center [298, 125] width 317 height 8
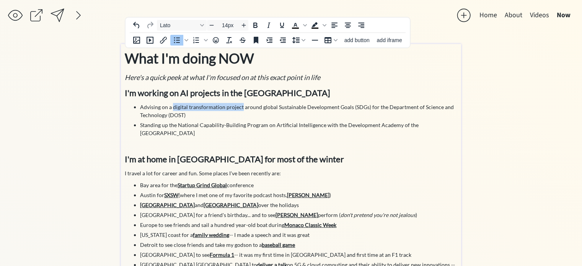
drag, startPoint x: 173, startPoint y: 107, endPoint x: 241, endPoint y: 108, distance: 68.1
click at [241, 108] on li "Advising on a digital transformation project around global Sustainable Developm…" at bounding box center [298, 111] width 317 height 16
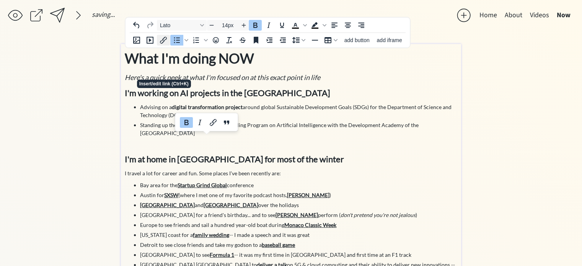
click at [163, 36] on icon "Insert/edit link" at bounding box center [163, 40] width 9 height 9
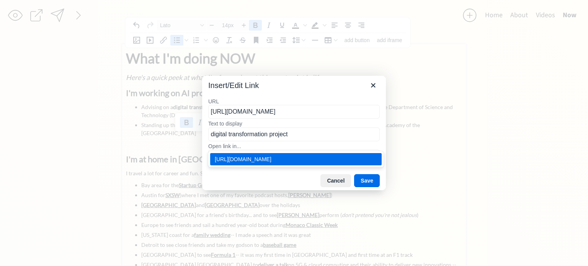
type input "[URL][DOMAIN_NAME]"
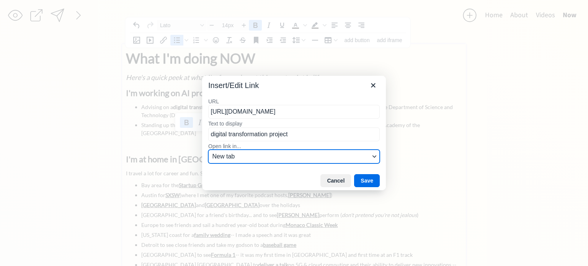
click at [242, 156] on span "New tab" at bounding box center [290, 156] width 157 height 9
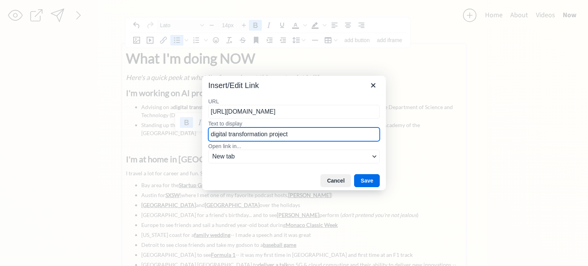
click at [313, 136] on input "digital transformation project" at bounding box center [293, 134] width 171 height 14
click at [367, 180] on button "Save" at bounding box center [367, 180] width 26 height 13
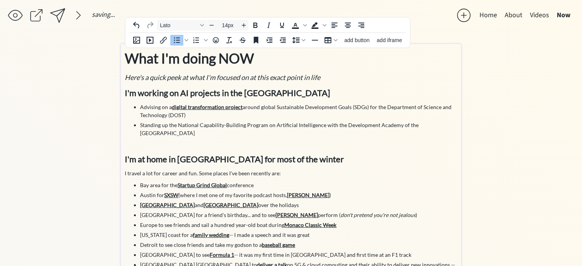
click at [299, 114] on li "Advising on a digital transformation project around global Sustainable Developm…" at bounding box center [298, 111] width 317 height 16
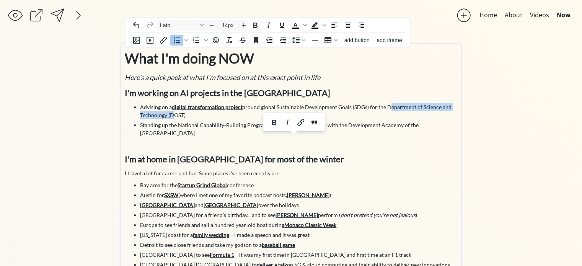
drag, startPoint x: 384, startPoint y: 107, endPoint x: 168, endPoint y: 116, distance: 216.1
click at [168, 116] on li "Advising on a digital transformation project around global Sustainable Developm…" at bounding box center [298, 111] width 317 height 16
click at [174, 115] on li "Advising on a digital transformation project around global Sustainable Developm…" at bounding box center [298, 111] width 317 height 16
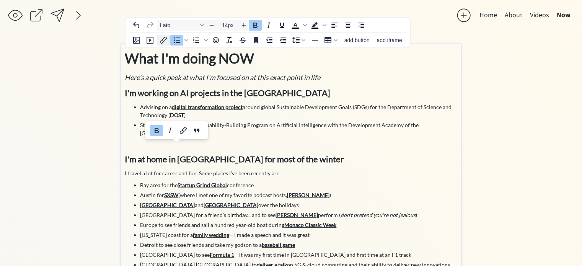
click at [165, 38] on icon "Insert/edit link" at bounding box center [163, 40] width 9 height 9
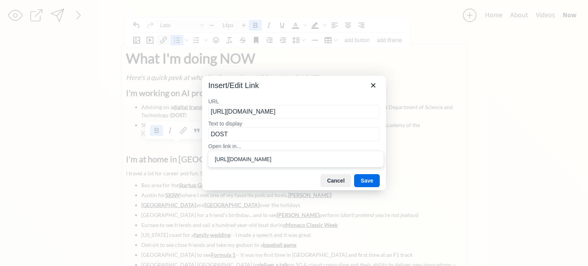
type input "[URL][DOMAIN_NAME]"
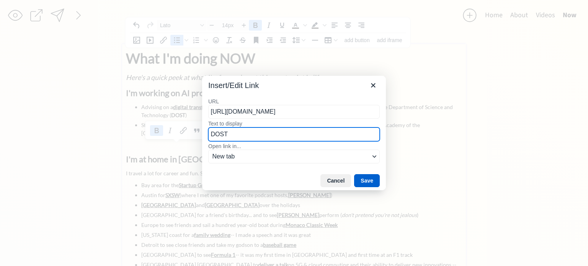
click at [372, 179] on button "Save" at bounding box center [367, 180] width 26 height 13
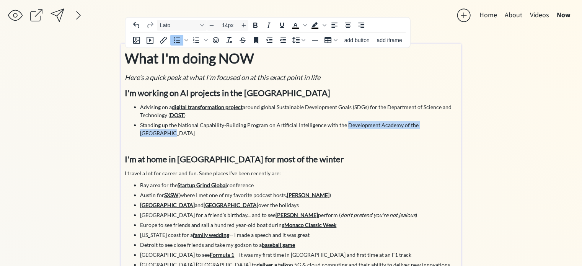
drag, startPoint x: 344, startPoint y: 125, endPoint x: 439, endPoint y: 125, distance: 95.3
click at [439, 125] on li "Standing up the National Capability-Building Program on Artificial Intelligence…" at bounding box center [298, 129] width 317 height 16
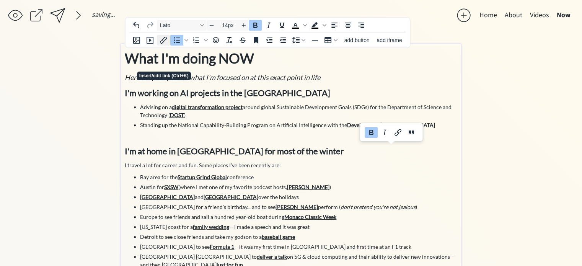
click at [161, 41] on icon "Insert/edit link" at bounding box center [163, 40] width 7 height 7
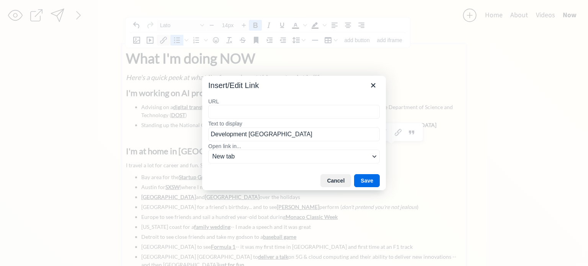
type input "[URL][DOMAIN_NAME]"
click at [368, 181] on button "Save" at bounding box center [367, 180] width 26 height 13
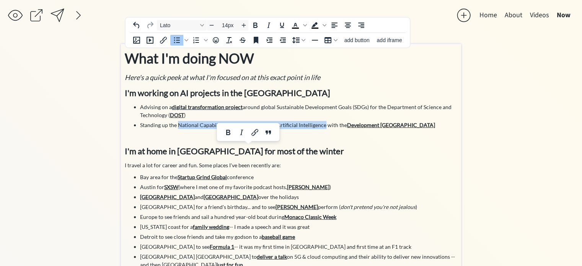
drag, startPoint x: 178, startPoint y: 124, endPoint x: 321, endPoint y: 124, distance: 142.4
click at [321, 124] on li "Standing up the National Capability-Building Program on Artificial Intelligence…" at bounding box center [298, 125] width 317 height 8
click at [314, 133] on p at bounding box center [291, 137] width 333 height 8
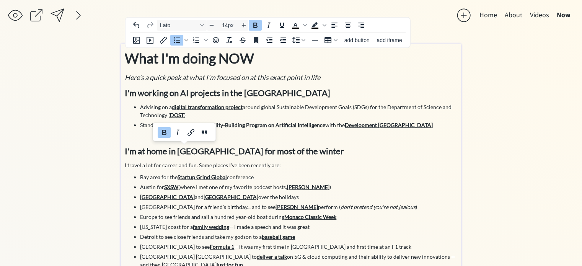
drag, startPoint x: 178, startPoint y: 126, endPoint x: 438, endPoint y: 125, distance: 260.3
click at [438, 125] on li "Standing up the National Capability-Building Program on Artificial Intelligence…" at bounding box center [298, 125] width 317 height 8
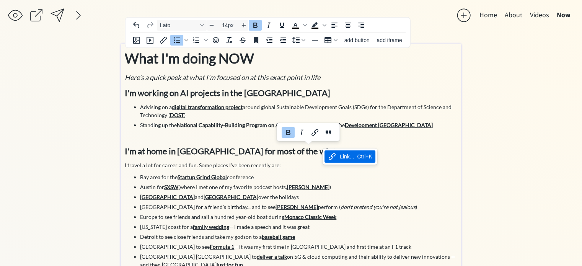
copy li "National Capability-Building Program on Artificial Intelligence with the Develo…"
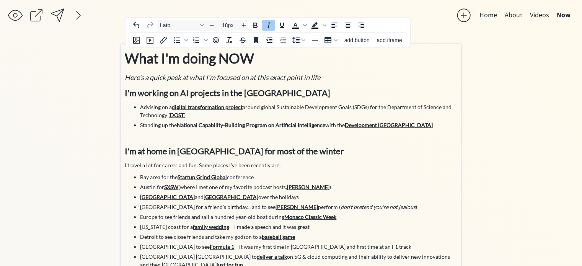
click at [127, 77] on em "Here's a quick peek at what I'm focused on at this exact point in life" at bounding box center [223, 77] width 196 height 8
type input "14px"
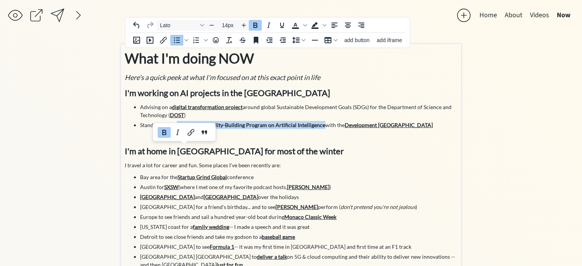
drag, startPoint x: 178, startPoint y: 124, endPoint x: 322, endPoint y: 126, distance: 143.9
click at [322, 126] on strong "National Capability-Building Program on Artificial Intelligence" at bounding box center [251, 125] width 149 height 7
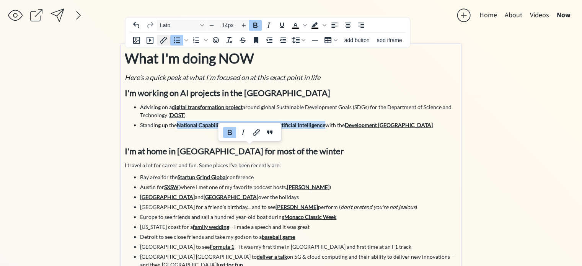
click at [163, 37] on icon "Insert/edit link" at bounding box center [163, 40] width 9 height 9
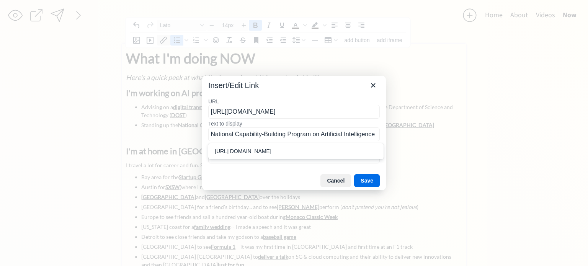
type input "[URL][DOMAIN_NAME]"
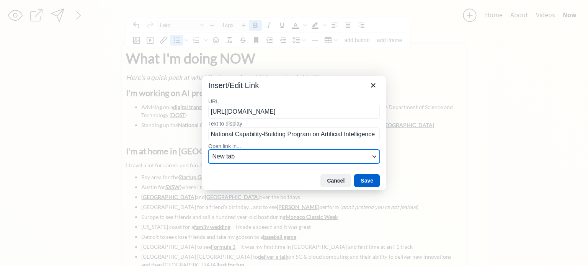
click at [369, 185] on button "Save" at bounding box center [367, 180] width 26 height 13
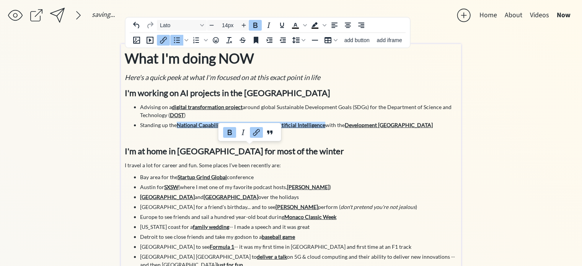
click at [312, 185] on strong "[PERSON_NAME]" at bounding box center [308, 187] width 42 height 7
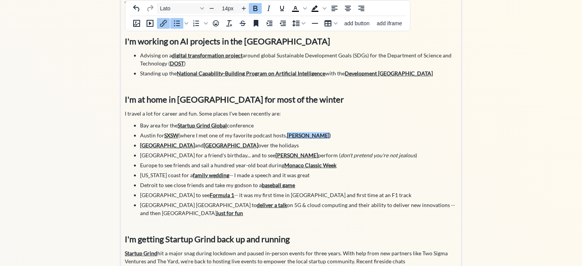
scroll to position [55, 0]
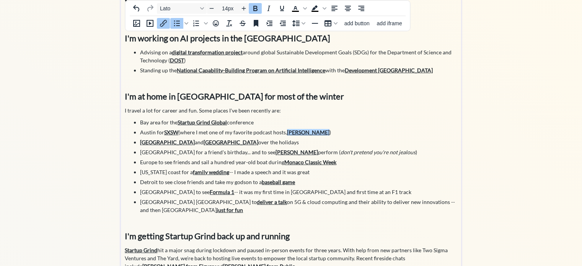
click at [303, 112] on p "I travel a lot for career and fun. Some places I've been recently are:" at bounding box center [291, 110] width 333 height 8
click at [204, 122] on strong "Startup Grind Global" at bounding box center [202, 122] width 49 height 7
click at [163, 21] on icon "Insert/edit link" at bounding box center [163, 23] width 9 height 9
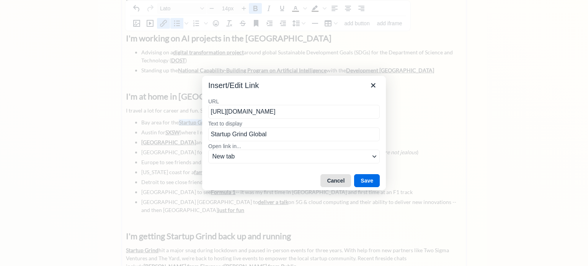
click at [333, 183] on button "Cancel" at bounding box center [335, 180] width 31 height 13
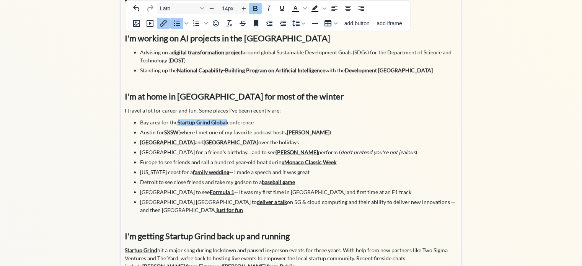
click at [278, 124] on li "Bay area for the Startup Grind Global conference" at bounding box center [298, 122] width 317 height 8
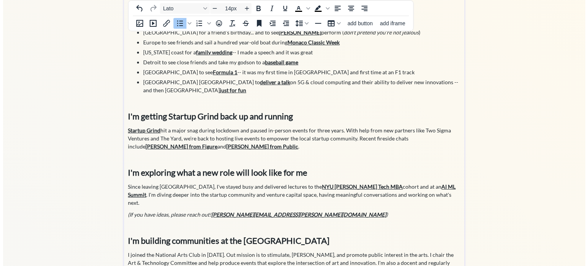
scroll to position [191, 0]
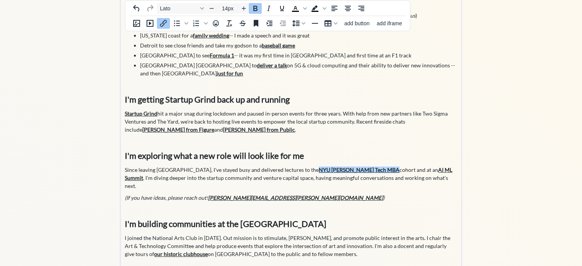
click at [319, 167] on strong "NYU [PERSON_NAME] Tech MBA" at bounding box center [359, 170] width 81 height 7
click at [162, 21] on icon "Insert/edit link" at bounding box center [163, 23] width 9 height 9
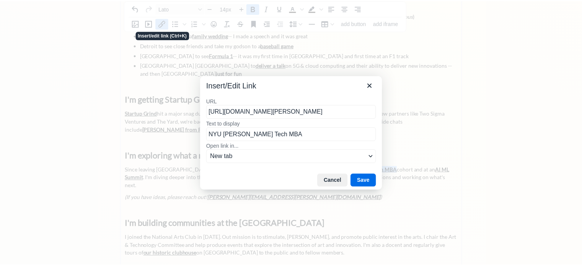
scroll to position [0, 19]
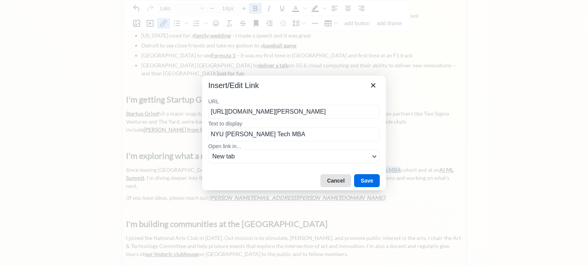
click at [334, 177] on button "Cancel" at bounding box center [335, 180] width 31 height 13
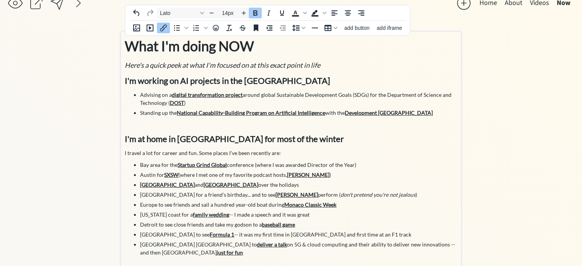
scroll to position [12, 0]
drag, startPoint x: 307, startPoint y: 165, endPoint x: 353, endPoint y: 165, distance: 46.3
click at [353, 165] on li "Bay area for the Startup Grind Global conference (where I was awarded Director …" at bounding box center [298, 165] width 317 height 8
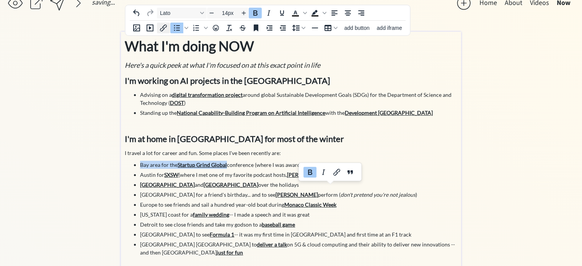
click at [162, 29] on icon "Insert/edit link" at bounding box center [163, 27] width 9 height 9
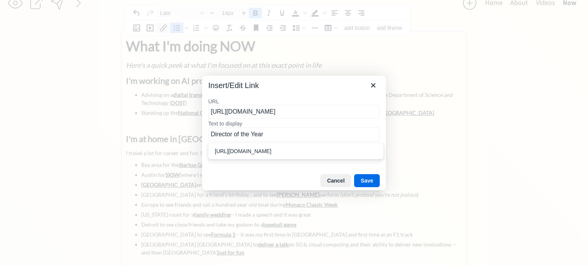
type input "[URL][DOMAIN_NAME]"
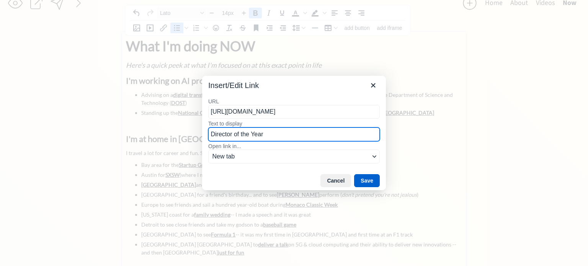
click at [372, 177] on button "Save" at bounding box center [367, 180] width 26 height 13
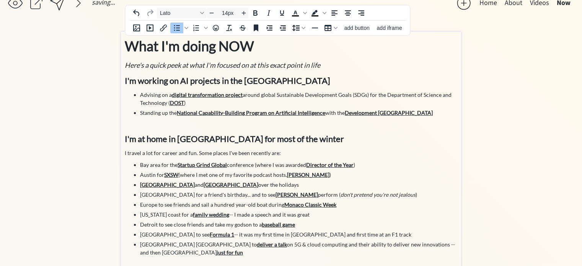
click at [372, 177] on li "Austin for SXSW (where I met one of my favorite podcast hosts, [PERSON_NAME] )" at bounding box center [298, 175] width 317 height 8
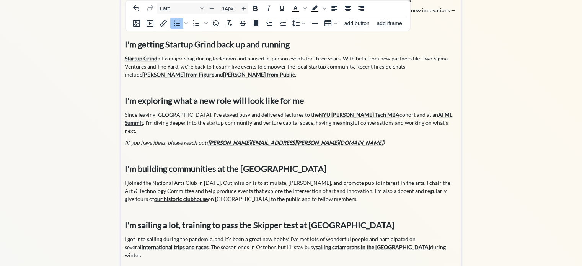
scroll to position [0, 0]
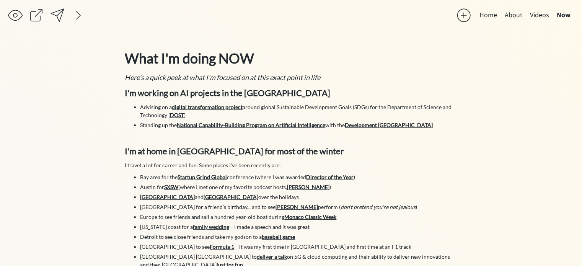
click at [487, 139] on div "saving & publishing saved & published! 👍 saving... Home About Videos Now click …" at bounding box center [291, 268] width 582 height 537
click at [276, 150] on strong "I'm at home in [GEOGRAPHIC_DATA] for most of the winter" at bounding box center [234, 151] width 219 height 10
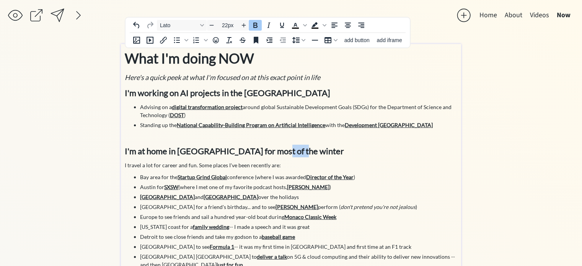
click at [276, 150] on strong "I'm at home in [GEOGRAPHIC_DATA] for most of the winter" at bounding box center [234, 151] width 219 height 10
click at [181, 150] on strong "I'm at home in [GEOGRAPHIC_DATA] for most of the winter" at bounding box center [234, 151] width 219 height 10
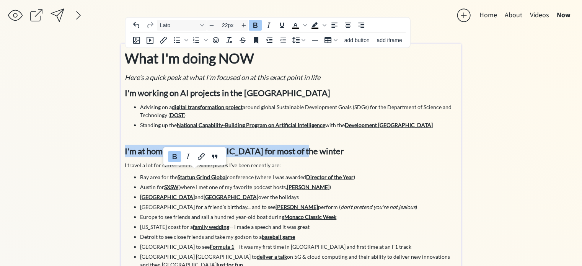
click at [181, 150] on strong "I'm at home in [GEOGRAPHIC_DATA] for most of the winter" at bounding box center [234, 151] width 219 height 10
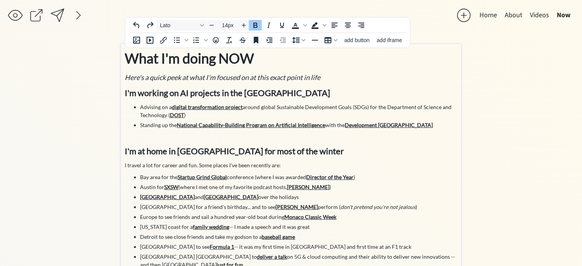
click at [171, 165] on p "I travel a lot for career and fun. Some places I've been recently are:" at bounding box center [291, 165] width 333 height 8
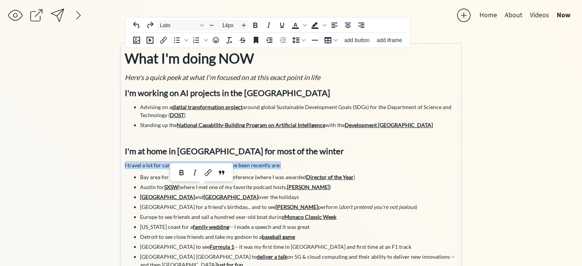
click at [171, 165] on p "I travel a lot for career and fun. Some places I've been recently are:" at bounding box center [291, 165] width 333 height 8
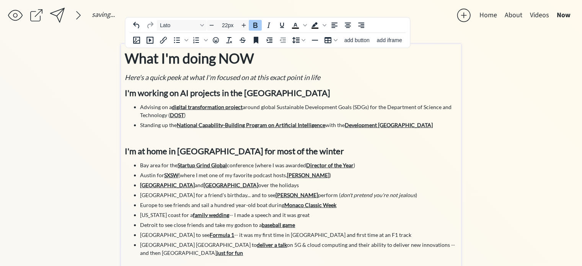
click at [196, 153] on strong "I'm at home in [GEOGRAPHIC_DATA] for most of the winter" at bounding box center [234, 151] width 219 height 10
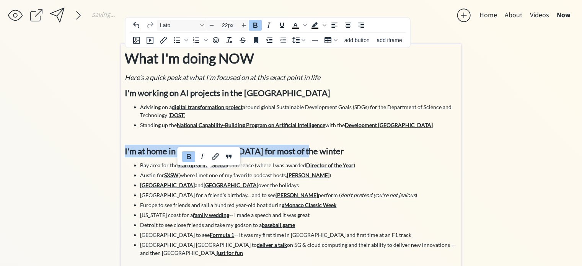
click at [196, 153] on strong "I'm at home in [GEOGRAPHIC_DATA] for most of the winter" at bounding box center [234, 151] width 219 height 10
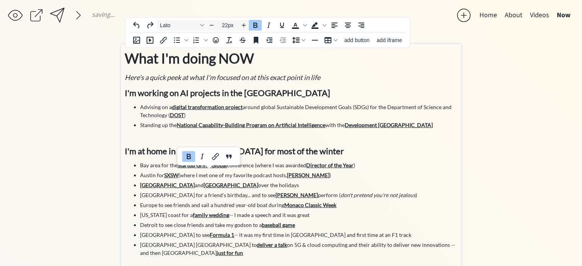
click at [126, 153] on strong "I'm at home in [GEOGRAPHIC_DATA] for most of the winter" at bounding box center [234, 151] width 219 height 10
click at [128, 152] on strong "I'm at home in [GEOGRAPHIC_DATA] for most of the winter" at bounding box center [234, 151] width 219 height 10
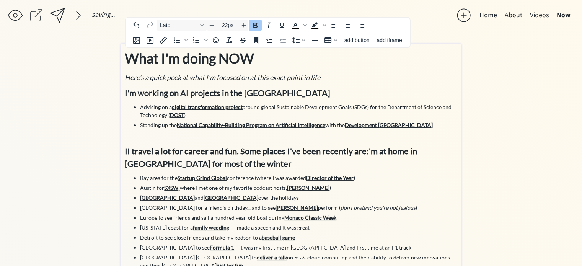
click at [129, 152] on strong "II travel a lot for career and fun. Some places I've been recently are:'m at ho…" at bounding box center [271, 157] width 292 height 23
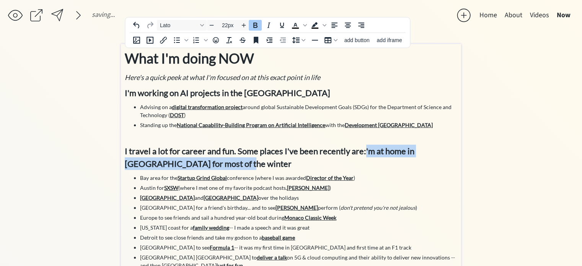
drag, startPoint x: 359, startPoint y: 159, endPoint x: 366, endPoint y: 154, distance: 8.8
click at [366, 154] on p "I travel a lot for career and fun. Some places I've been recently are:'m at hom…" at bounding box center [291, 157] width 333 height 25
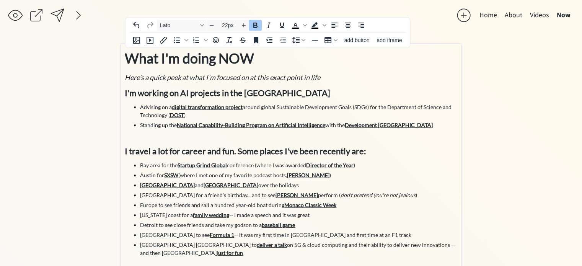
type input "14px"
click at [142, 165] on li "Bay area for the Startup Grind Global conference (where I was awarded Director …" at bounding box center [298, 165] width 317 height 8
click at [142, 165] on li "The Bay Area for the Startup Grind Global conference (where I was awarded Direc…" at bounding box center [298, 165] width 317 height 8
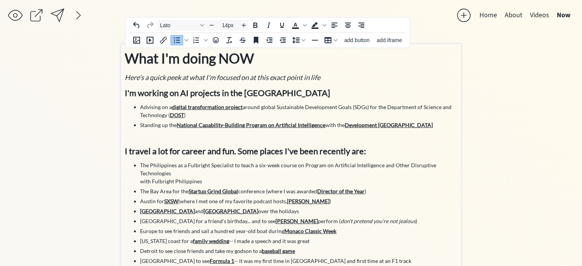
click at [299, 165] on li "The Philippines as a Fulbright Specialist to teach a six-week course on Program…" at bounding box center [298, 173] width 317 height 24
click at [279, 172] on li "The Philippines as a Fulbright Specialist to teach a six-week course titled Pro…" at bounding box center [298, 173] width 317 height 24
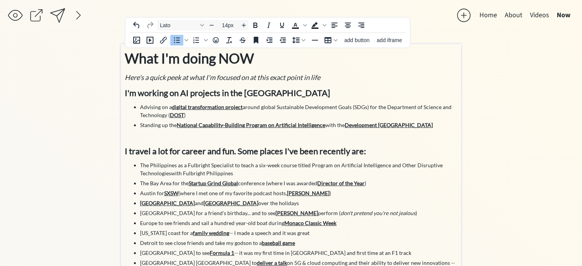
drag, startPoint x: 239, startPoint y: 173, endPoint x: 171, endPoint y: 174, distance: 67.4
click at [171, 174] on li "The Philippines as a Fulbright Specialist to teach a six-week course titled Pro…" at bounding box center [298, 169] width 317 height 16
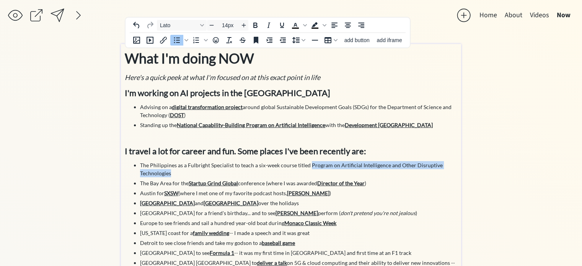
drag, startPoint x: 309, startPoint y: 165, endPoint x: 175, endPoint y: 172, distance: 134.9
click at [175, 172] on li "The Philippines as a Fulbright Specialist to teach a six-week course titled Pro…" at bounding box center [298, 169] width 317 height 16
click at [270, 168] on icon "Bold" at bounding box center [267, 172] width 9 height 9
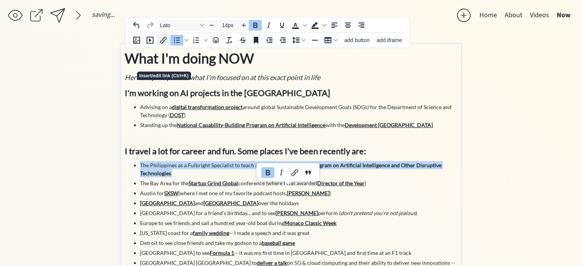
click at [162, 38] on icon "Insert/edit link" at bounding box center [163, 40] width 9 height 9
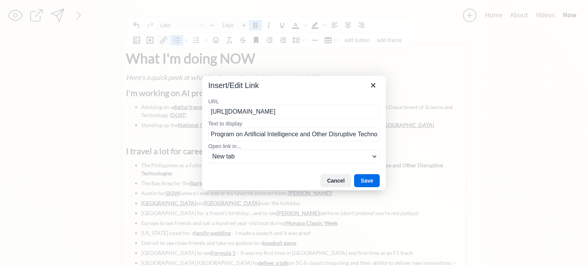
scroll to position [0, 67]
type input "[URL][DOMAIN_NAME]"
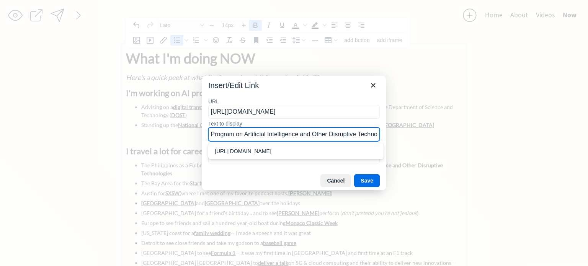
scroll to position [0, 16]
click at [366, 182] on button "Save" at bounding box center [367, 180] width 26 height 13
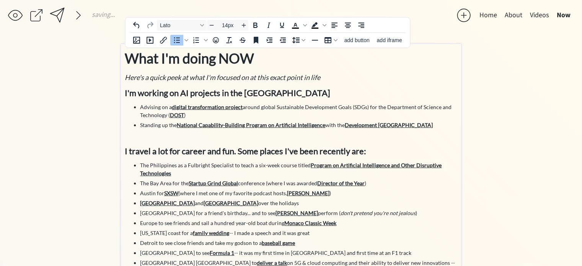
click at [209, 162] on li "The Philippines as a Fulbright Specialist to teach a six-week course titled Pro…" at bounding box center [298, 169] width 317 height 16
drag, startPoint x: 187, startPoint y: 166, endPoint x: 230, endPoint y: 165, distance: 43.3
click at [230, 165] on li "The Philippines as a Fulbright Specialist to teach a six-week course titled Pro…" at bounding box center [298, 169] width 317 height 16
click at [164, 41] on icon "Insert/edit link" at bounding box center [163, 40] width 7 height 7
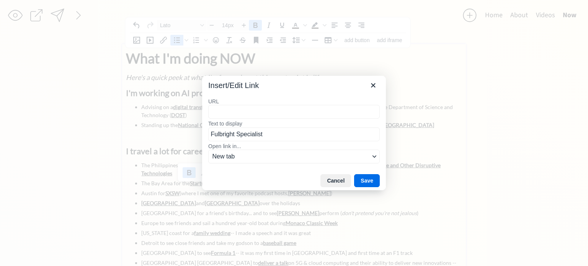
type input "[URL][DOMAIN_NAME]"
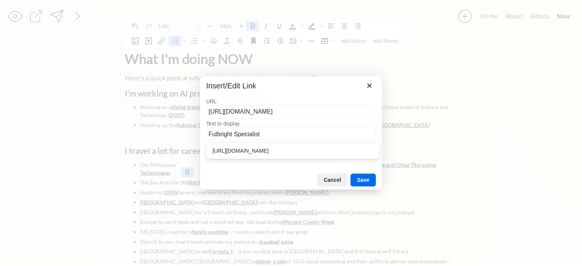
scroll to position [0, 40]
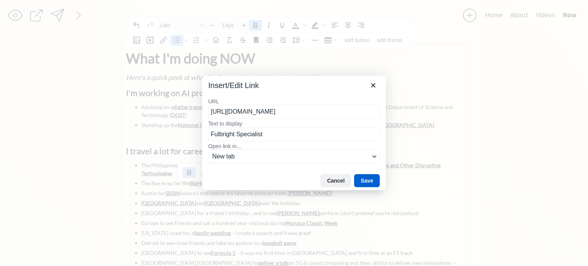
click at [364, 179] on button "Save" at bounding box center [367, 180] width 26 height 13
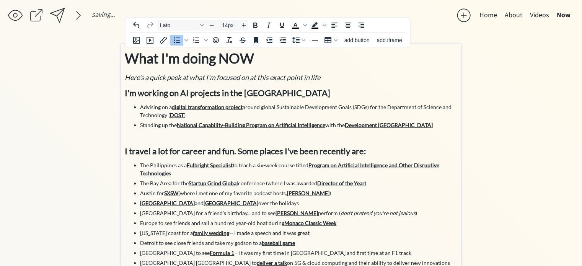
click at [263, 180] on li "The Bay Area for the Startup Grind Global conference (where I was awarded Direc…" at bounding box center [298, 183] width 317 height 8
click at [158, 93] on strong "I'm working on AI projects in the [GEOGRAPHIC_DATA]" at bounding box center [228, 93] width 206 height 10
click at [171, 148] on strong "I travel a lot for career and fun. Some places I've been recently are:" at bounding box center [246, 151] width 242 height 10
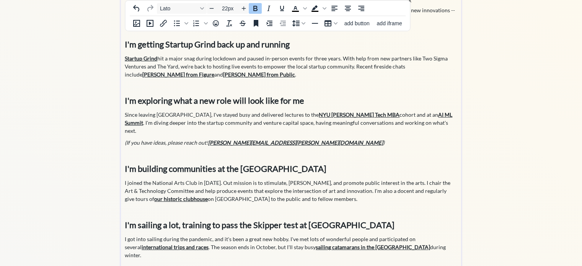
scroll to position [0, 0]
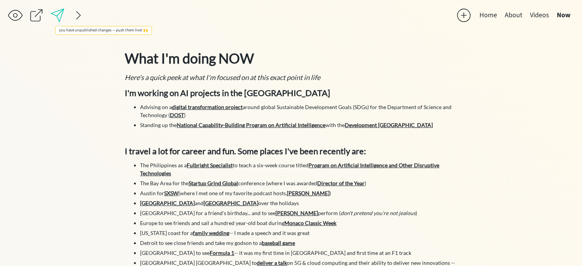
click at [55, 12] on div at bounding box center [57, 15] width 15 height 15
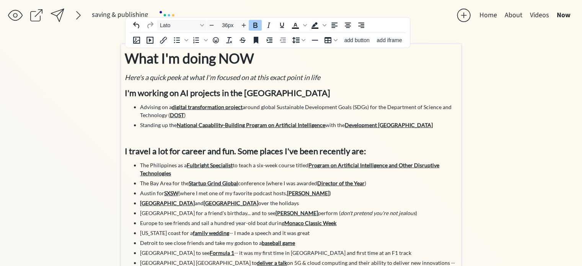
click at [205, 56] on strong "What I'm doing NOW" at bounding box center [189, 58] width 129 height 17
click at [207, 77] on em "Here's a quick peek at what I'm focused on at this exact point in life" at bounding box center [223, 77] width 196 height 8
type input "22px"
click at [207, 96] on strong "I'm working on AI projects in the [GEOGRAPHIC_DATA]" at bounding box center [228, 93] width 206 height 10
click at [490, 16] on button "Home" at bounding box center [487, 15] width 25 height 15
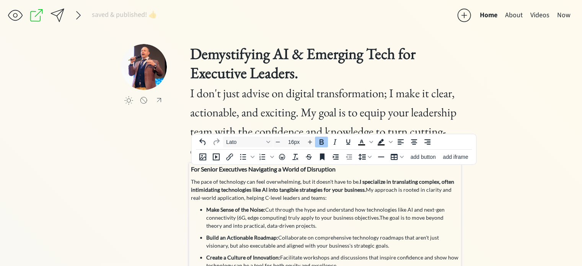
click at [267, 168] on strong "For Senior Executives Navigating a World of Disruption" at bounding box center [263, 168] width 145 height 7
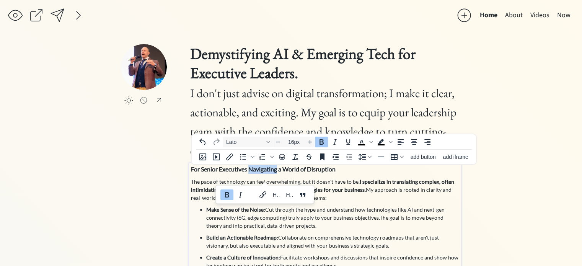
click at [267, 168] on strong "For Senior Executives Navigating a World of Disruption" at bounding box center [263, 168] width 145 height 7
click at [308, 139] on icon "Increase font size" at bounding box center [310, 142] width 6 height 6
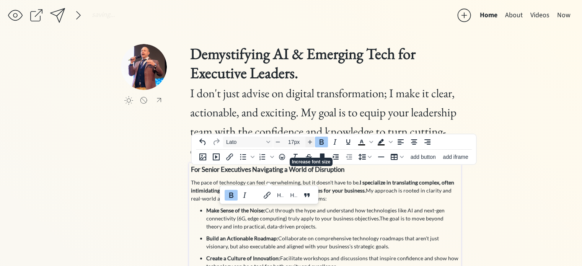
click at [308, 139] on icon "Increase font size" at bounding box center [310, 142] width 6 height 6
click at [341, 188] on strong "I specialize in translating complex, often intimidating technologies like AI in…" at bounding box center [322, 187] width 263 height 15
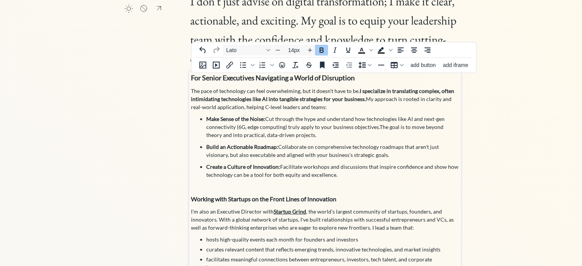
scroll to position [122, 0]
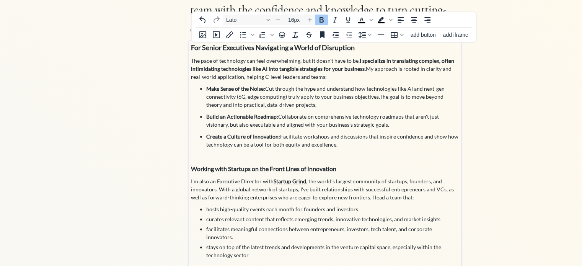
click at [254, 169] on strong "Working with Startups on the Front Lines of Innovation" at bounding box center [263, 168] width 145 height 7
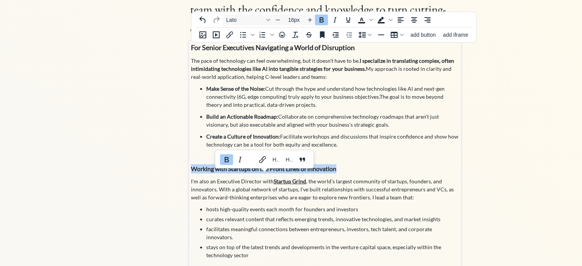
click at [254, 169] on strong "Working with Startups on the Front Lines of Innovation" at bounding box center [263, 168] width 145 height 7
click at [310, 18] on icon "Increase font size" at bounding box center [310, 20] width 4 height 4
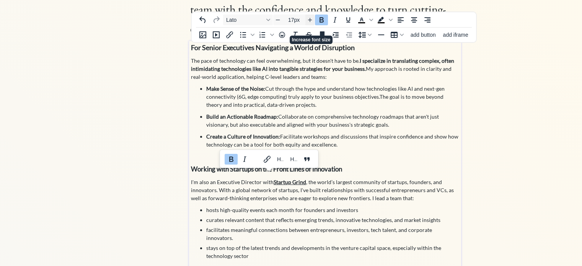
click at [310, 18] on icon "Increase font size" at bounding box center [310, 20] width 4 height 4
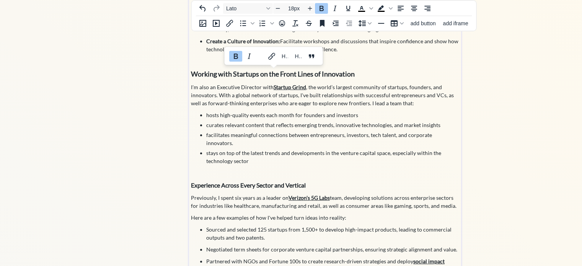
scroll to position [217, 0]
click at [259, 181] on strong "Experience Across Every Sector and Vertical" at bounding box center [248, 184] width 115 height 7
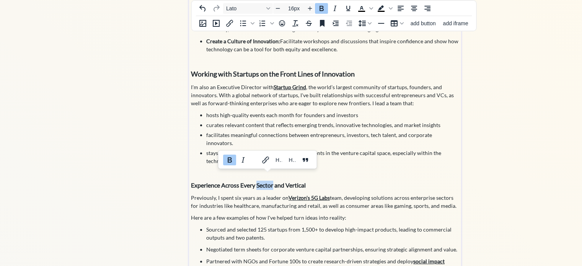
click at [259, 181] on strong "Experience Across Every Sector and Vertical" at bounding box center [248, 184] width 115 height 7
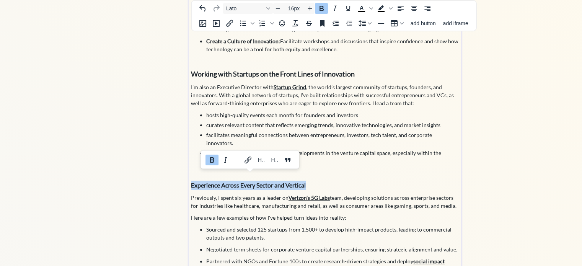
click at [259, 181] on strong "Experience Across Every Sector and Vertical" at bounding box center [248, 184] width 115 height 7
click at [307, 6] on icon "Increase font size" at bounding box center [310, 8] width 6 height 6
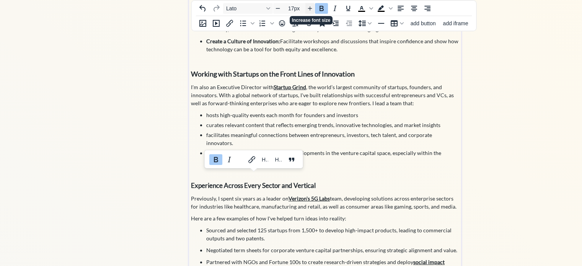
click at [307, 6] on icon "Increase font size" at bounding box center [310, 8] width 6 height 6
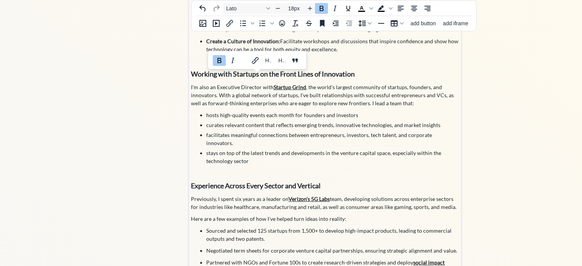
scroll to position [346, 0]
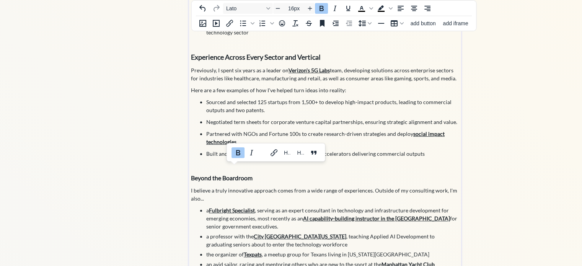
click at [227, 174] on strong "Beyond the Boardroom" at bounding box center [222, 177] width 62 height 7
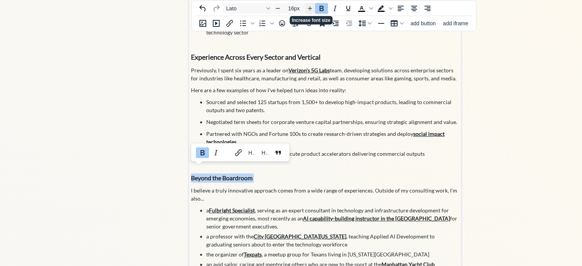
click at [311, 6] on icon "Increase font size" at bounding box center [310, 8] width 6 height 6
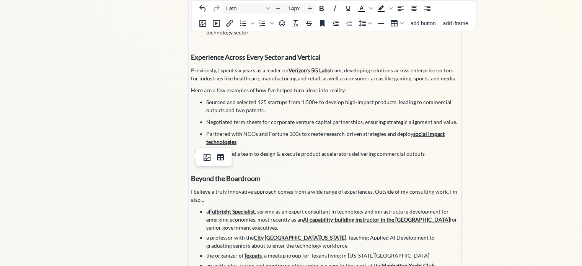
click at [342, 162] on p at bounding box center [325, 166] width 269 height 8
type input "18px"
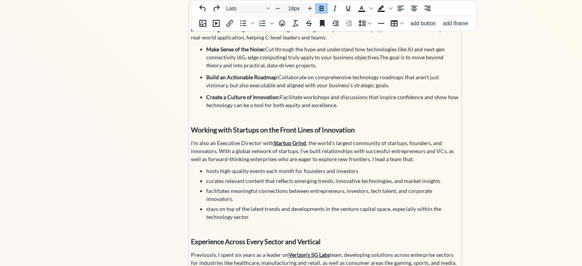
scroll to position [0, 0]
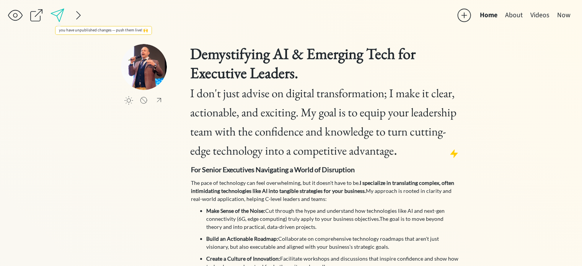
click at [59, 14] on div at bounding box center [57, 15] width 15 height 15
